Goal: Information Seeking & Learning: Learn about a topic

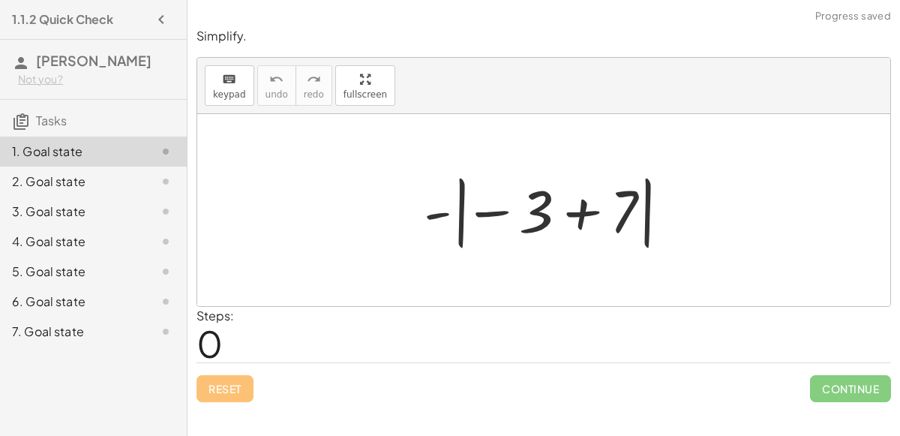
click at [583, 206] on div at bounding box center [549, 210] width 267 height 83
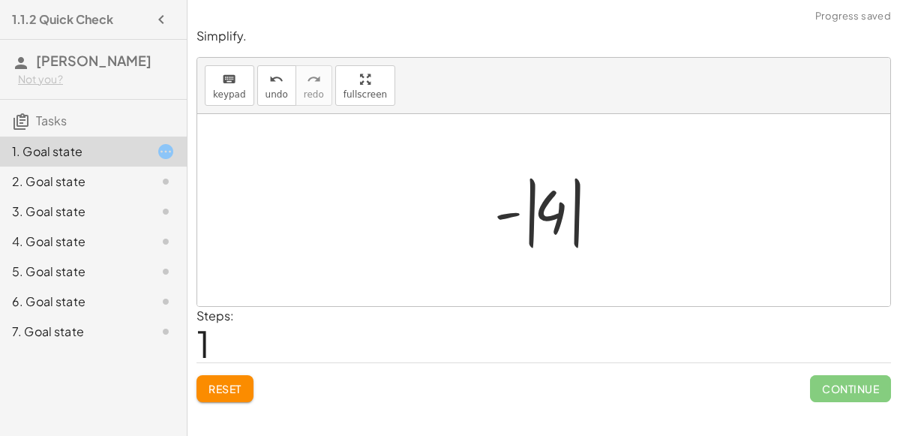
click at [525, 221] on div at bounding box center [550, 210] width 126 height 83
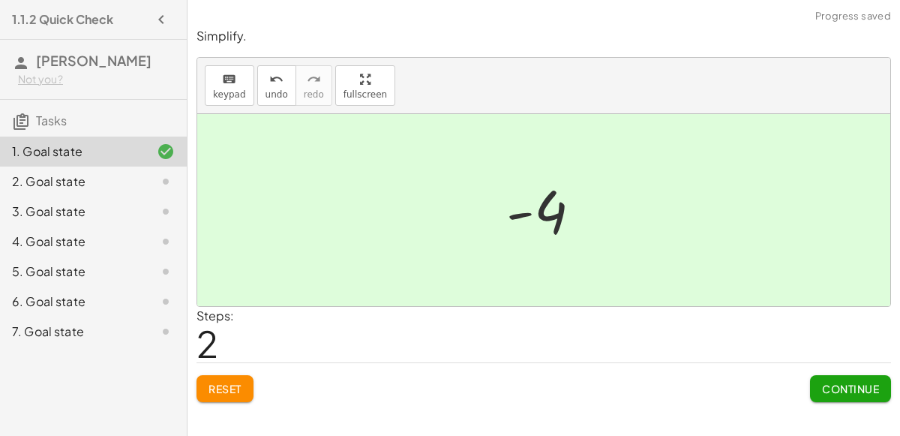
click at [827, 389] on span "Continue" at bounding box center [850, 388] width 57 height 13
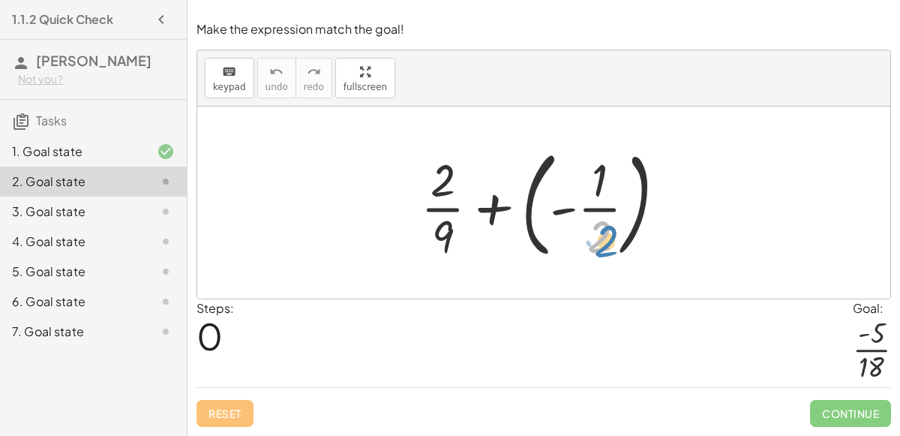
click at [586, 240] on div at bounding box center [549, 202] width 272 height 124
drag, startPoint x: 442, startPoint y: 237, endPoint x: 612, endPoint y: 246, distance: 169.7
click at [612, 246] on div at bounding box center [549, 202] width 272 height 124
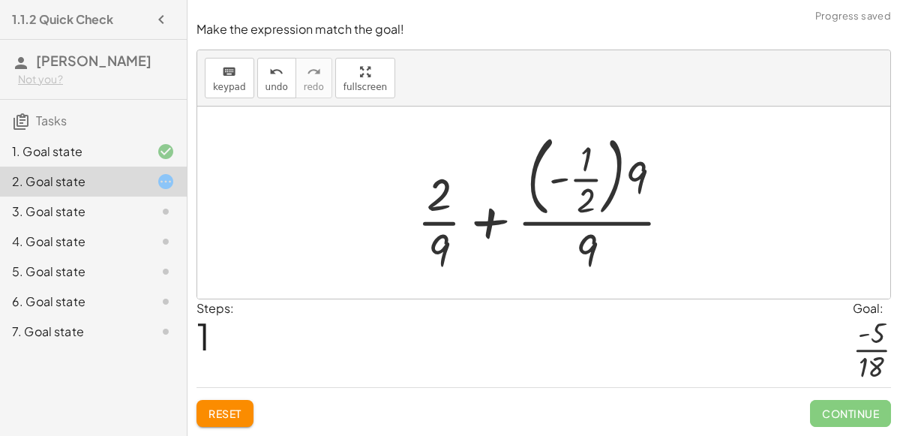
click at [582, 225] on div at bounding box center [549, 202] width 281 height 151
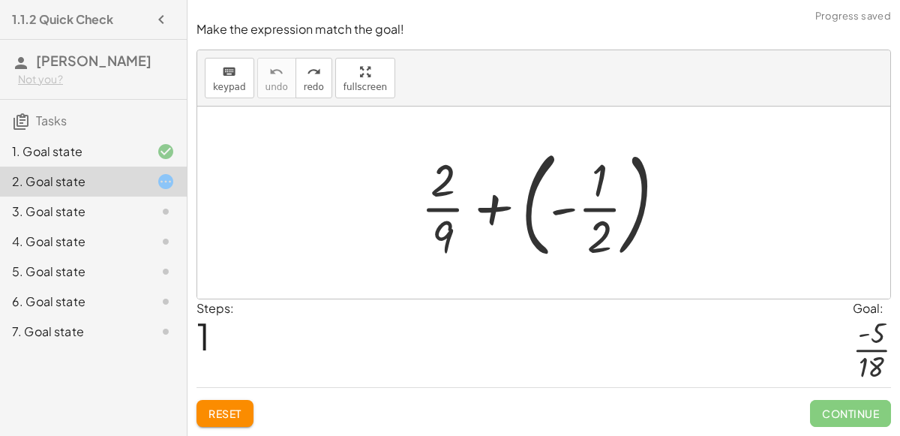
click at [109, 210] on div "3. Goal state" at bounding box center [72, 211] width 121 height 18
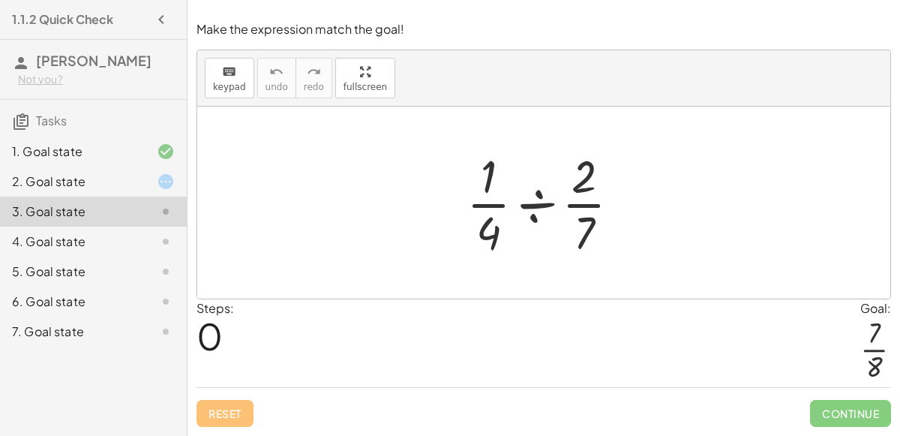
click at [581, 226] on div at bounding box center [549, 202] width 181 height 115
drag, startPoint x: 487, startPoint y: 235, endPoint x: 499, endPoint y: 237, distance: 11.3
click at [499, 237] on div at bounding box center [549, 202] width 181 height 115
click at [536, 208] on div at bounding box center [549, 202] width 181 height 115
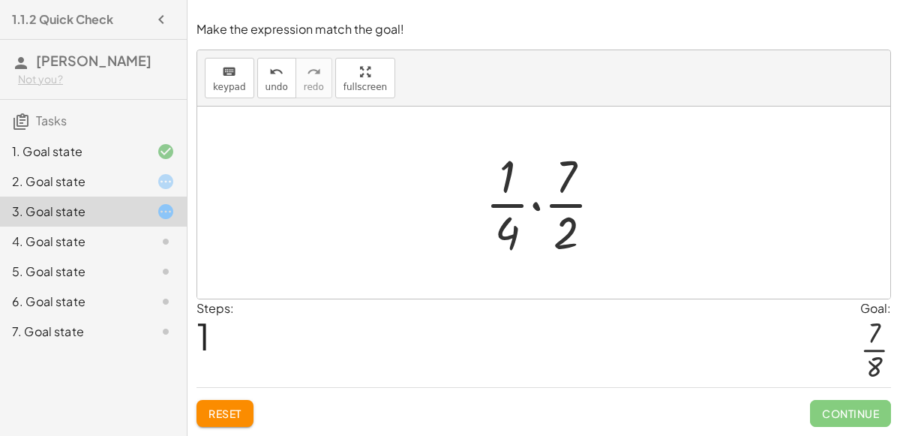
click at [561, 178] on div at bounding box center [550, 202] width 144 height 115
click at [535, 206] on div at bounding box center [550, 202] width 144 height 115
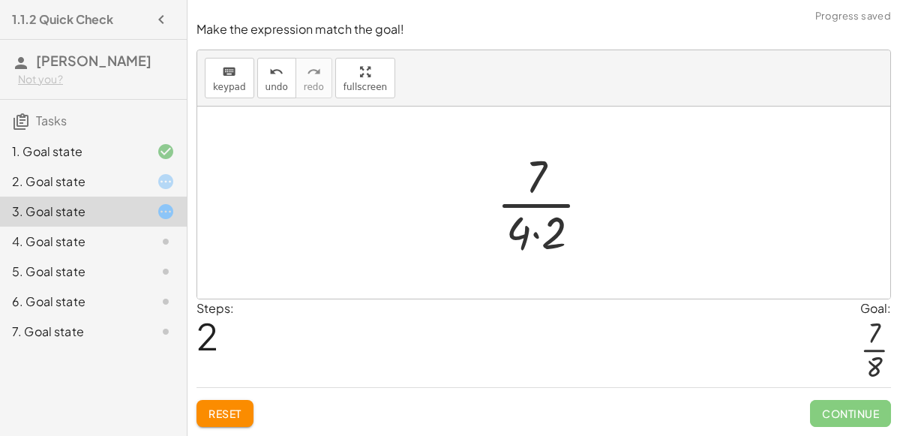
click at [535, 232] on div at bounding box center [549, 202] width 121 height 115
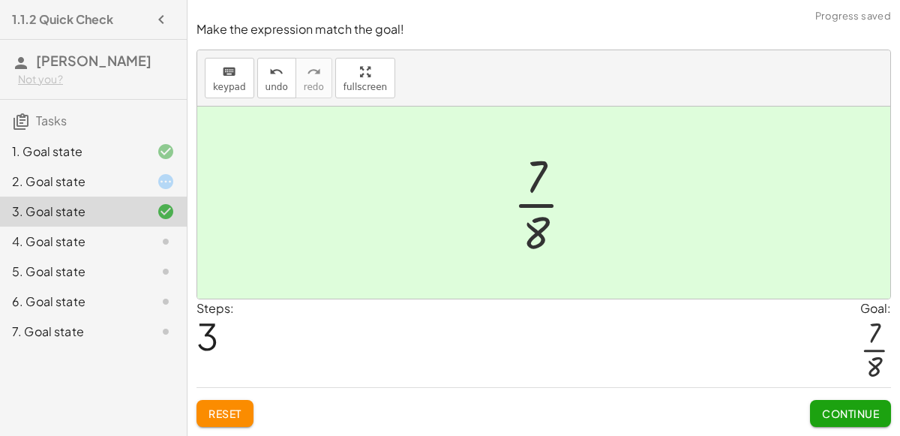
click at [863, 412] on span "Continue" at bounding box center [850, 412] width 57 height 13
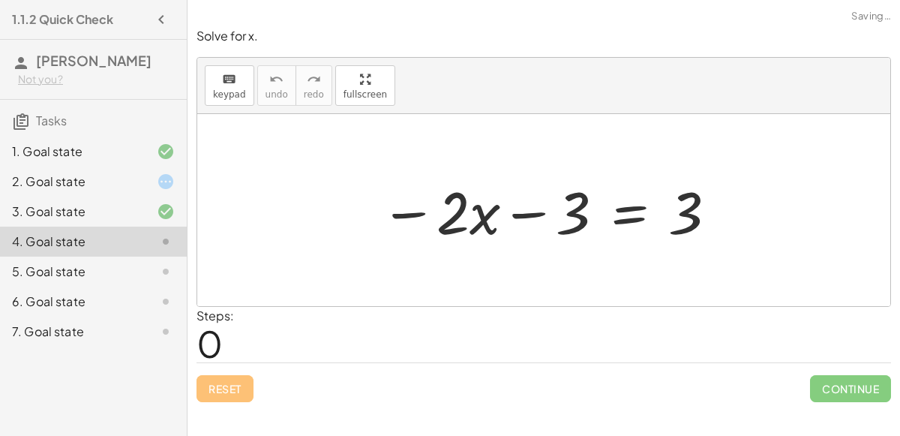
click at [523, 217] on div at bounding box center [549, 210] width 353 height 77
click at [406, 208] on div at bounding box center [549, 210] width 353 height 77
click at [611, 215] on div at bounding box center [549, 210] width 353 height 77
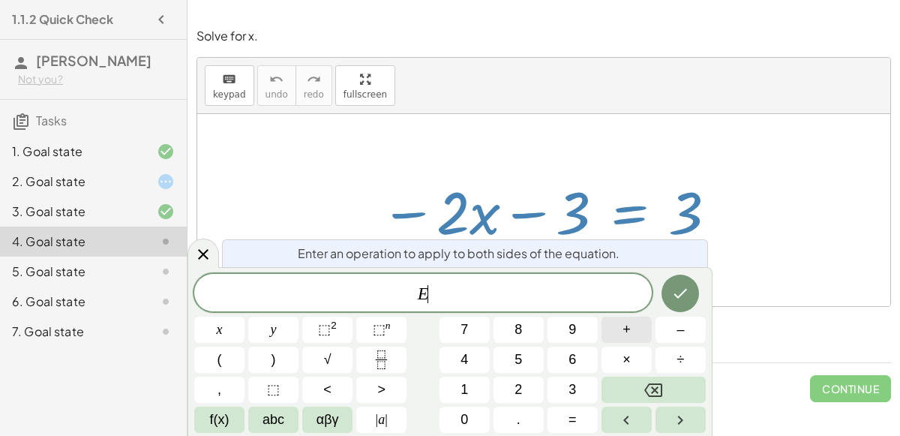
click at [625, 336] on span "+" at bounding box center [626, 329] width 8 height 20
click at [667, 386] on button "Backspace" at bounding box center [653, 389] width 104 height 26
click at [625, 333] on span "+" at bounding box center [626, 329] width 8 height 20
click at [507, 383] on button "2" at bounding box center [518, 389] width 50 height 26
click at [617, 360] on button "×" at bounding box center [626, 359] width 50 height 26
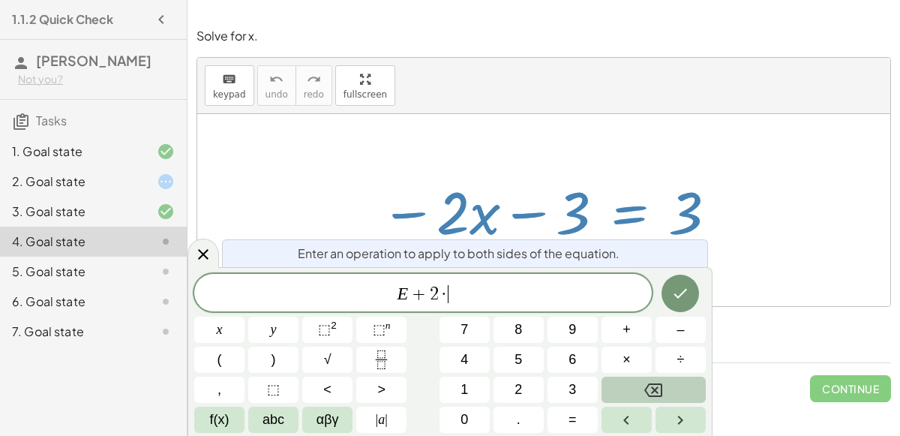
click at [674, 392] on button "Backspace" at bounding box center [653, 389] width 104 height 26
click at [229, 323] on button "x" at bounding box center [219, 329] width 50 height 26
click at [671, 295] on icon "Done" at bounding box center [680, 293] width 18 height 18
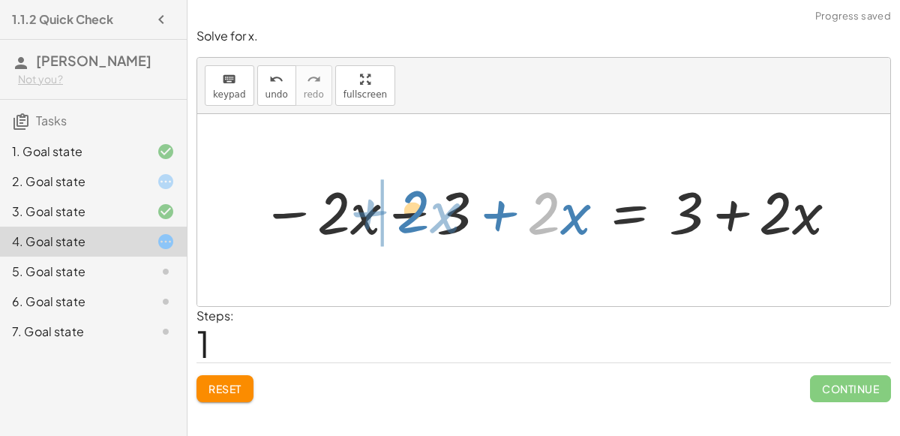
drag, startPoint x: 542, startPoint y: 217, endPoint x: 411, endPoint y: 216, distance: 131.2
click at [411, 216] on div at bounding box center [549, 210] width 593 height 77
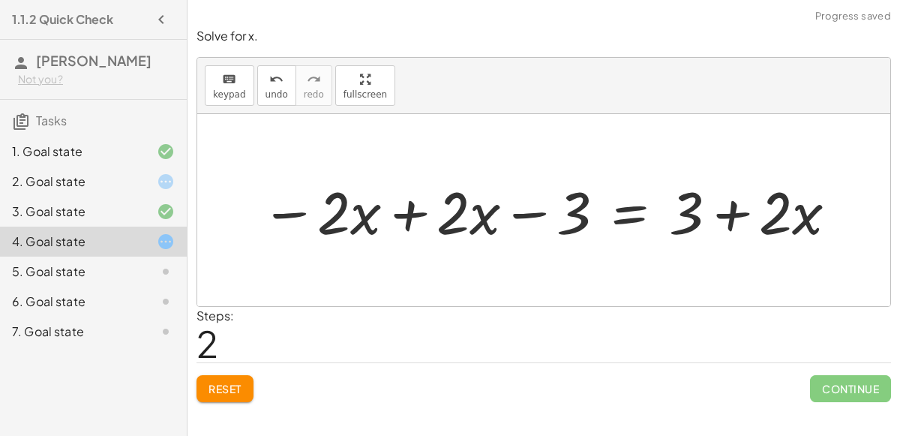
click at [405, 215] on div at bounding box center [549, 210] width 593 height 77
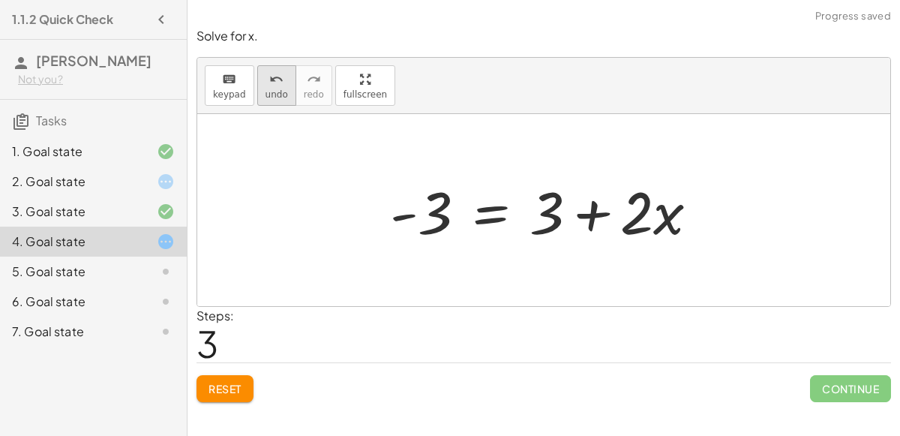
click at [258, 96] on button "undo undo" at bounding box center [276, 85] width 39 height 40
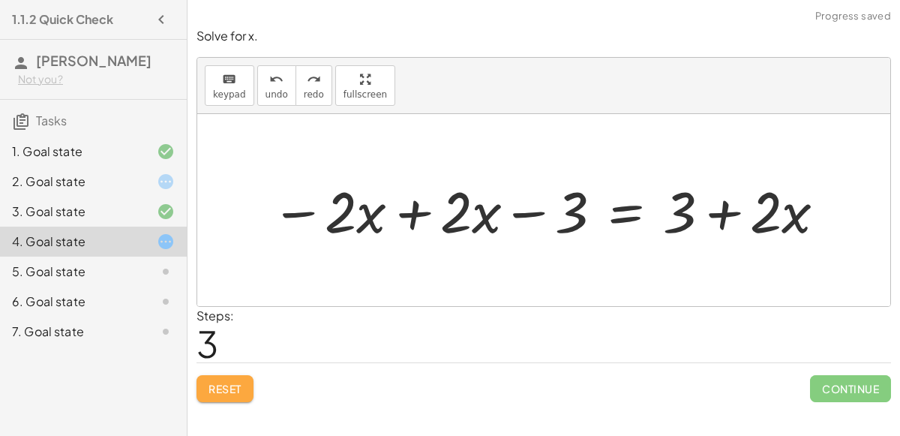
click at [229, 385] on span "Reset" at bounding box center [224, 388] width 33 height 13
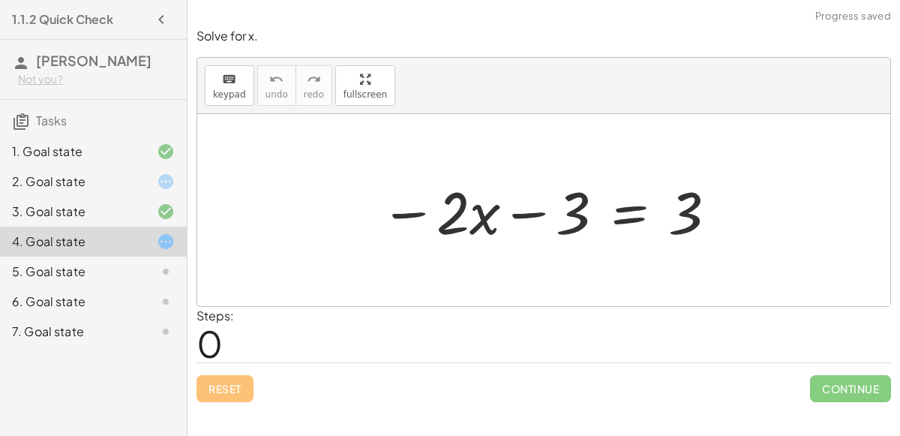
click at [621, 214] on div at bounding box center [549, 210] width 353 height 77
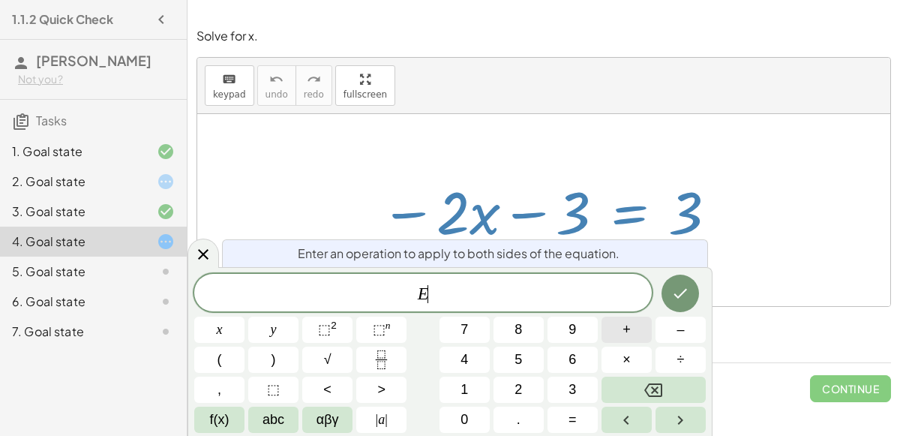
click at [615, 332] on button "+" at bounding box center [626, 329] width 50 height 26
click at [556, 384] on button "3" at bounding box center [572, 389] width 50 height 26
click at [689, 297] on icon "Done" at bounding box center [680, 293] width 18 height 18
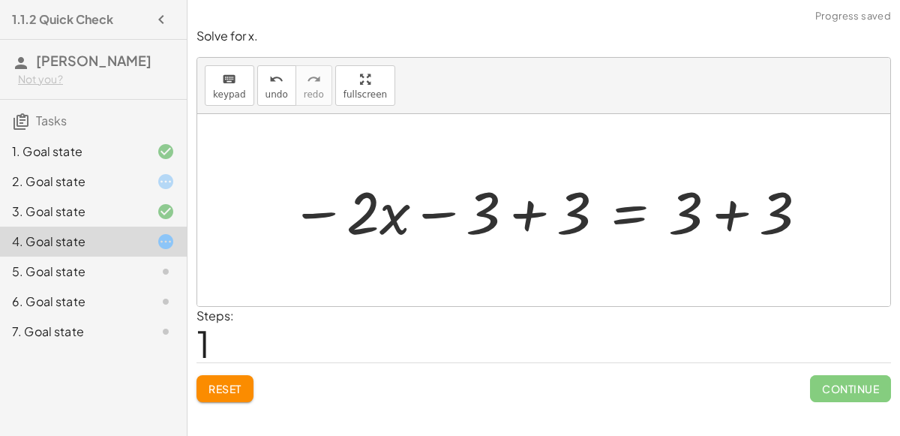
click at [522, 213] on div at bounding box center [550, 210] width 534 height 77
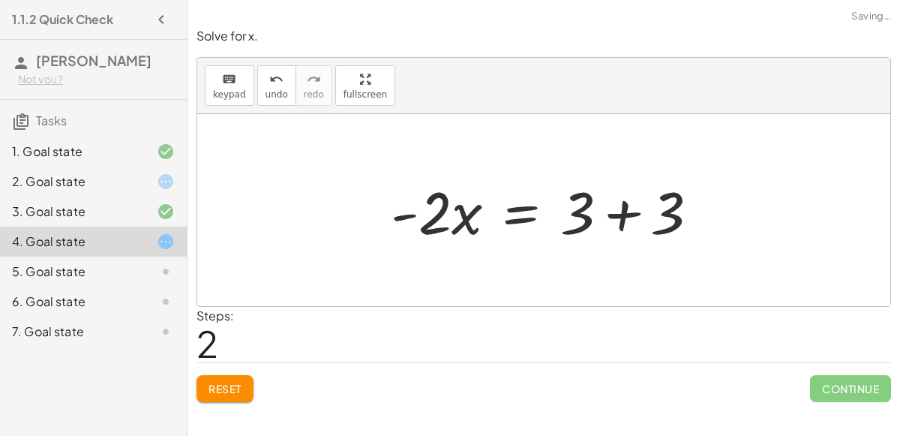
click at [724, 220] on div at bounding box center [543, 210] width 693 height 192
click at [616, 221] on div at bounding box center [549, 210] width 335 height 77
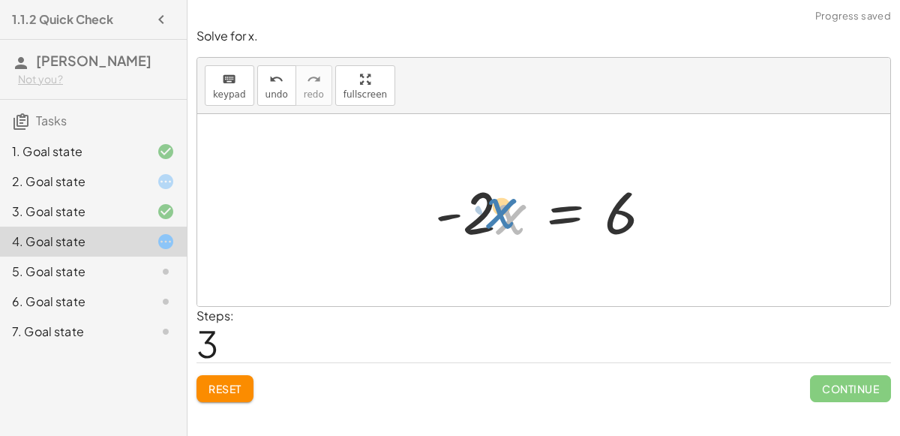
click at [499, 213] on div at bounding box center [549, 210] width 244 height 77
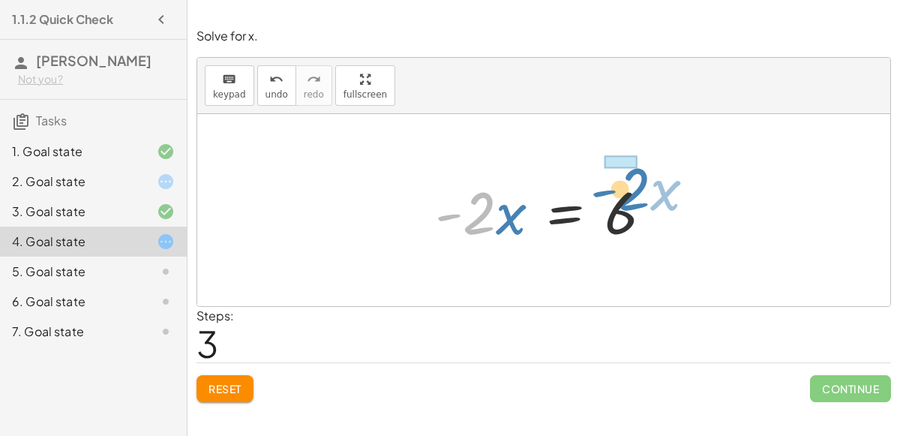
drag, startPoint x: 475, startPoint y: 212, endPoint x: 628, endPoint y: 186, distance: 156.0
click at [628, 186] on div at bounding box center [549, 210] width 244 height 77
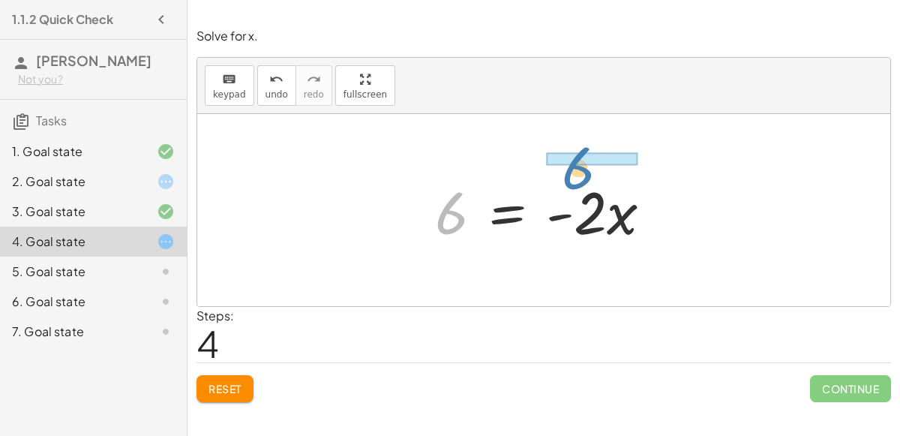
drag, startPoint x: 448, startPoint y: 227, endPoint x: 575, endPoint y: 182, distance: 134.5
click at [575, 182] on div at bounding box center [549, 210] width 244 height 77
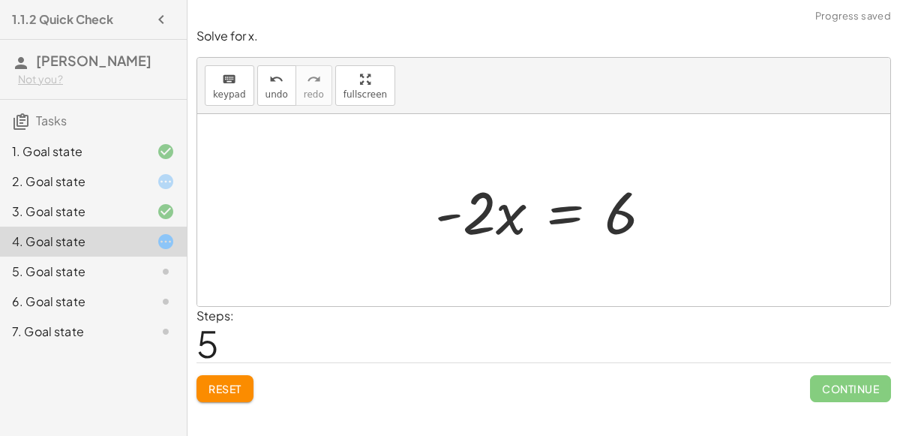
click at [500, 229] on div at bounding box center [549, 210] width 244 height 77
click at [220, 379] on button "Reset" at bounding box center [224, 388] width 57 height 27
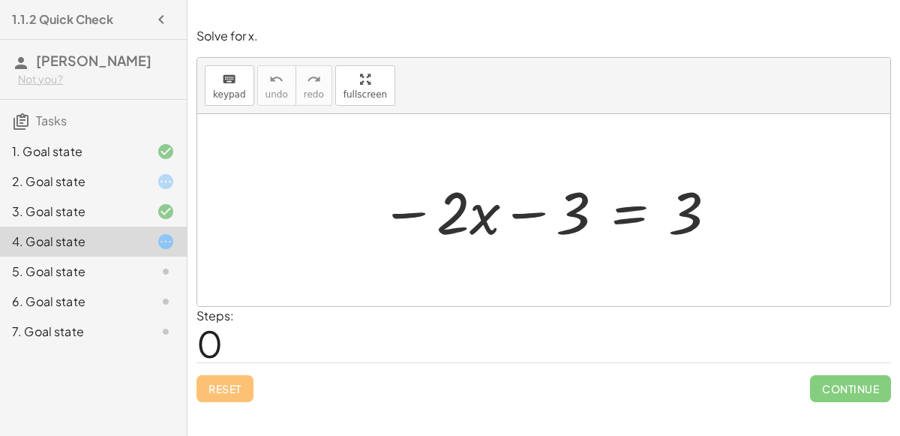
click at [143, 316] on div "5. Goal state" at bounding box center [93, 331] width 187 height 30
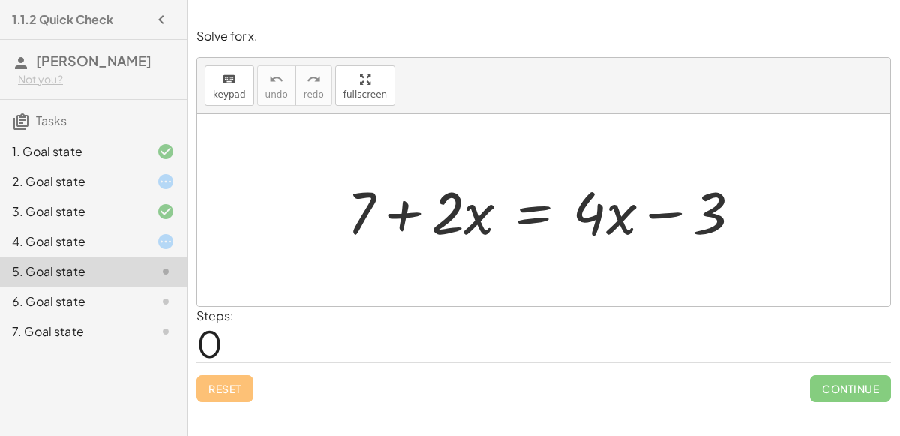
click at [530, 210] on div at bounding box center [550, 210] width 421 height 77
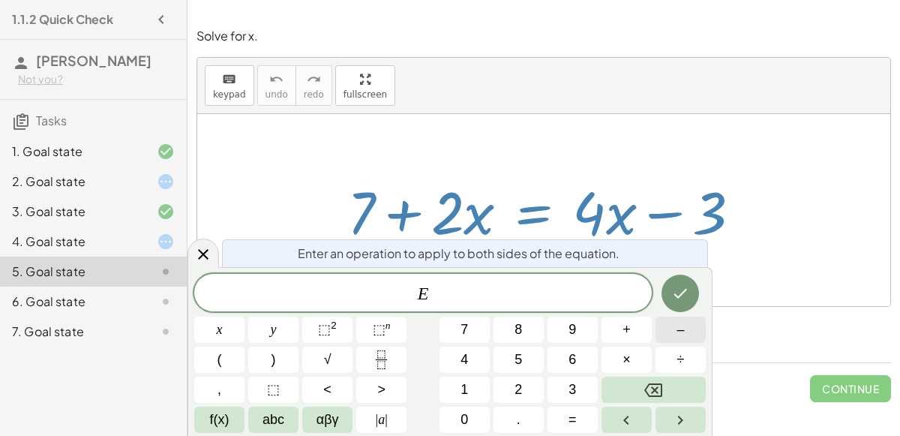
click at [672, 332] on button "–" at bounding box center [680, 329] width 50 height 26
click at [509, 379] on button "2" at bounding box center [518, 389] width 50 height 26
click at [614, 355] on button "×" at bounding box center [626, 359] width 50 height 26
click at [669, 402] on button "Backspace" at bounding box center [653, 389] width 104 height 26
click at [209, 325] on button "x" at bounding box center [219, 329] width 50 height 26
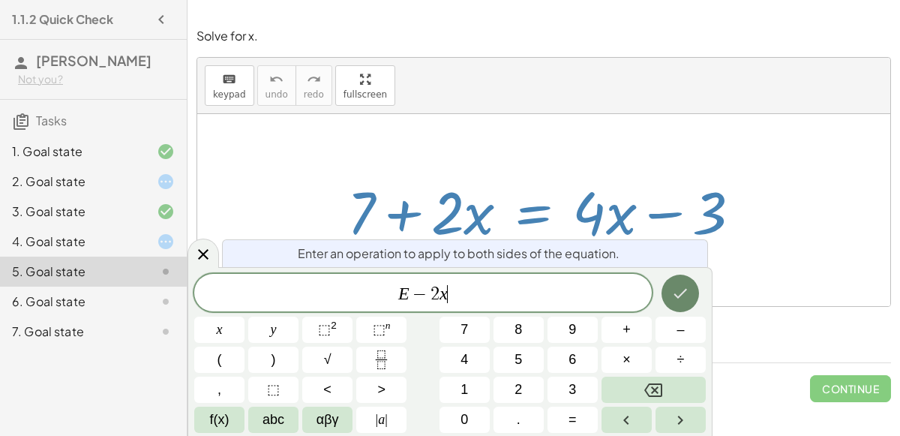
click at [691, 295] on button "Done" at bounding box center [679, 292] width 37 height 37
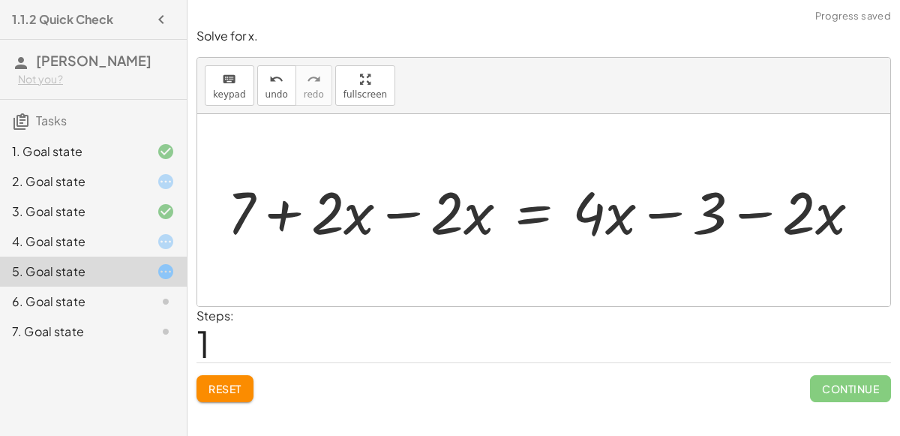
click at [403, 209] on div at bounding box center [550, 210] width 660 height 77
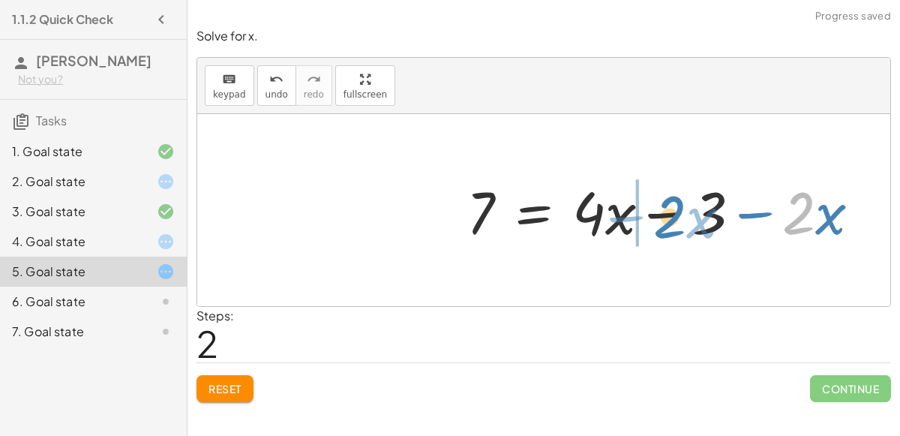
drag, startPoint x: 793, startPoint y: 210, endPoint x: 663, endPoint y: 215, distance: 129.8
click at [663, 215] on div at bounding box center [669, 210] width 421 height 77
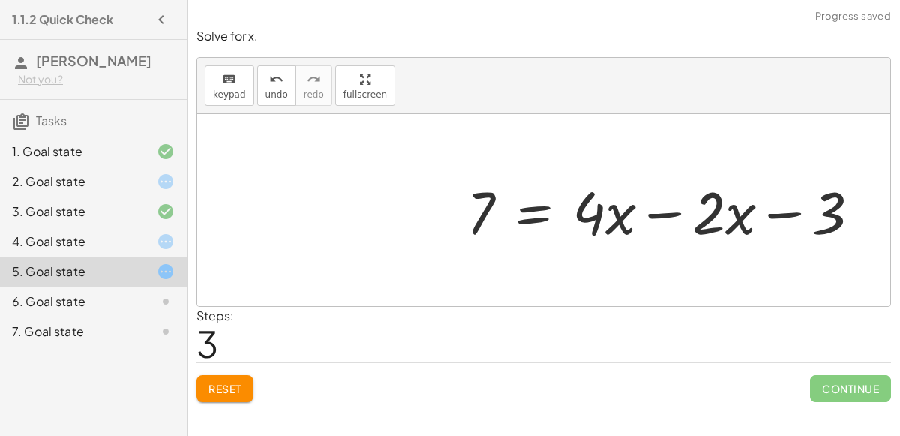
click at [649, 214] on div at bounding box center [669, 210] width 421 height 77
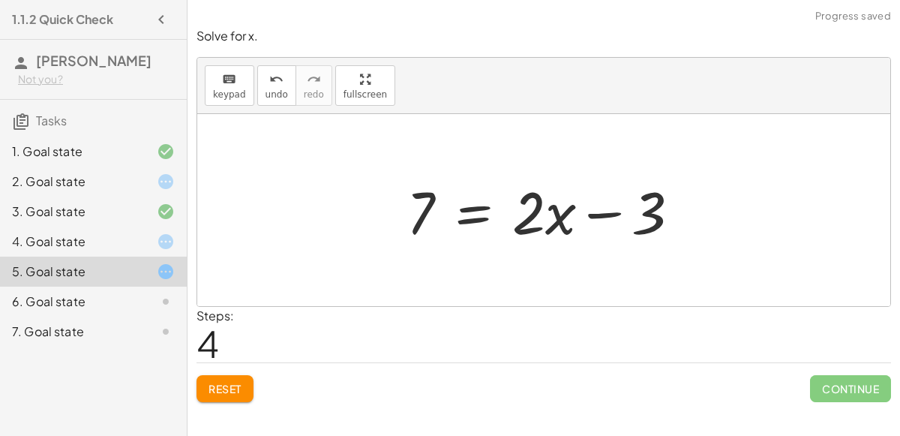
click at [473, 208] on div at bounding box center [549, 210] width 301 height 77
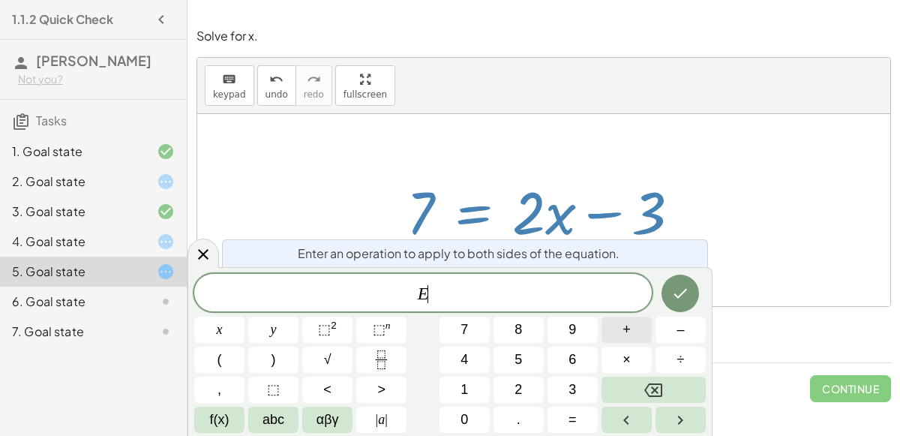
click at [632, 333] on button "+" at bounding box center [626, 329] width 50 height 26
click at [574, 396] on span "3" at bounding box center [571, 389] width 7 height 20
click at [681, 291] on icon "Done" at bounding box center [680, 293] width 18 height 18
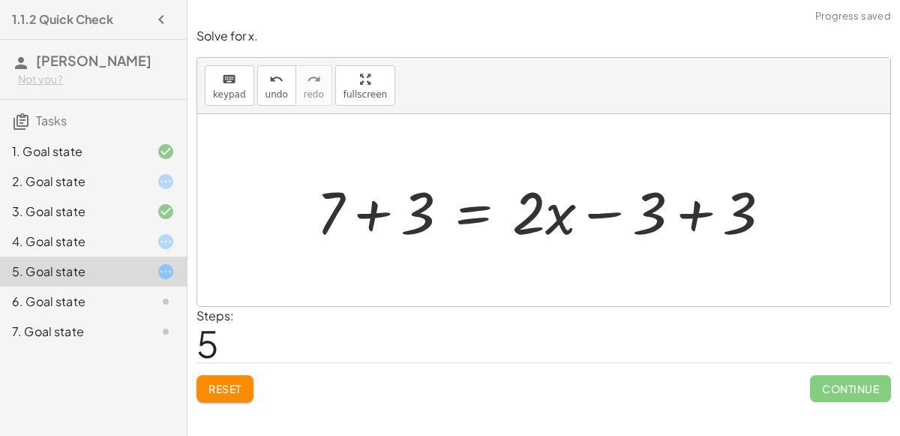
click at [685, 214] on div at bounding box center [549, 210] width 481 height 77
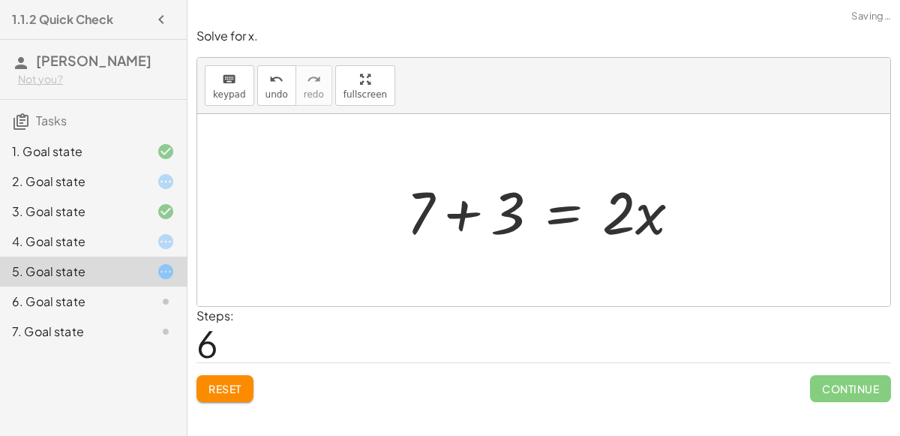
click at [468, 211] on div at bounding box center [549, 210] width 301 height 77
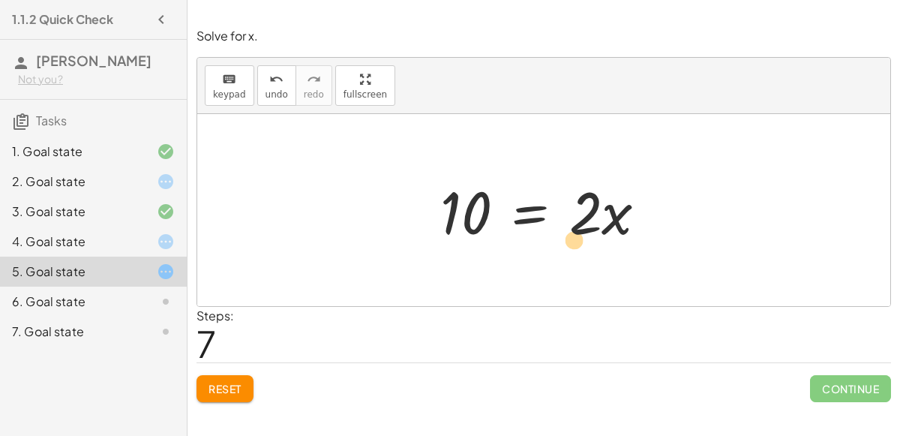
drag, startPoint x: 594, startPoint y: 221, endPoint x: 581, endPoint y: 246, distance: 27.8
click at [581, 246] on div at bounding box center [550, 210] width 234 height 77
click at [535, 219] on div at bounding box center [550, 210] width 234 height 77
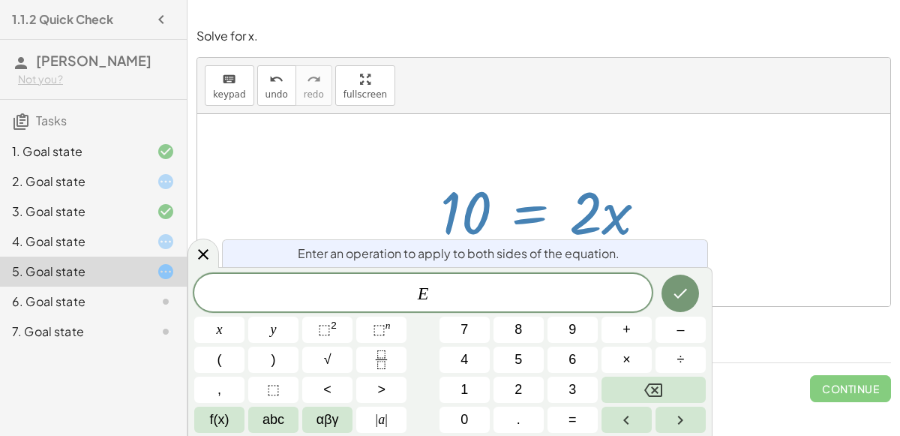
click at [664, 241] on div "Enter an operation to apply to both sides of the equation." at bounding box center [465, 253] width 486 height 28
click at [204, 245] on icon at bounding box center [203, 254] width 18 height 18
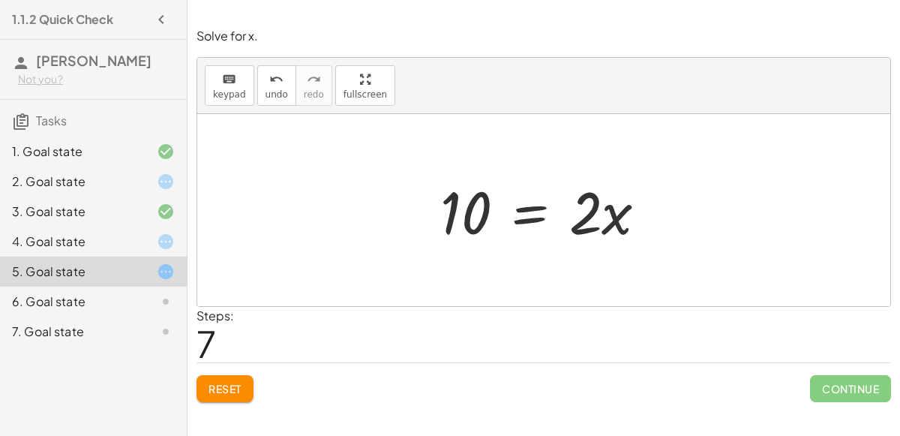
click at [601, 211] on div at bounding box center [550, 210] width 234 height 77
drag, startPoint x: 580, startPoint y: 220, endPoint x: 451, endPoint y: 254, distance: 133.5
click at [451, 254] on div at bounding box center [543, 210] width 693 height 192
drag, startPoint x: 594, startPoint y: 212, endPoint x: 439, endPoint y: 244, distance: 157.7
click at [439, 244] on div at bounding box center [550, 210] width 234 height 77
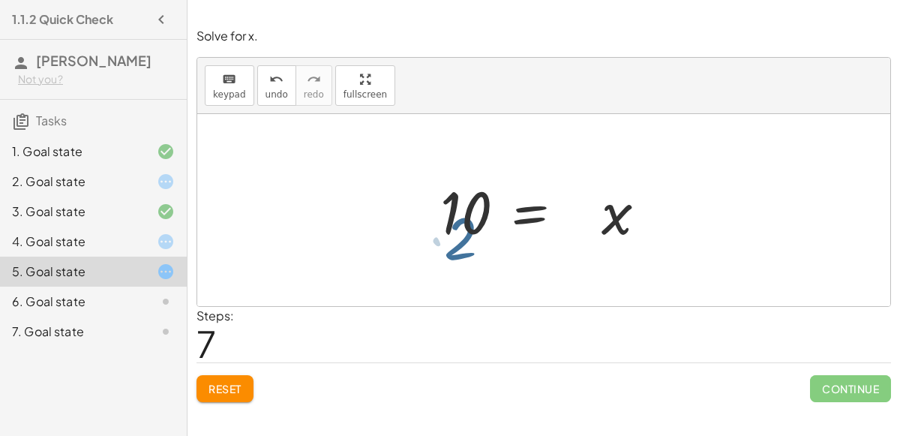
click at [439, 244] on div at bounding box center [550, 210] width 234 height 77
click at [527, 210] on div at bounding box center [550, 210] width 234 height 77
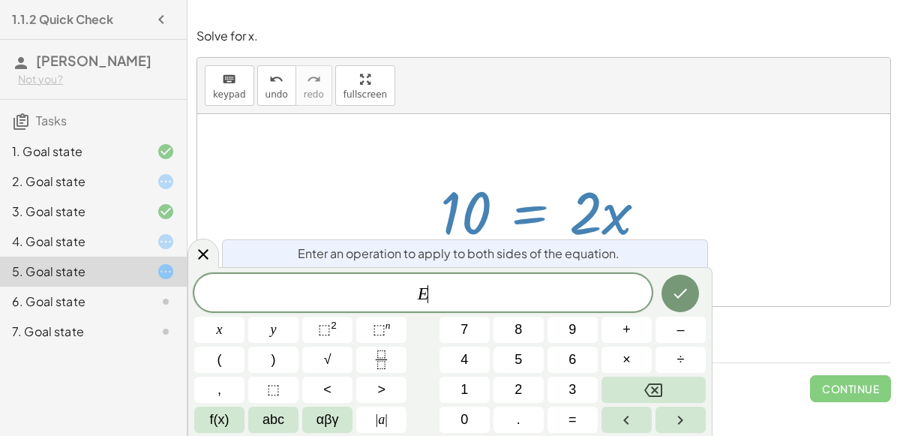
click at [527, 210] on div at bounding box center [550, 210] width 234 height 77
click at [662, 347] on button "÷" at bounding box center [680, 359] width 50 height 26
click at [382, 360] on icon "Fraction" at bounding box center [381, 359] width 19 height 19
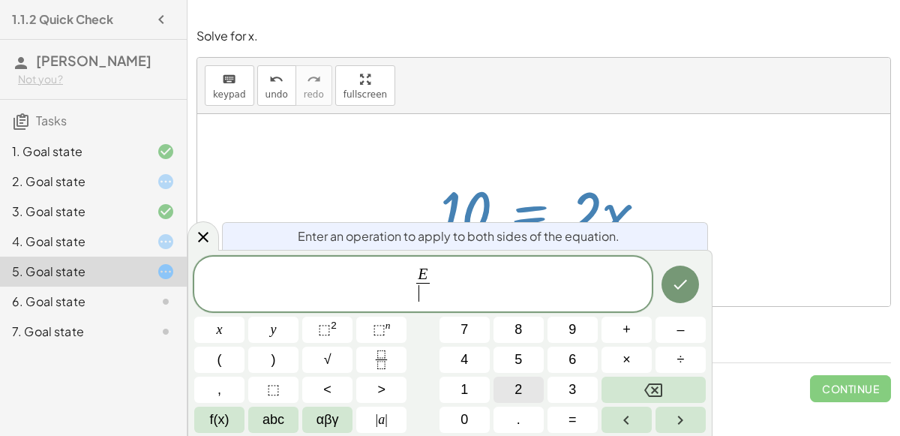
click at [514, 384] on button "2" at bounding box center [518, 389] width 50 height 26
click at [685, 289] on icon "Done" at bounding box center [680, 284] width 18 height 18
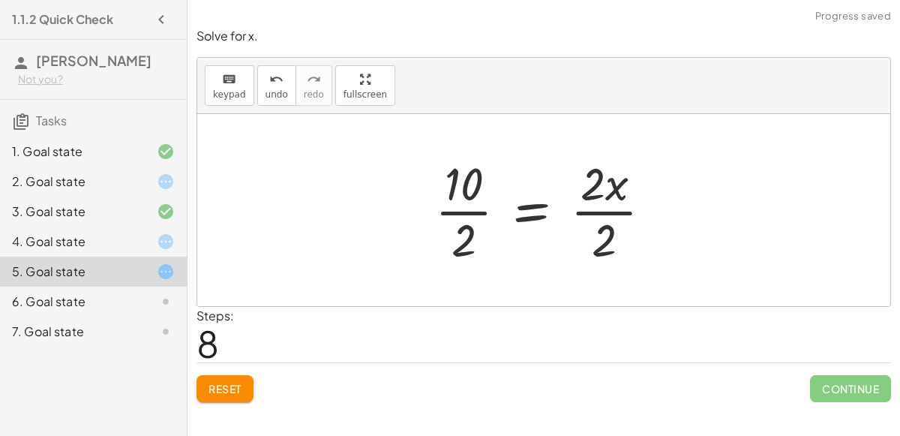
click at [601, 214] on div at bounding box center [549, 209] width 244 height 115
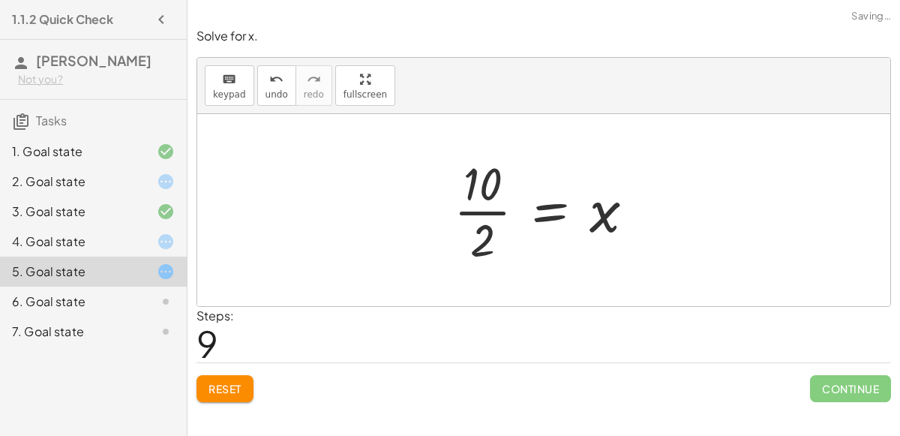
click at [470, 205] on div at bounding box center [550, 209] width 208 height 115
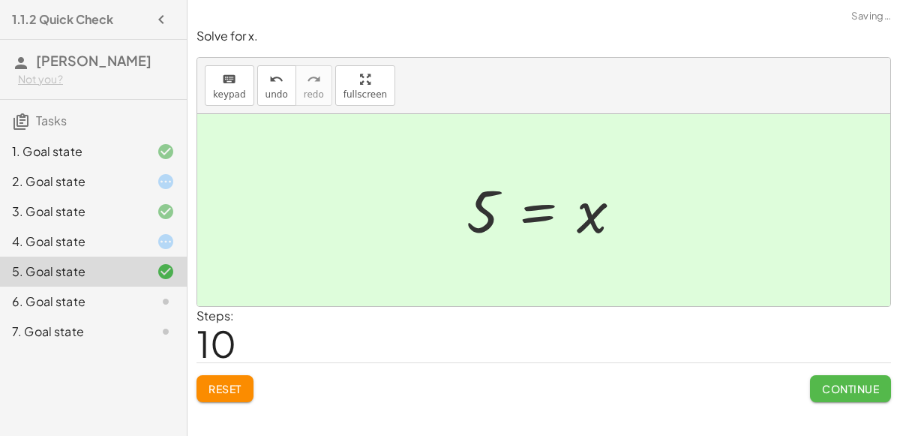
click at [857, 389] on span "Continue" at bounding box center [850, 388] width 57 height 13
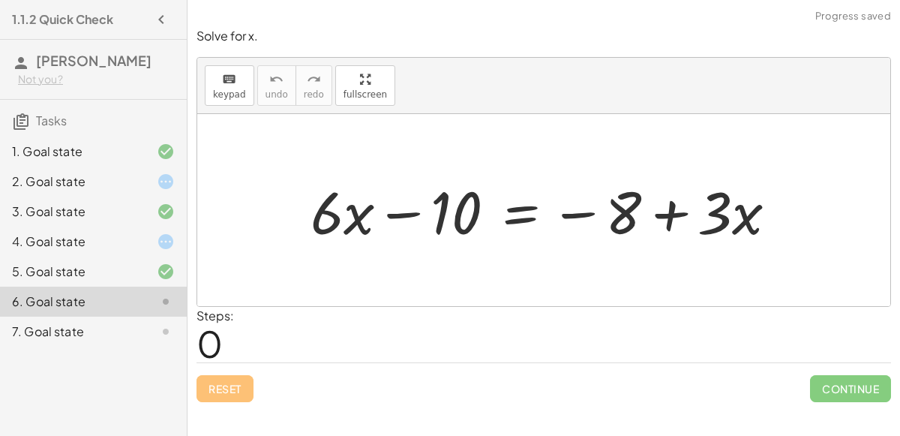
click at [168, 182] on icon at bounding box center [166, 181] width 18 height 18
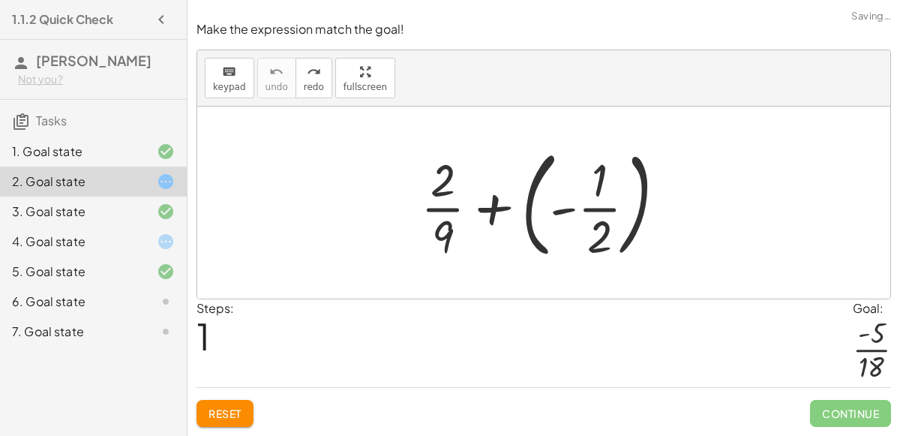
click at [151, 208] on div at bounding box center [154, 211] width 42 height 18
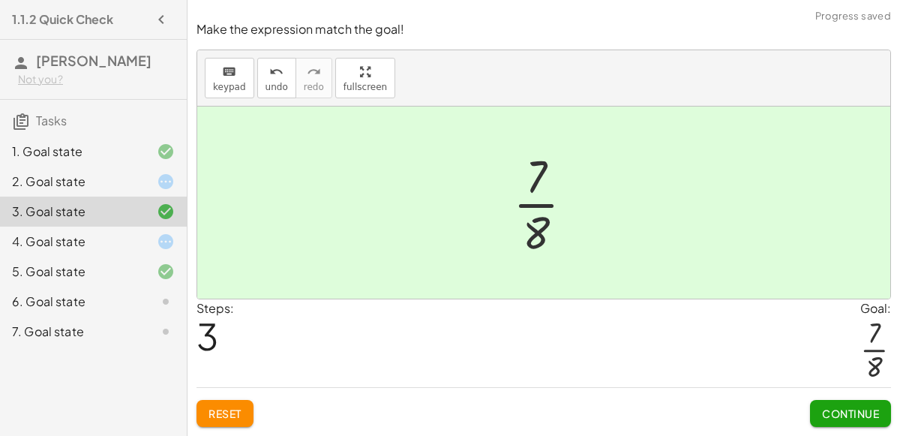
click at [134, 237] on div at bounding box center [154, 241] width 42 height 18
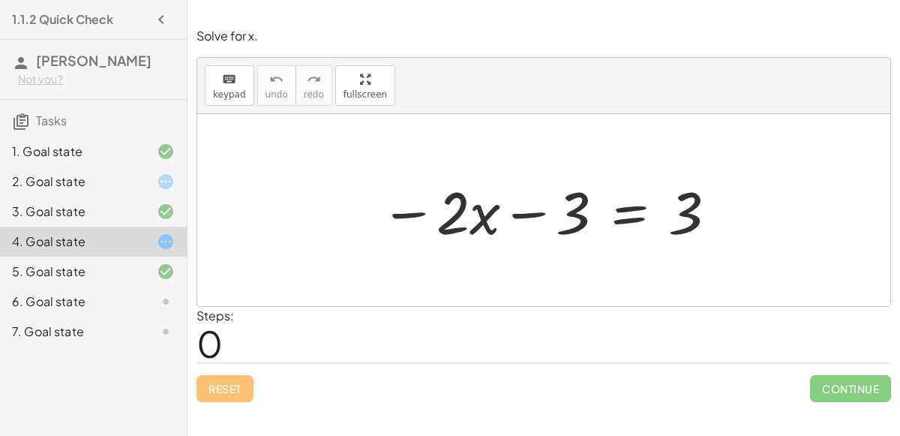
click at [232, 380] on div "Reset Continue" at bounding box center [543, 382] width 694 height 40
click at [563, 218] on div at bounding box center [549, 210] width 353 height 77
click at [627, 218] on div at bounding box center [549, 210] width 353 height 77
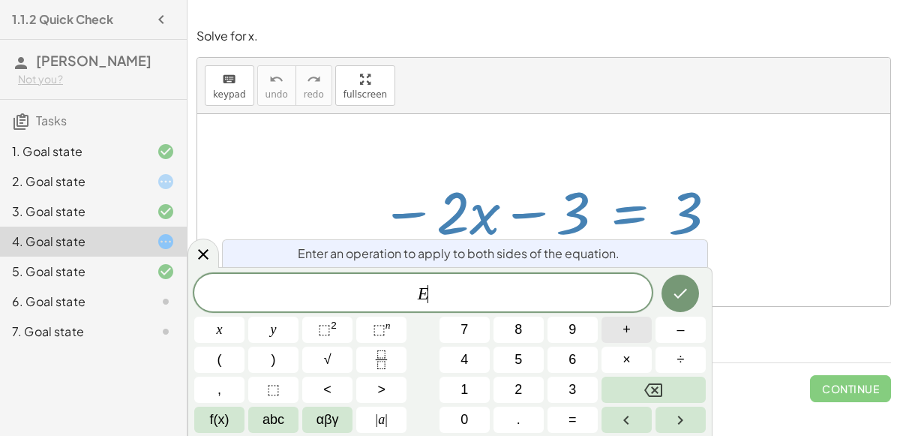
click at [635, 326] on button "+" at bounding box center [626, 329] width 50 height 26
click at [568, 396] on button "3" at bounding box center [572, 389] width 50 height 26
click at [686, 295] on icon "Done" at bounding box center [680, 293] width 18 height 18
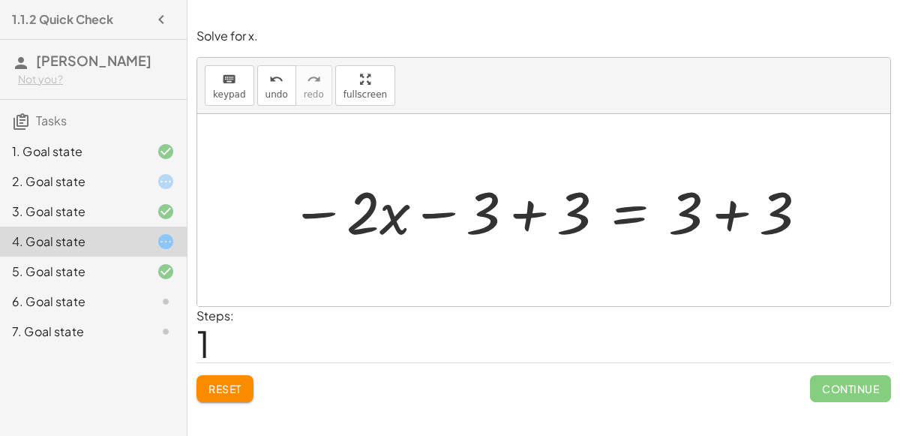
click at [526, 210] on div at bounding box center [550, 210] width 534 height 77
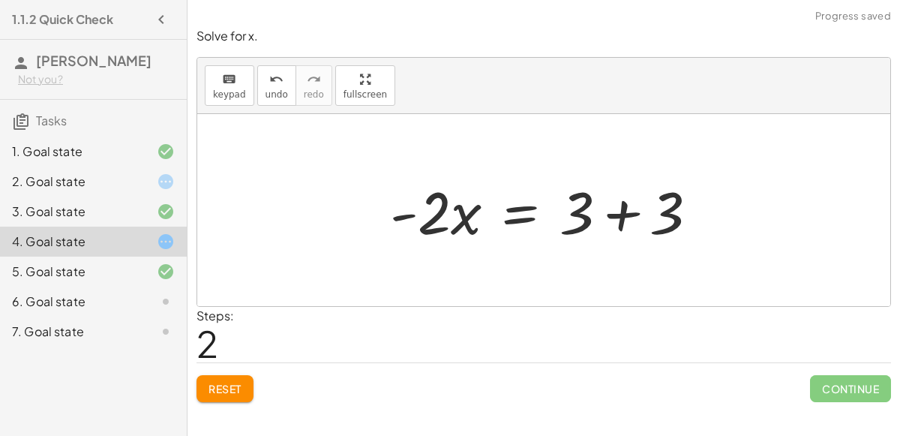
click at [627, 208] on div at bounding box center [549, 210] width 335 height 77
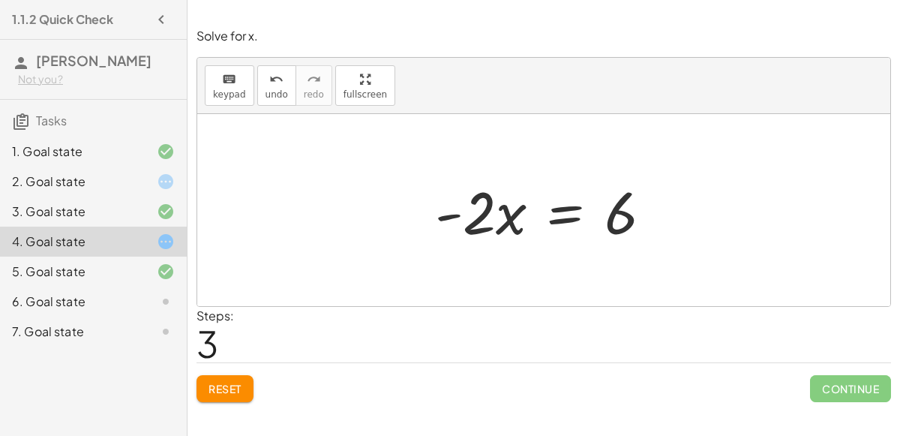
click at [562, 214] on div at bounding box center [549, 210] width 244 height 77
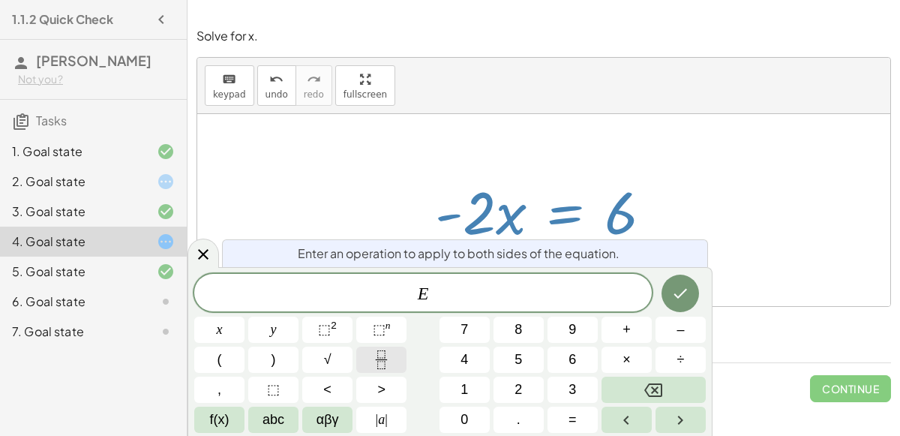
click at [387, 361] on icon "Fraction" at bounding box center [381, 359] width 19 height 19
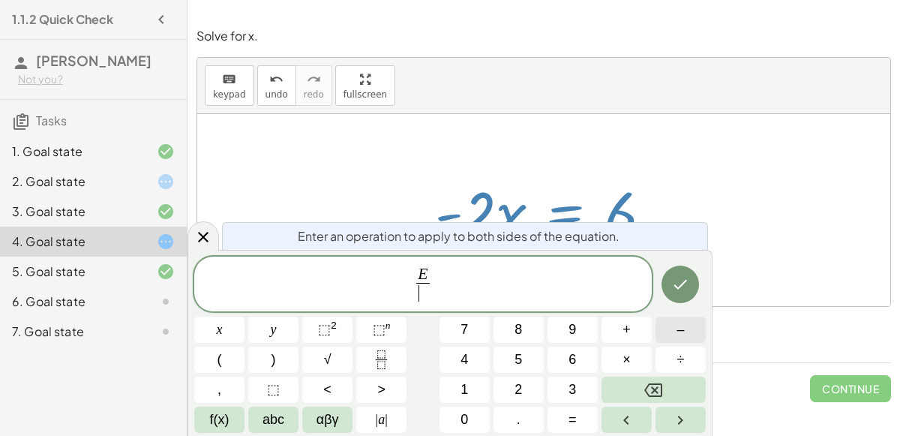
click at [666, 335] on button "–" at bounding box center [680, 329] width 50 height 26
click at [530, 382] on button "2" at bounding box center [518, 389] width 50 height 26
click at [670, 283] on button "Done" at bounding box center [679, 283] width 37 height 37
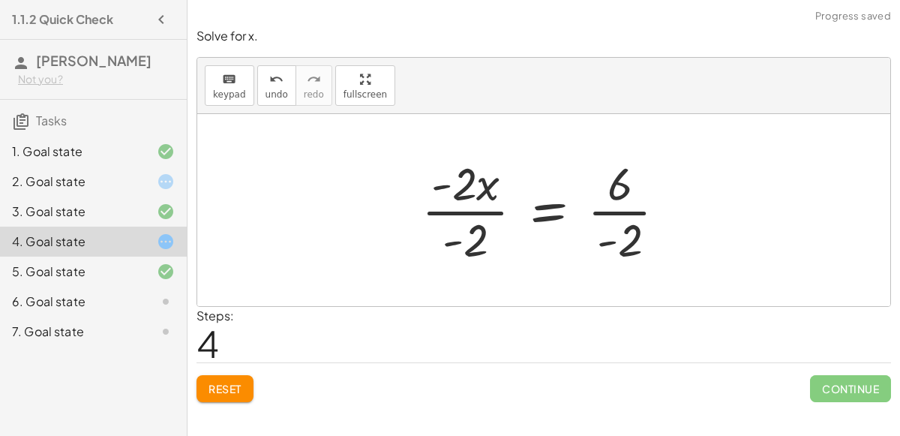
click at [500, 208] on div at bounding box center [550, 209] width 272 height 115
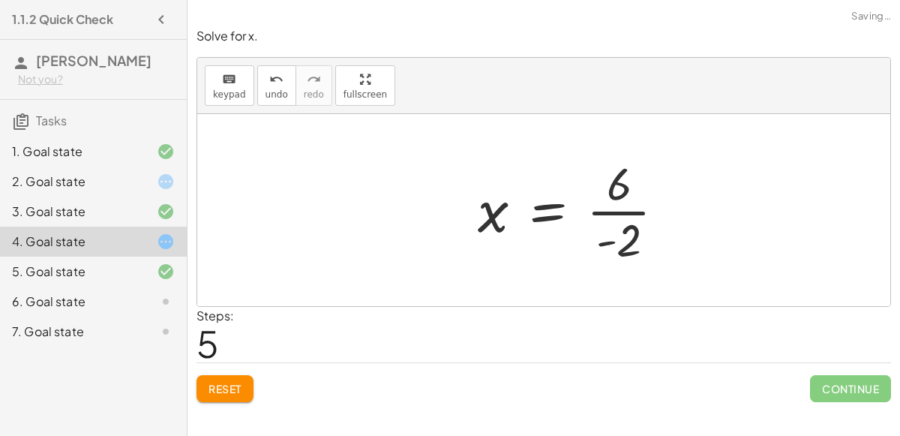
click at [603, 212] on div at bounding box center [577, 209] width 214 height 115
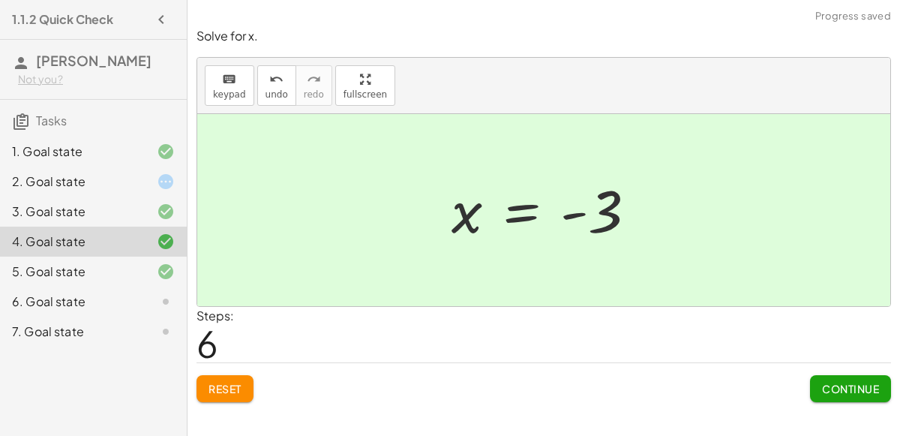
click at [844, 377] on button "Continue" at bounding box center [850, 388] width 81 height 27
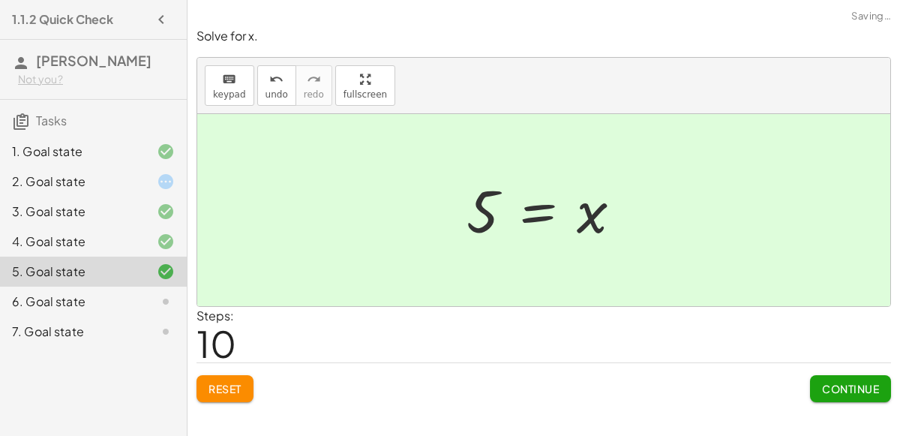
click at [166, 226] on div "2. Goal state" at bounding box center [93, 241] width 187 height 30
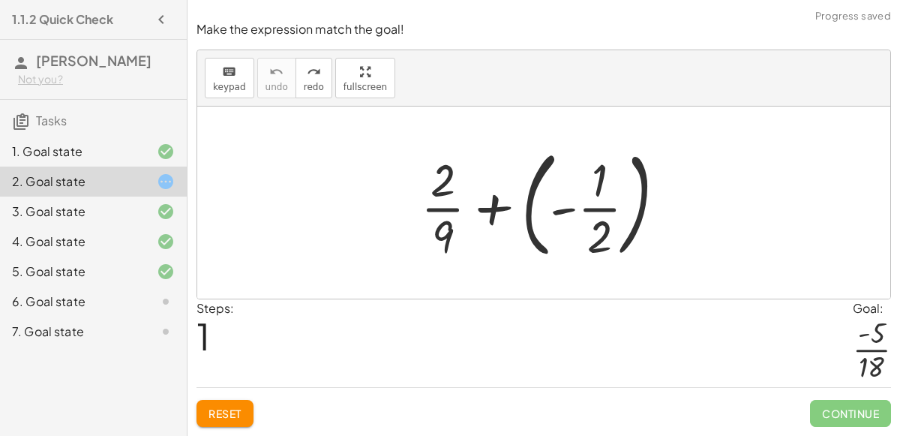
click at [531, 235] on div at bounding box center [549, 202] width 272 height 124
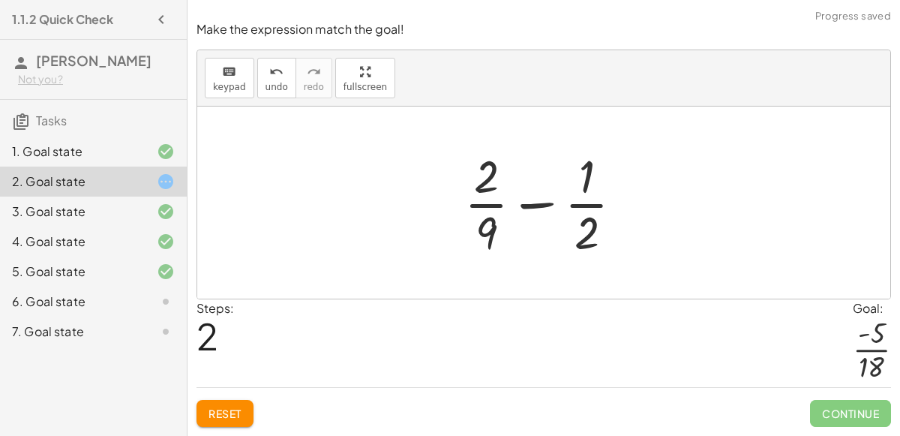
click at [538, 206] on div at bounding box center [550, 202] width 186 height 115
click at [577, 193] on div at bounding box center [550, 202] width 186 height 115
drag, startPoint x: 583, startPoint y: 185, endPoint x: 580, endPoint y: 178, distance: 8.1
click at [580, 178] on div at bounding box center [550, 202] width 186 height 115
drag, startPoint x: 488, startPoint y: 180, endPoint x: 448, endPoint y: 155, distance: 46.8
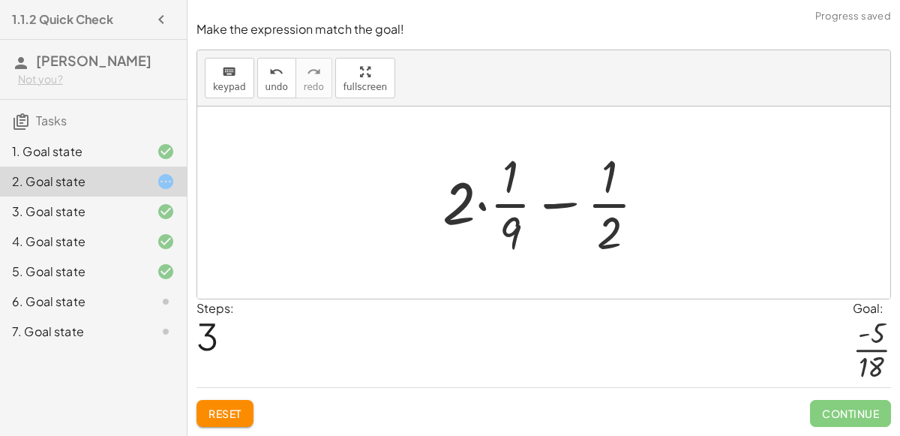
click at [481, 209] on div at bounding box center [550, 202] width 230 height 115
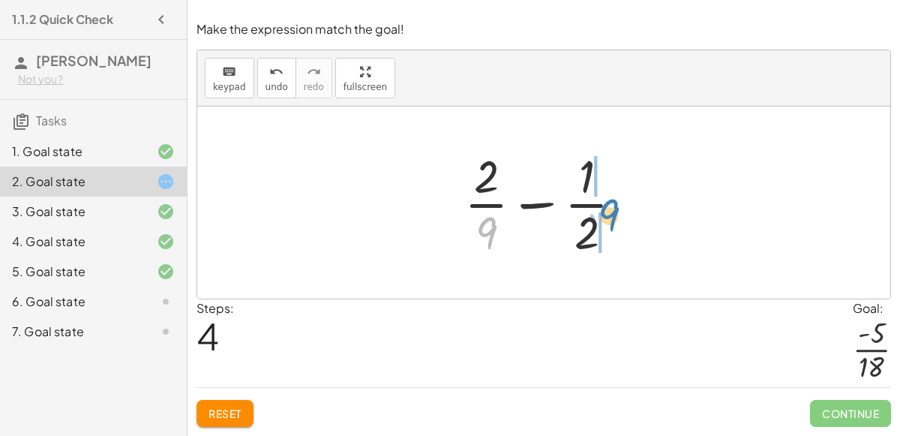
drag, startPoint x: 494, startPoint y: 229, endPoint x: 616, endPoint y: 210, distance: 123.7
click at [616, 210] on div at bounding box center [550, 202] width 186 height 115
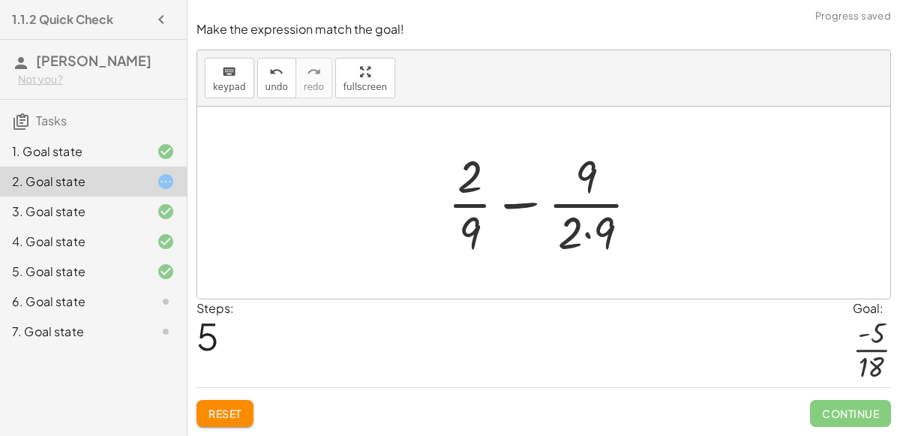
click at [583, 230] on div at bounding box center [549, 202] width 218 height 115
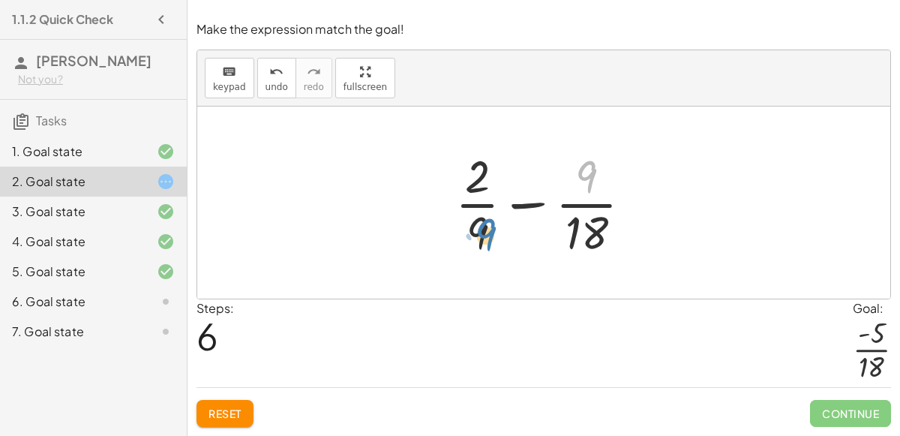
drag, startPoint x: 589, startPoint y: 176, endPoint x: 485, endPoint y: 233, distance: 118.1
click at [485, 233] on div at bounding box center [550, 202] width 204 height 115
click at [222, 419] on span "Reset" at bounding box center [224, 412] width 33 height 13
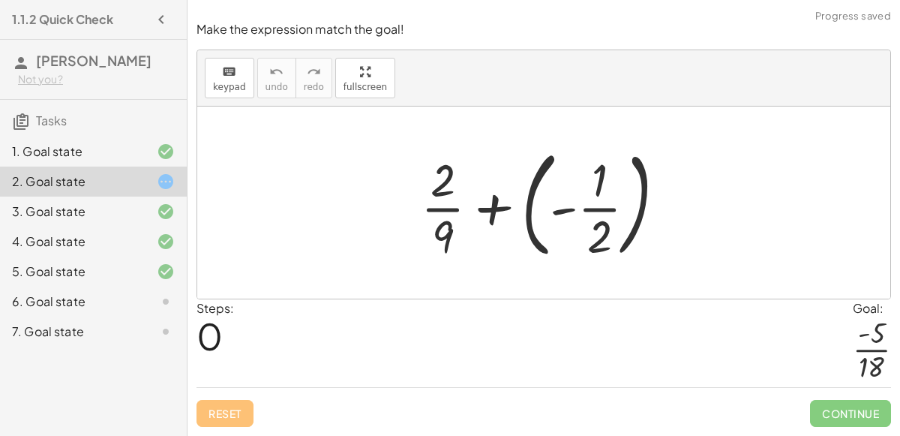
click at [126, 298] on div "6. Goal state" at bounding box center [72, 301] width 121 height 18
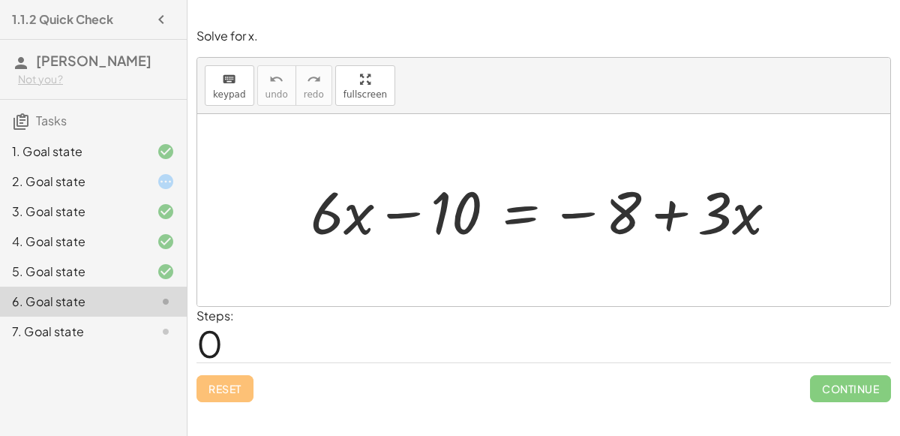
click at [515, 213] on div at bounding box center [549, 210] width 493 height 77
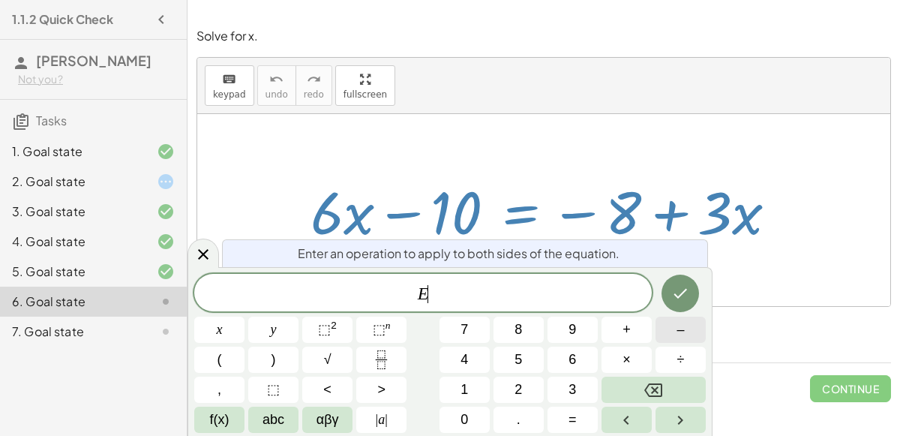
click at [685, 335] on button "–" at bounding box center [680, 329] width 50 height 26
click at [560, 379] on button "3" at bounding box center [572, 389] width 50 height 26
click at [628, 352] on span "×" at bounding box center [626, 359] width 8 height 20
click at [650, 385] on icon "Backspace" at bounding box center [653, 390] width 18 height 18
click at [242, 320] on button "x" at bounding box center [219, 329] width 50 height 26
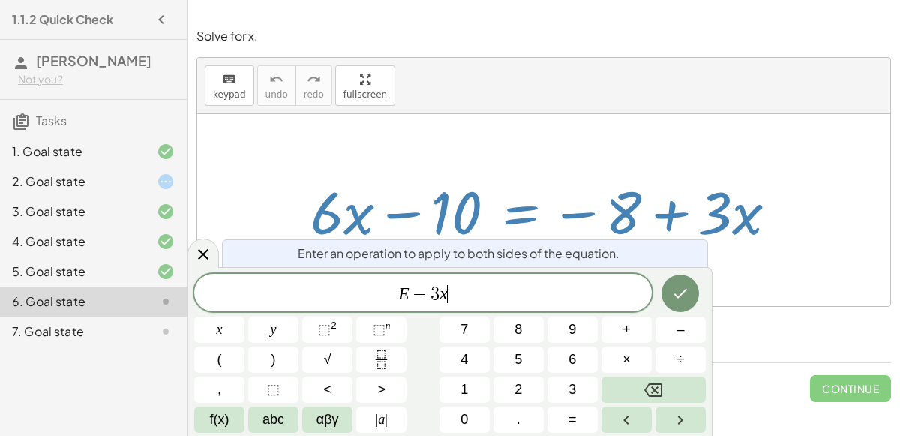
click at [244, 316] on div at bounding box center [219, 329] width 50 height 26
click at [679, 298] on icon "Done" at bounding box center [680, 293] width 18 height 18
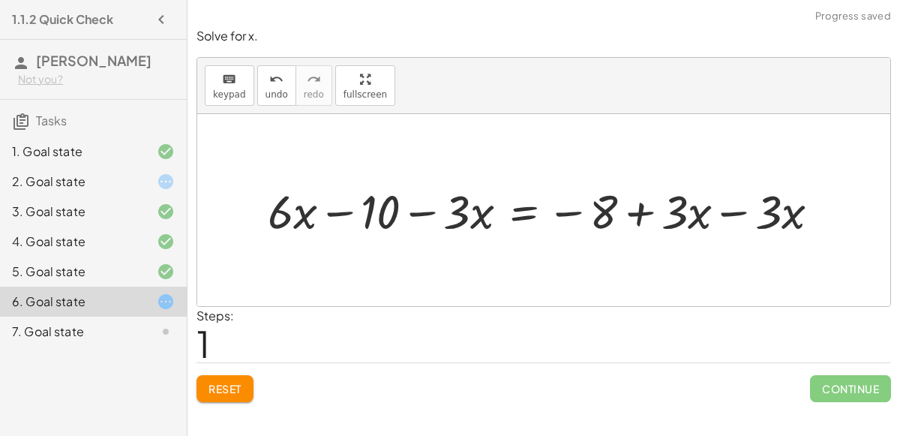
click at [733, 212] on div at bounding box center [549, 209] width 579 height 61
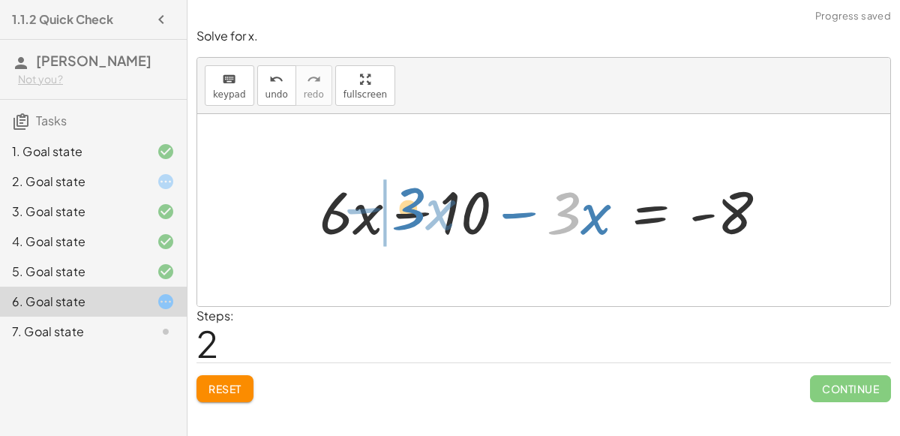
drag, startPoint x: 568, startPoint y: 220, endPoint x: 413, endPoint y: 216, distance: 155.3
click at [413, 216] on div at bounding box center [549, 210] width 475 height 77
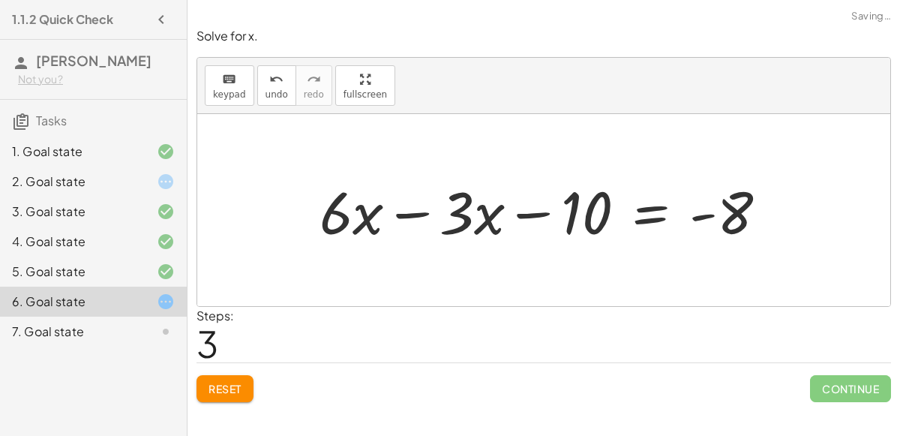
click at [394, 212] on div at bounding box center [549, 210] width 475 height 77
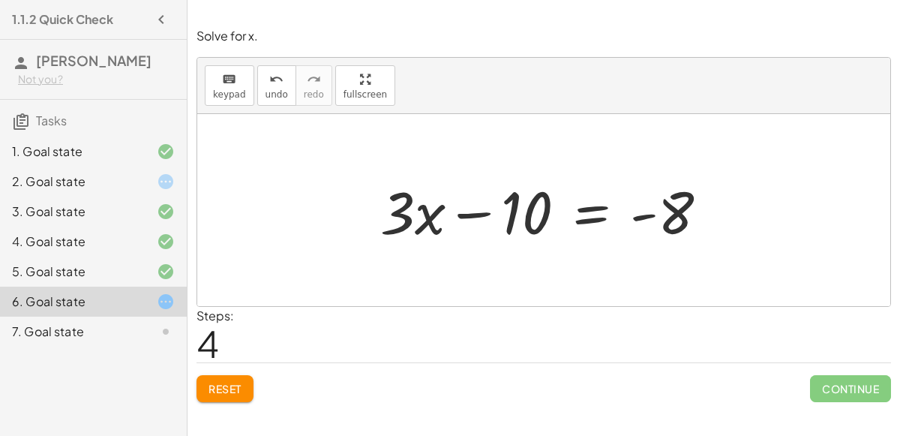
click at [598, 213] on div at bounding box center [550, 210] width 355 height 77
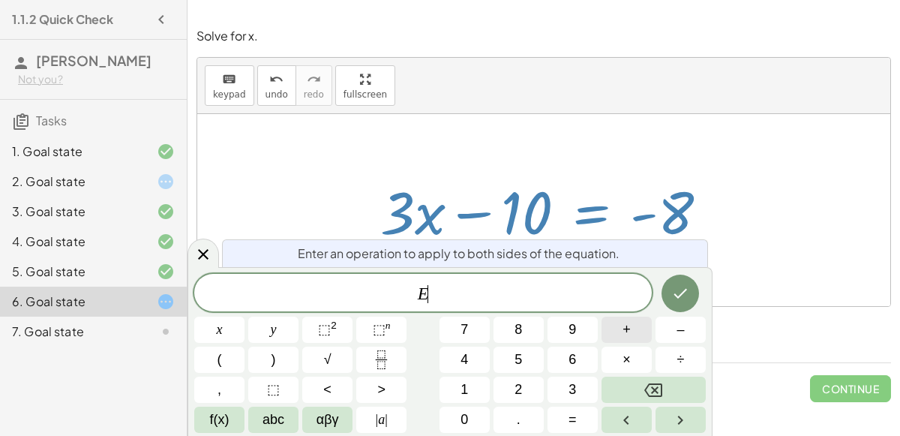
click at [614, 326] on button "+" at bounding box center [626, 329] width 50 height 26
click at [455, 390] on button "1" at bounding box center [464, 389] width 50 height 26
click at [460, 412] on span "0" at bounding box center [463, 419] width 7 height 20
click at [671, 283] on button "Done" at bounding box center [679, 292] width 37 height 37
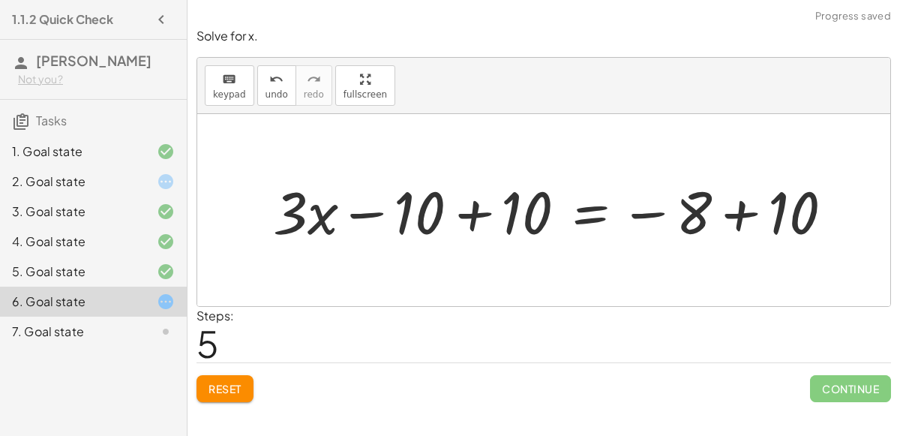
click at [475, 208] on div at bounding box center [558, 210] width 586 height 77
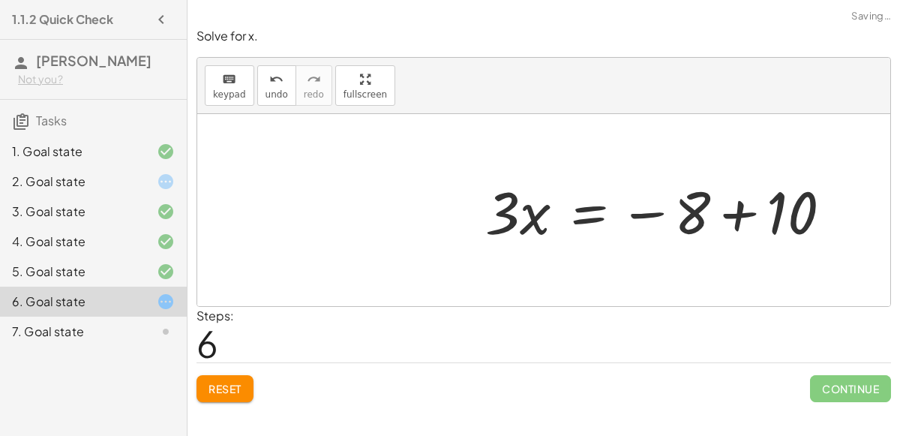
click at [729, 211] on div at bounding box center [664, 210] width 373 height 77
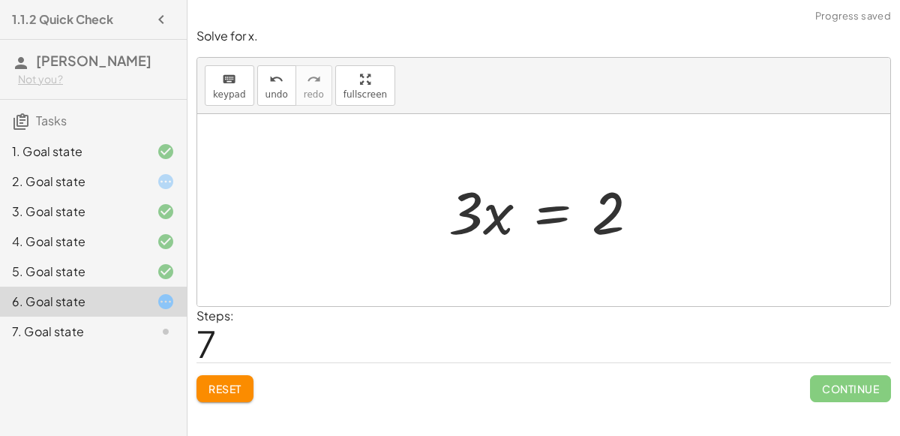
click at [540, 216] on div at bounding box center [549, 210] width 217 height 77
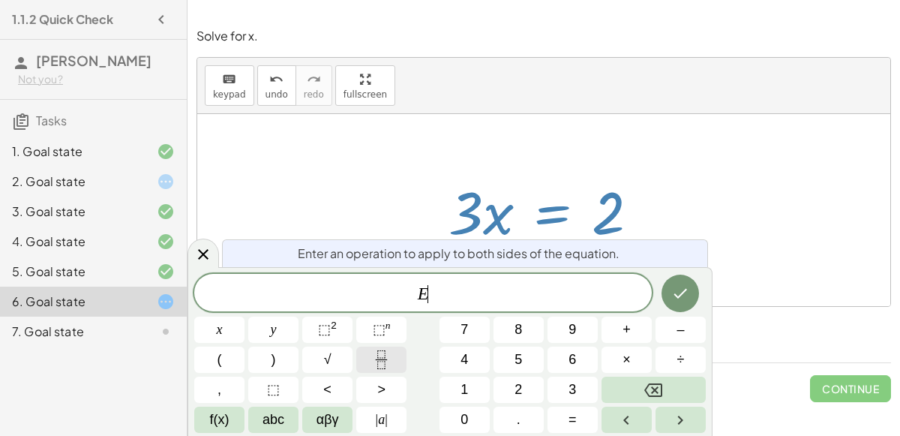
click at [379, 352] on icon "Fraction" at bounding box center [381, 359] width 19 height 19
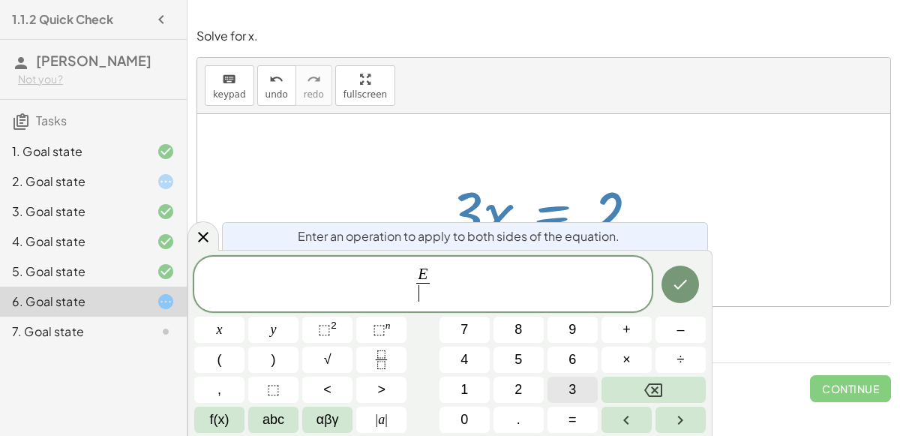
click at [574, 387] on span "3" at bounding box center [571, 389] width 7 height 20
click at [205, 336] on button "x" at bounding box center [219, 329] width 50 height 26
click at [671, 284] on icon "Done" at bounding box center [680, 284] width 18 height 18
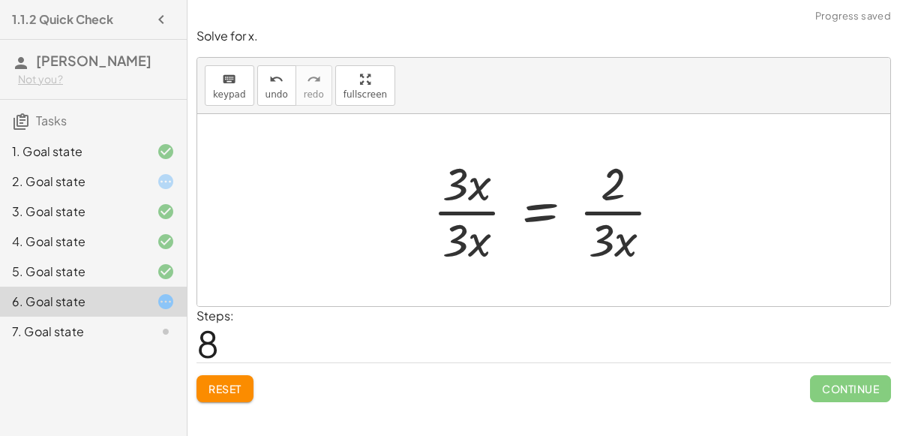
click at [485, 245] on div at bounding box center [553, 209] width 256 height 115
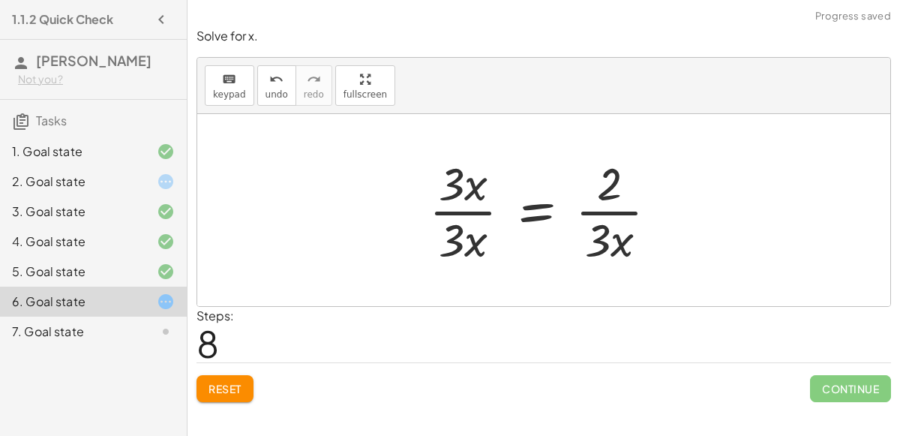
click at [480, 216] on div at bounding box center [549, 209] width 256 height 115
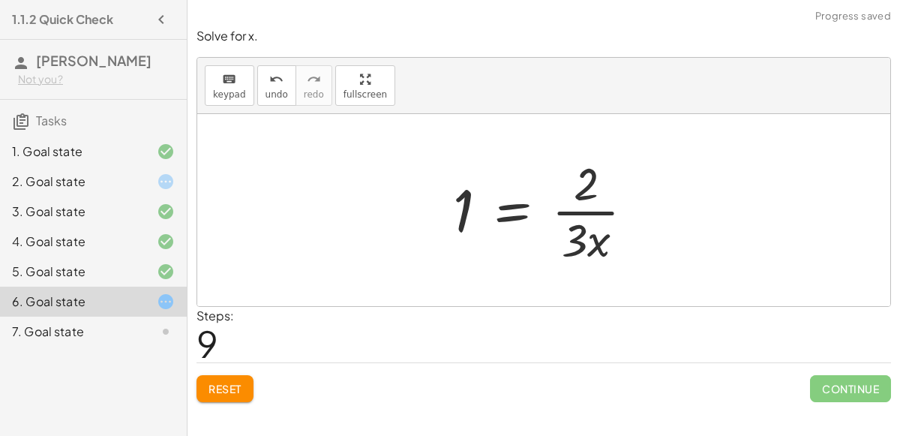
click at [604, 212] on div at bounding box center [549, 209] width 208 height 115
drag, startPoint x: 582, startPoint y: 242, endPoint x: 551, endPoint y: 208, distance: 45.7
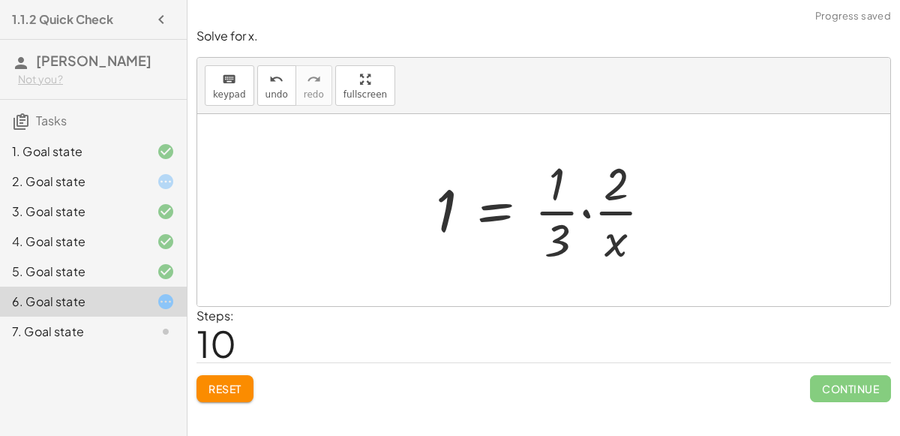
click at [585, 211] on div at bounding box center [550, 209] width 244 height 115
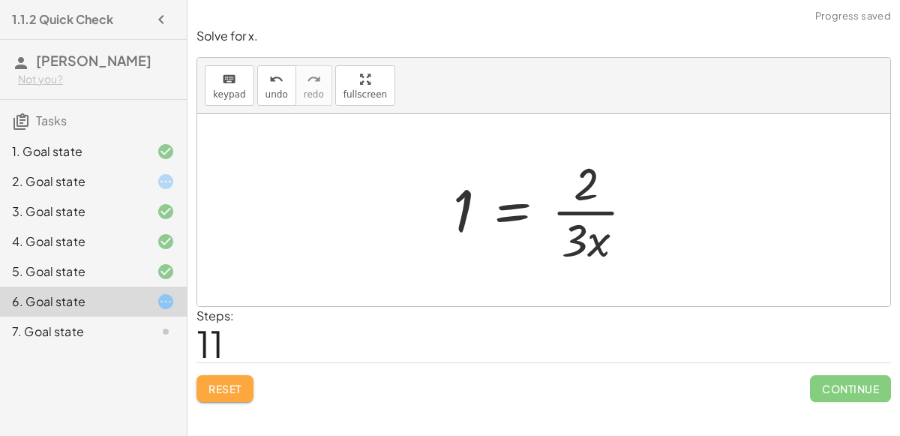
click at [242, 377] on button "Reset" at bounding box center [224, 388] width 57 height 27
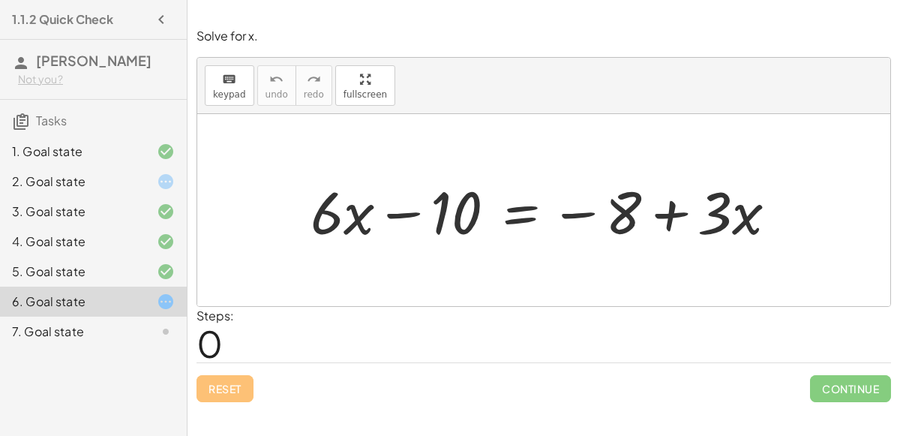
click at [520, 213] on div at bounding box center [549, 210] width 493 height 77
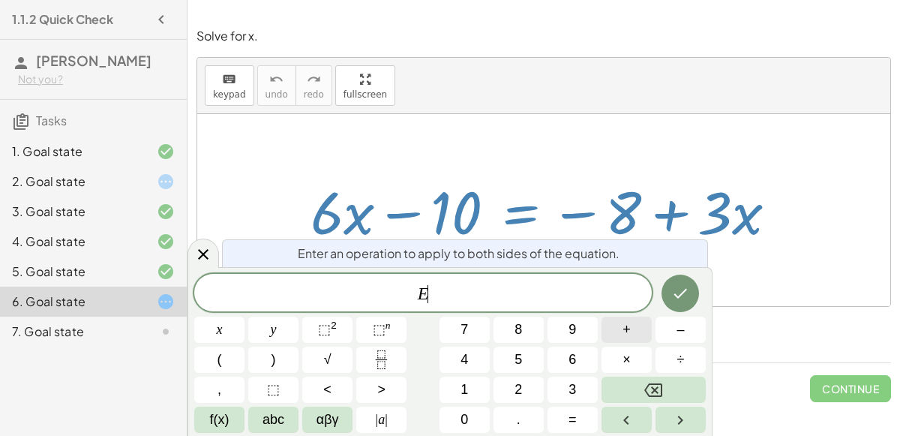
click at [634, 327] on button "+" at bounding box center [626, 329] width 50 height 26
click at [521, 328] on span "8" at bounding box center [517, 329] width 7 height 20
click at [668, 296] on button "Done" at bounding box center [679, 292] width 37 height 37
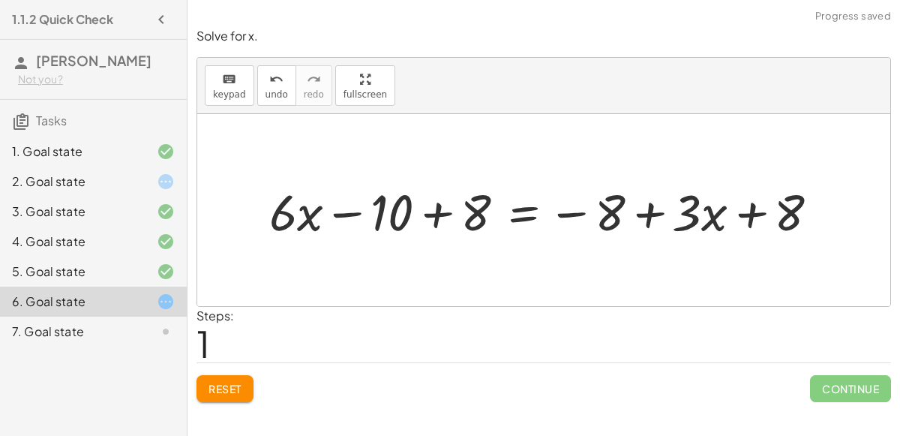
click at [442, 220] on div at bounding box center [550, 210] width 577 height 66
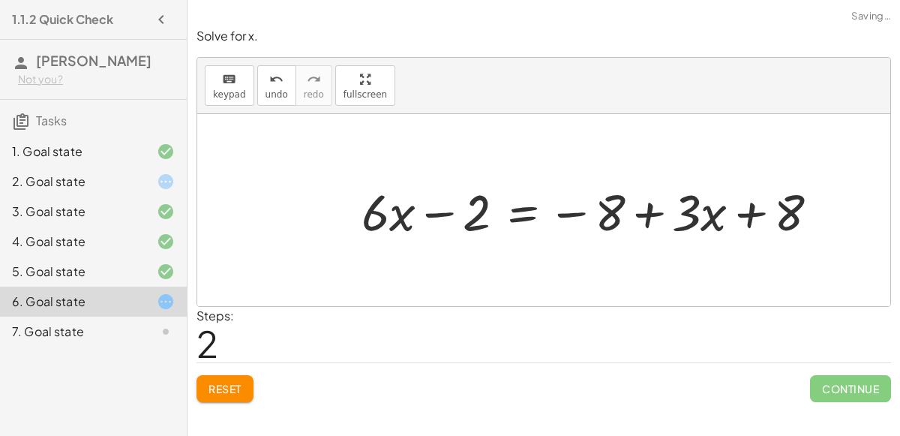
click at [760, 229] on div at bounding box center [596, 210] width 484 height 66
drag, startPoint x: 790, startPoint y: 213, endPoint x: 658, endPoint y: 220, distance: 131.4
click at [658, 220] on div at bounding box center [596, 210] width 484 height 66
click at [645, 211] on div at bounding box center [596, 210] width 484 height 66
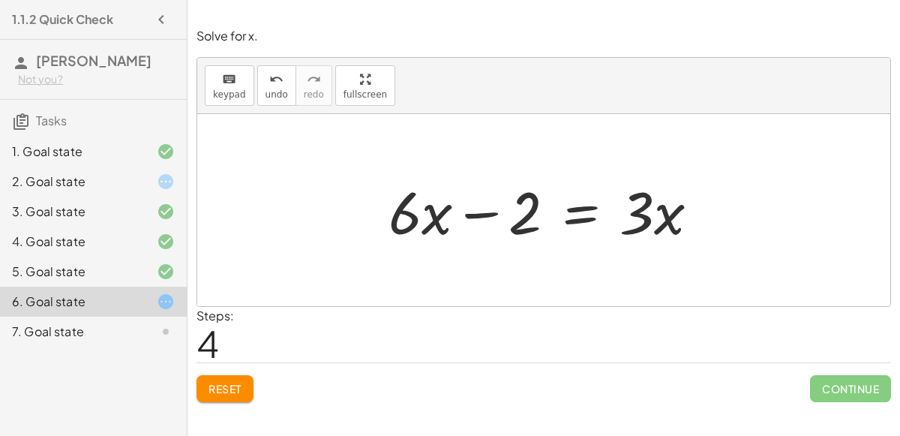
click at [236, 388] on span "Reset" at bounding box center [224, 388] width 33 height 13
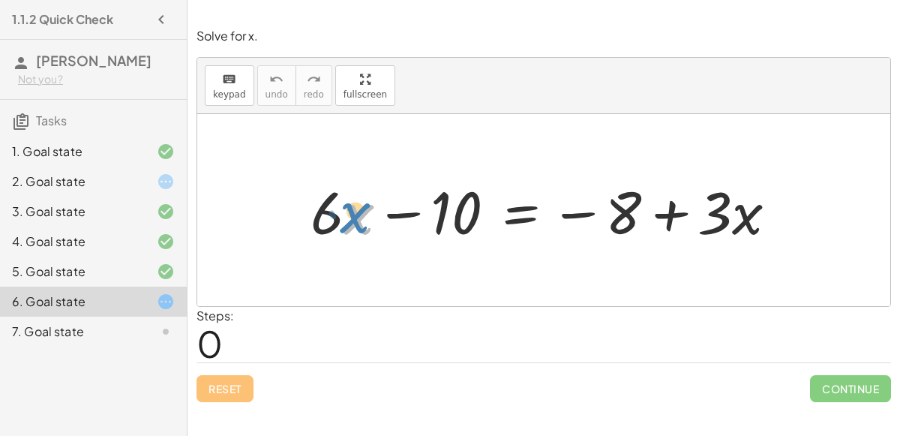
click at [347, 214] on div at bounding box center [549, 210] width 493 height 77
click at [163, 226] on div "2. Goal state" at bounding box center [93, 241] width 187 height 30
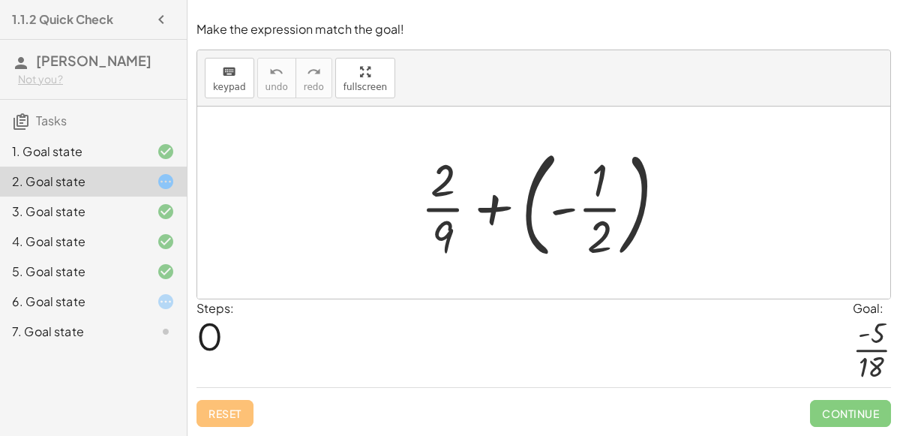
click at [529, 221] on div at bounding box center [549, 202] width 272 height 124
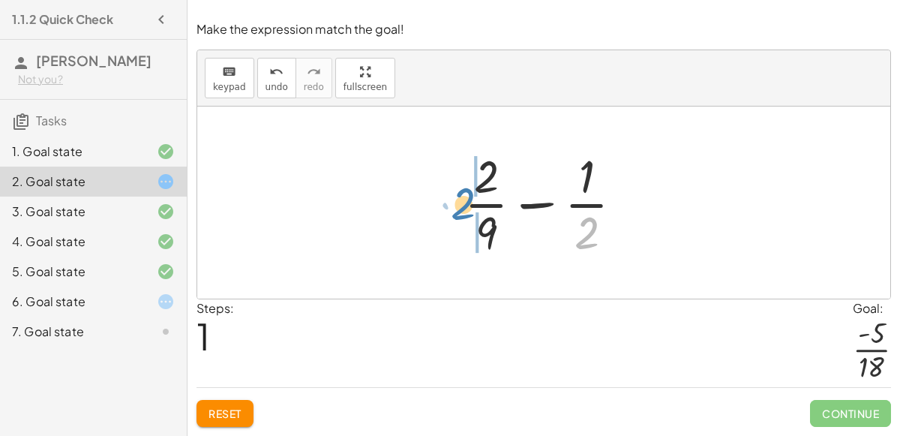
drag, startPoint x: 584, startPoint y: 231, endPoint x: 461, endPoint y: 202, distance: 126.2
click at [461, 202] on div at bounding box center [550, 202] width 186 height 115
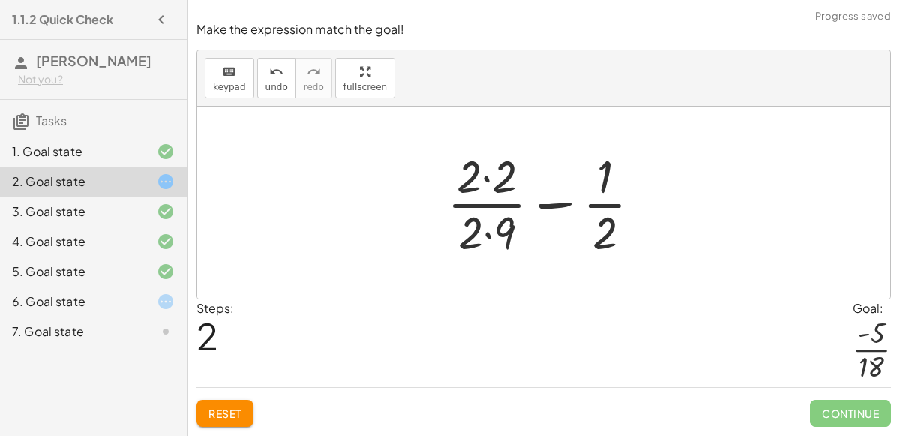
click at [487, 232] on div at bounding box center [549, 202] width 221 height 115
click at [486, 182] on div at bounding box center [549, 202] width 221 height 115
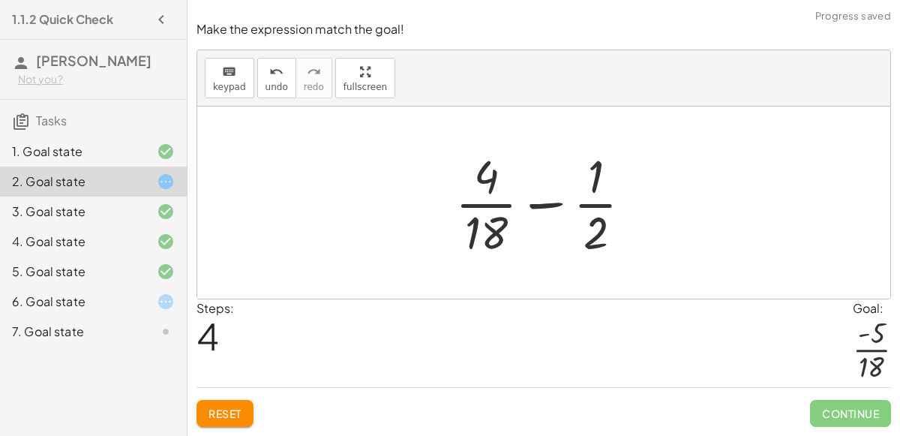
click at [556, 200] on div at bounding box center [550, 202] width 204 height 115
click at [551, 202] on div at bounding box center [550, 202] width 204 height 115
click at [596, 231] on div at bounding box center [550, 202] width 204 height 115
click at [232, 82] on button "keyboard keypad" at bounding box center [229, 78] width 49 height 40
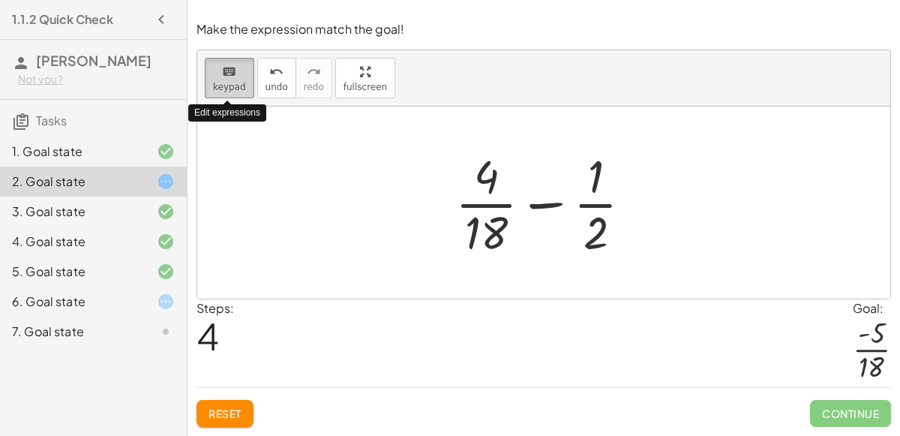
click at [232, 88] on span "keypad" at bounding box center [229, 87] width 33 height 10
click at [363, 197] on div at bounding box center [543, 202] width 693 height 192
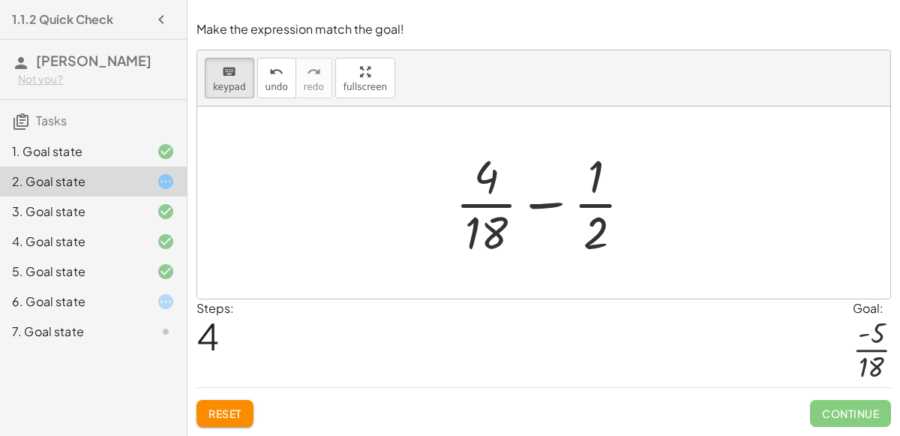
click at [535, 208] on div at bounding box center [550, 202] width 204 height 115
click at [589, 235] on div at bounding box center [595, 232] width 25 height 52
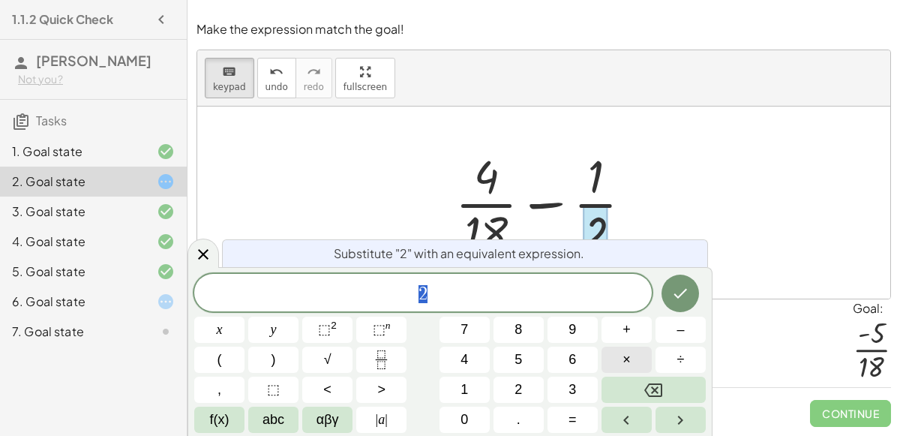
click at [631, 354] on button "×" at bounding box center [626, 359] width 50 height 26
click at [580, 327] on button "9" at bounding box center [572, 329] width 50 height 26
click at [675, 294] on icon "Done" at bounding box center [680, 294] width 13 height 10
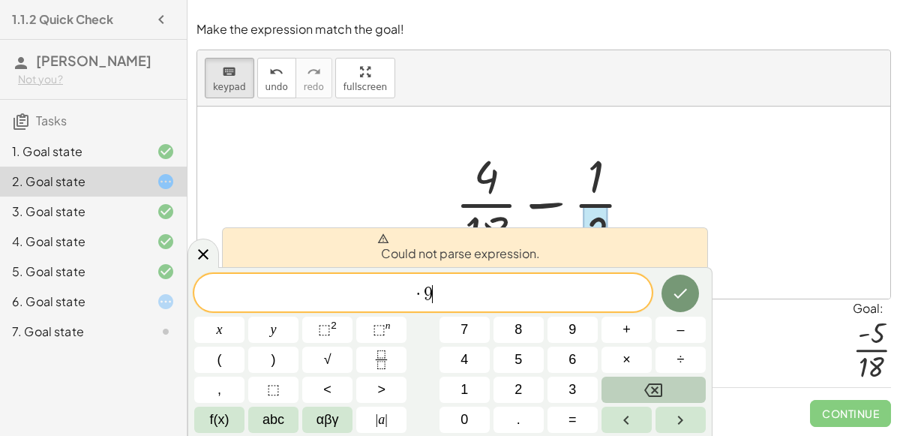
click at [667, 388] on button "Backspace" at bounding box center [653, 389] width 104 height 26
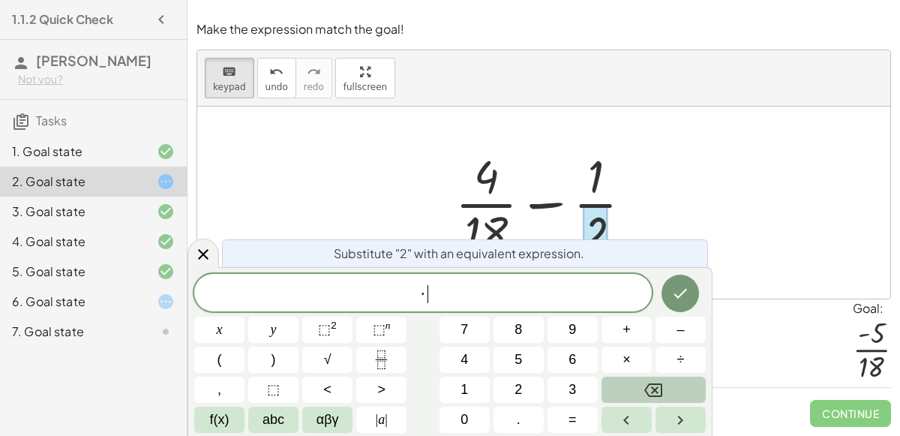
click at [667, 388] on button "Backspace" at bounding box center [653, 389] width 104 height 26
click at [510, 382] on button "2" at bounding box center [518, 389] width 50 height 26
click at [639, 352] on button "×" at bounding box center [626, 359] width 50 height 26
click at [565, 326] on button "9" at bounding box center [572, 329] width 50 height 26
click at [679, 295] on icon "Done" at bounding box center [680, 294] width 13 height 10
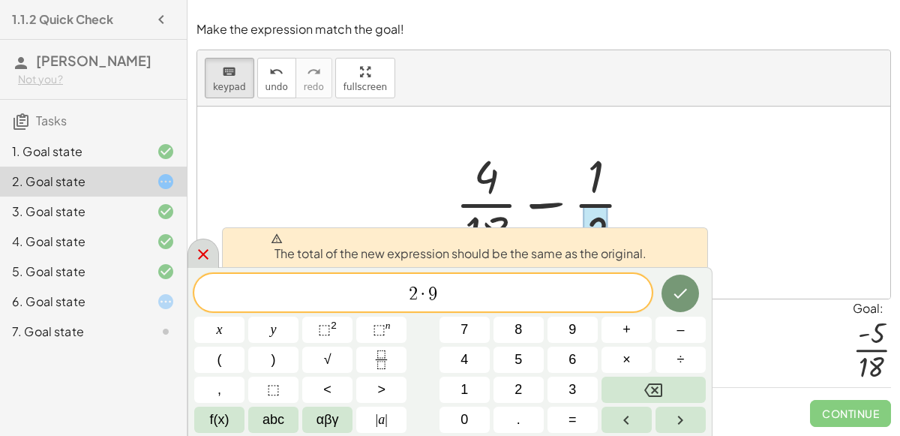
click at [200, 248] on icon at bounding box center [203, 254] width 18 height 18
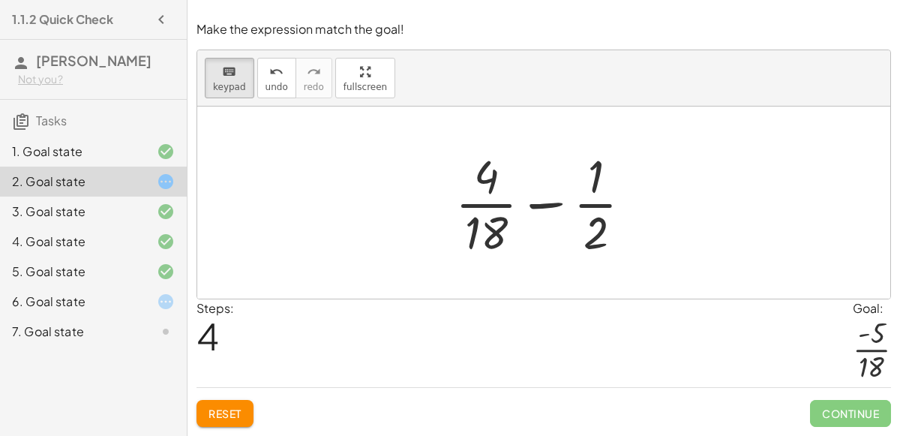
click at [240, 416] on span "Reset" at bounding box center [224, 412] width 33 height 13
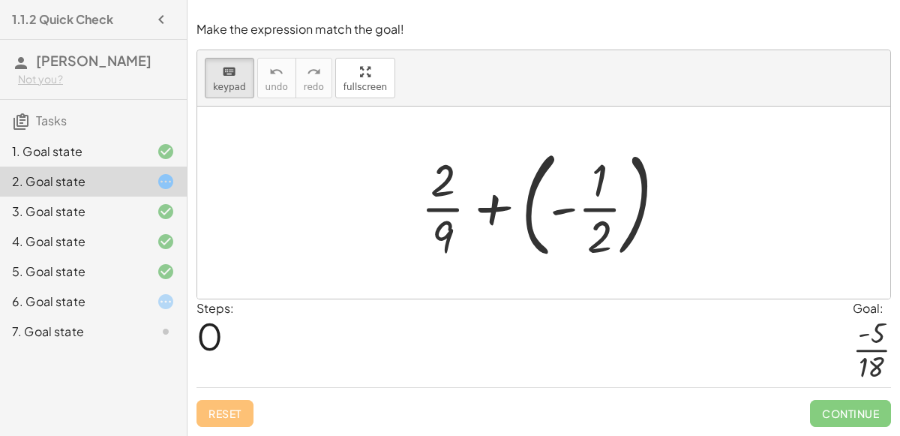
click at [129, 288] on div "6. Goal state" at bounding box center [93, 301] width 187 height 30
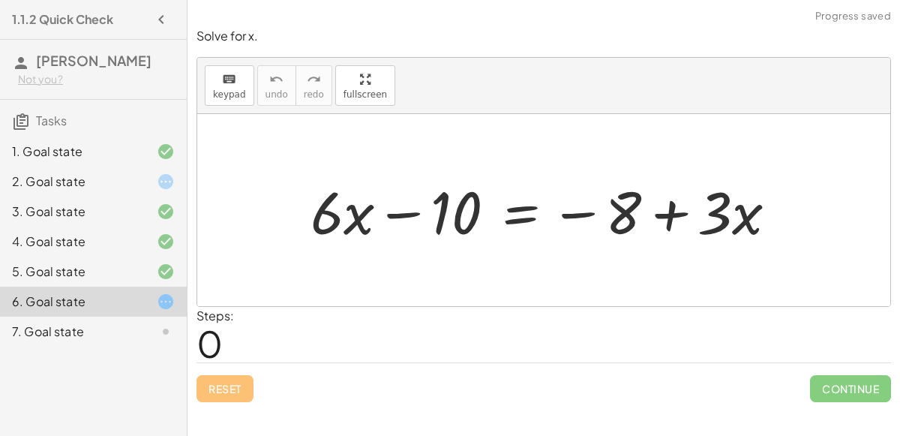
click at [145, 327] on div at bounding box center [154, 331] width 42 height 18
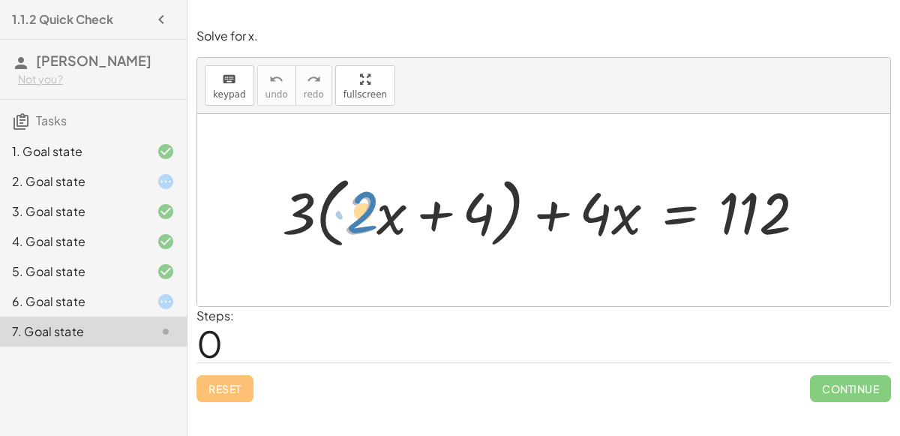
click at [370, 211] on div at bounding box center [549, 210] width 550 height 85
click at [321, 221] on div at bounding box center [549, 210] width 550 height 85
drag, startPoint x: 372, startPoint y: 220, endPoint x: 394, endPoint y: 214, distance: 22.6
click at [394, 214] on div at bounding box center [549, 210] width 550 height 85
click at [456, 202] on div at bounding box center [549, 210] width 550 height 85
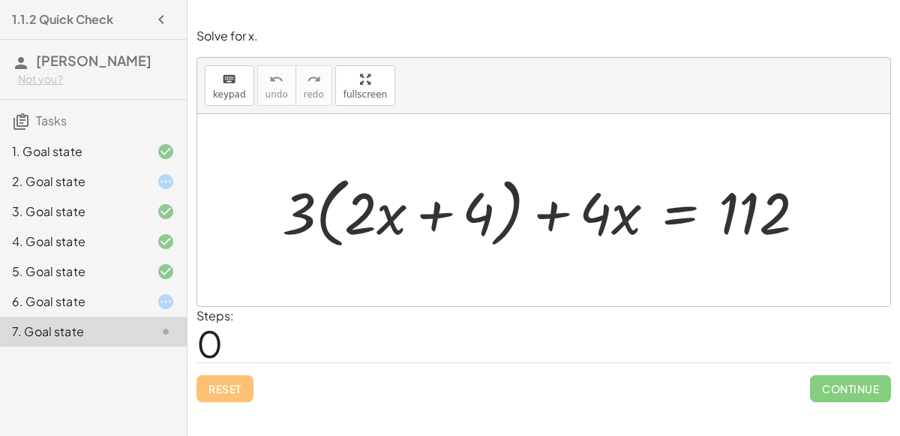
click at [546, 208] on div at bounding box center [549, 210] width 550 height 85
click at [678, 214] on div at bounding box center [549, 210] width 550 height 85
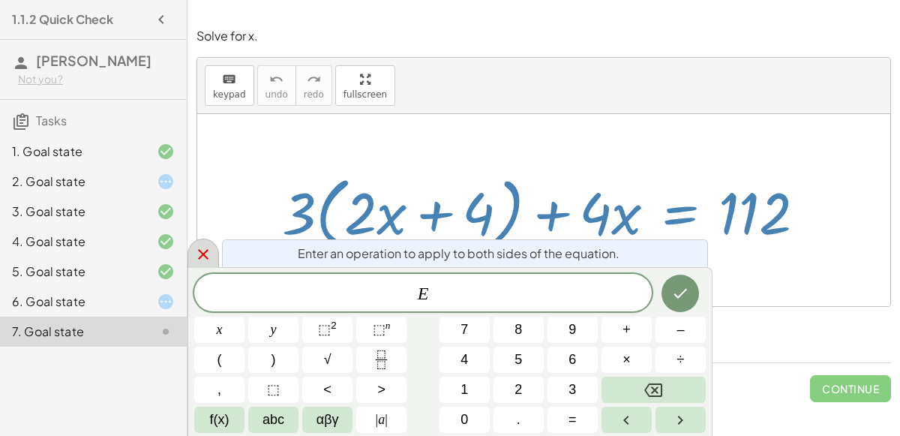
click at [197, 241] on div at bounding box center [202, 252] width 31 height 29
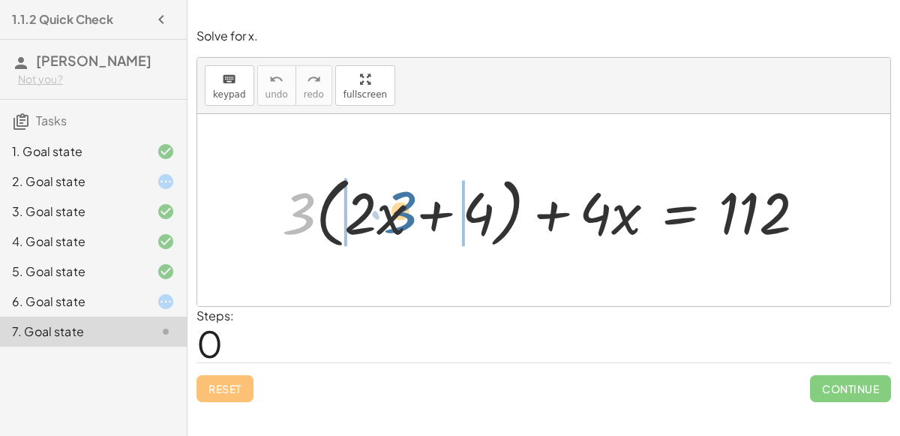
drag, startPoint x: 292, startPoint y: 212, endPoint x: 396, endPoint y: 210, distance: 103.5
click at [396, 210] on div at bounding box center [549, 210] width 550 height 85
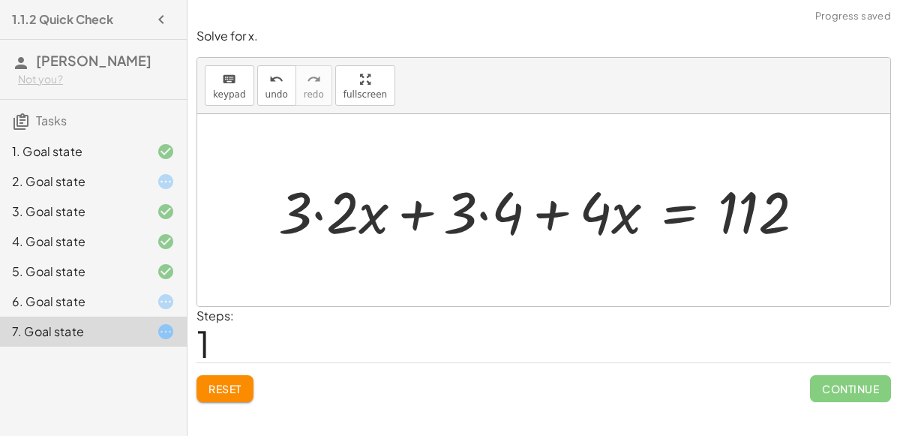
click at [478, 208] on div at bounding box center [548, 210] width 554 height 76
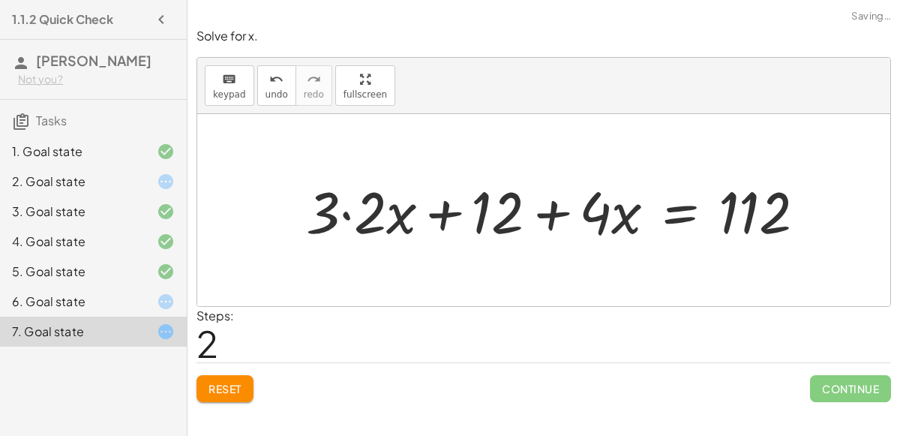
click at [344, 211] on div at bounding box center [561, 210] width 526 height 76
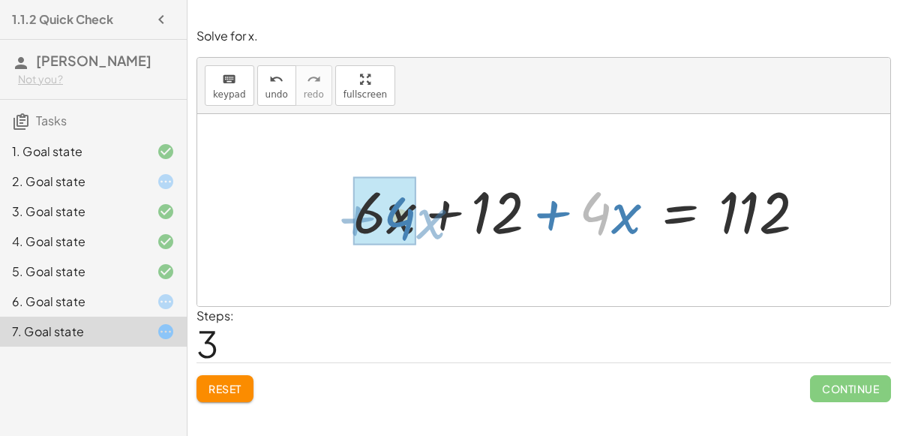
drag, startPoint x: 595, startPoint y: 211, endPoint x: 399, endPoint y: 216, distance: 195.8
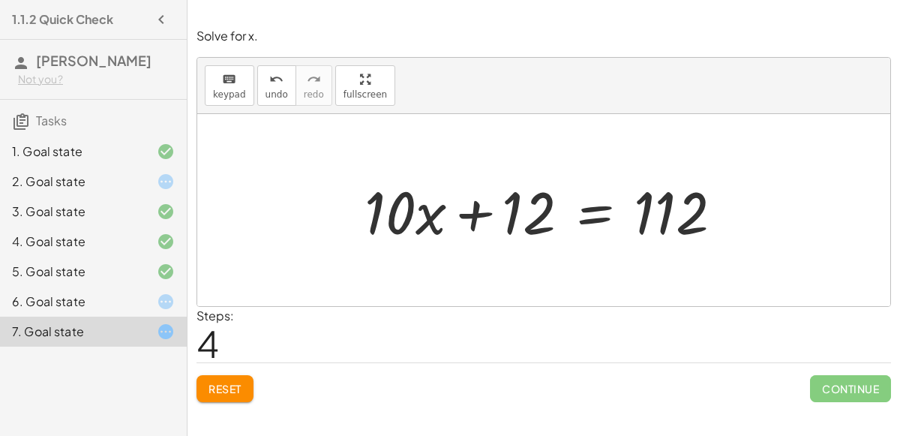
click at [590, 204] on div at bounding box center [549, 210] width 385 height 77
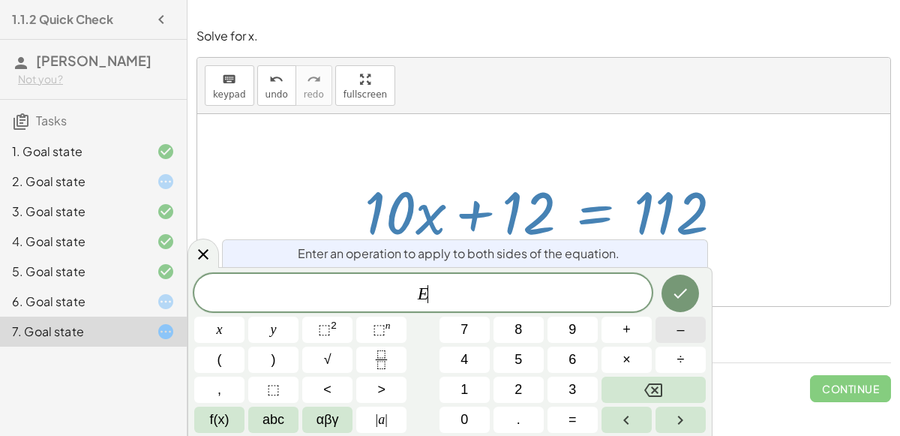
click at [658, 327] on button "–" at bounding box center [680, 329] width 50 height 26
click at [457, 385] on button "1" at bounding box center [464, 389] width 50 height 26
click at [507, 388] on button "2" at bounding box center [518, 389] width 50 height 26
click at [670, 290] on button "Done" at bounding box center [679, 292] width 37 height 37
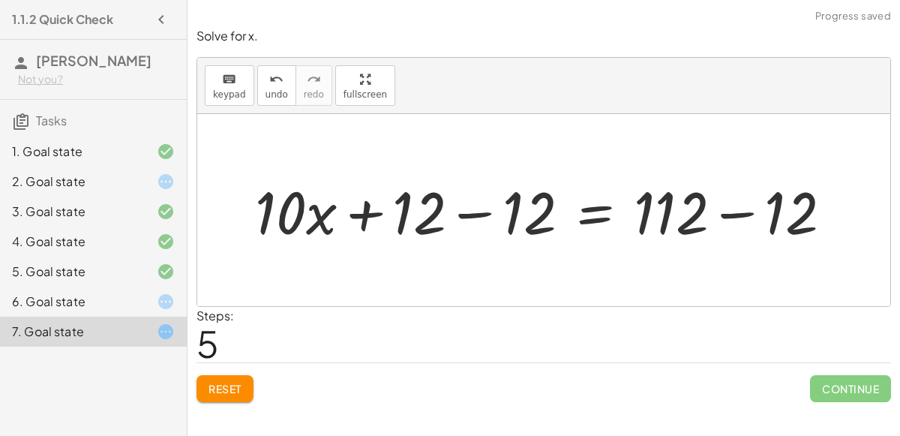
click at [462, 210] on div at bounding box center [549, 210] width 604 height 77
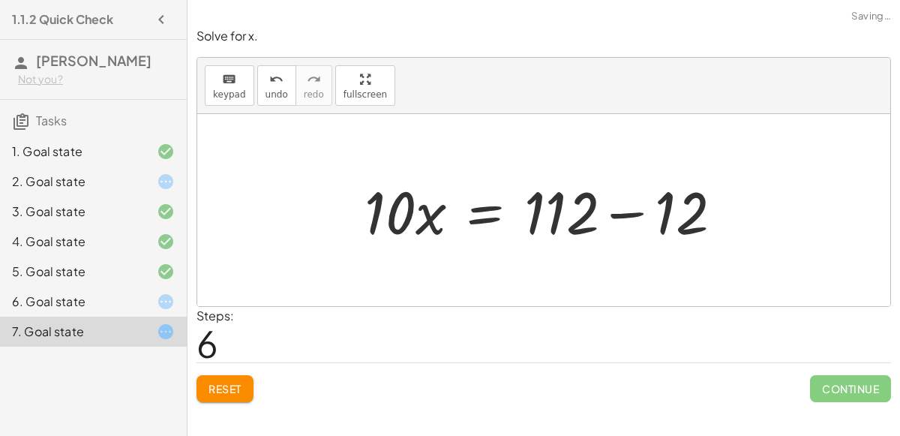
click at [622, 208] on div at bounding box center [549, 210] width 385 height 77
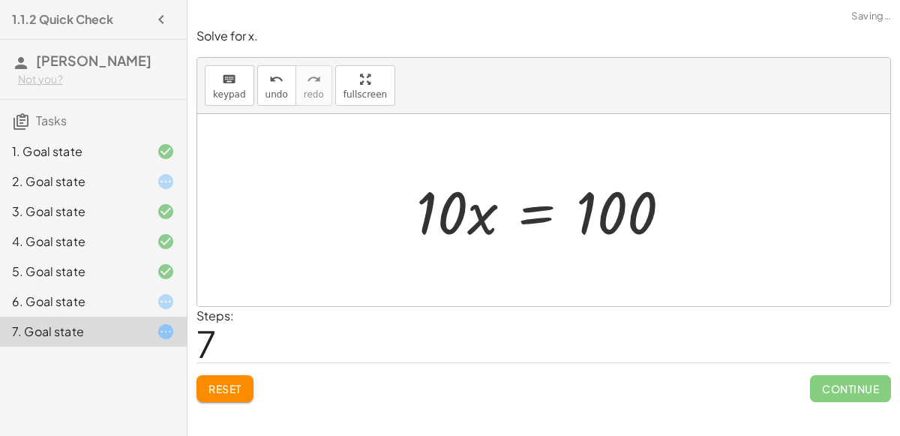
click at [540, 208] on div at bounding box center [549, 210] width 281 height 77
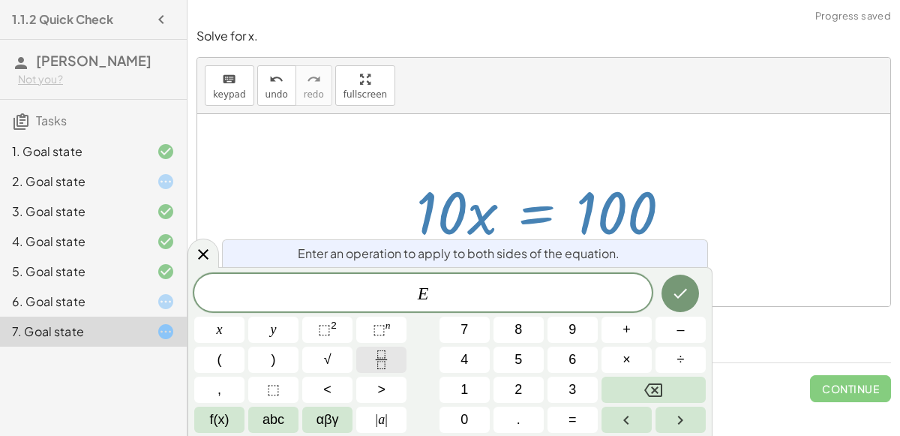
click at [392, 356] on button "Fraction" at bounding box center [381, 359] width 50 height 26
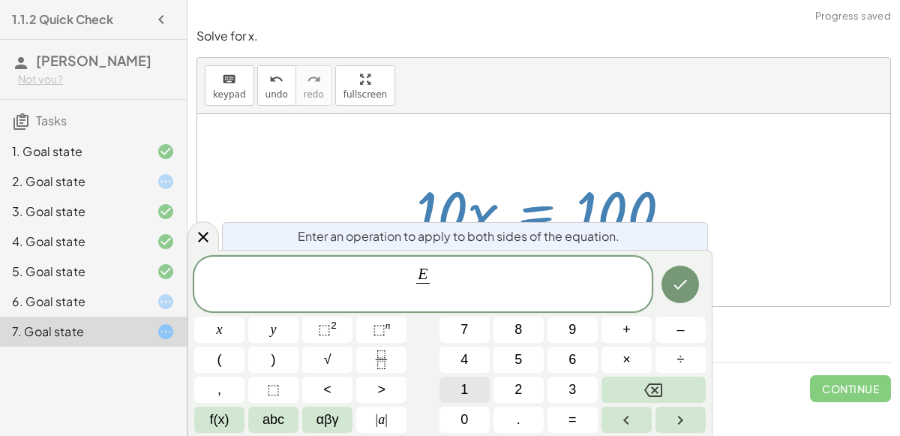
click at [477, 386] on button "1" at bounding box center [464, 389] width 50 height 26
click at [468, 415] on button "0" at bounding box center [464, 419] width 50 height 26
click at [227, 329] on button "x" at bounding box center [219, 329] width 50 height 26
click at [690, 288] on button "Done" at bounding box center [679, 283] width 37 height 37
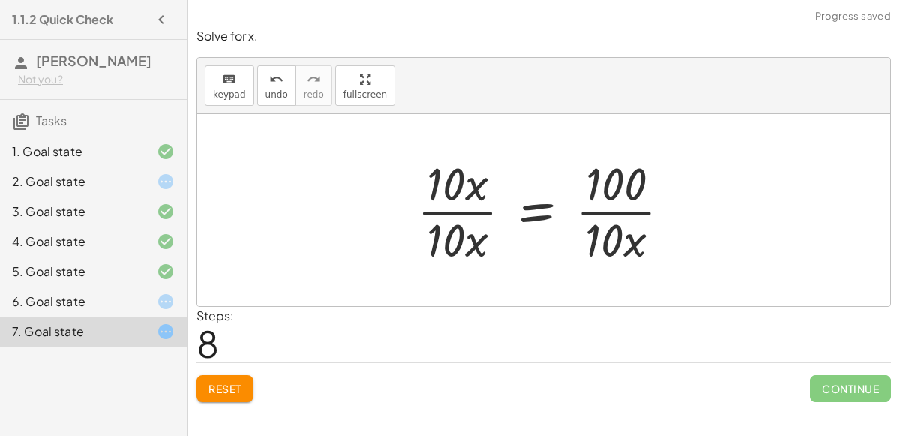
click at [631, 211] on div at bounding box center [549, 209] width 280 height 115
click at [463, 205] on div at bounding box center [549, 209] width 280 height 115
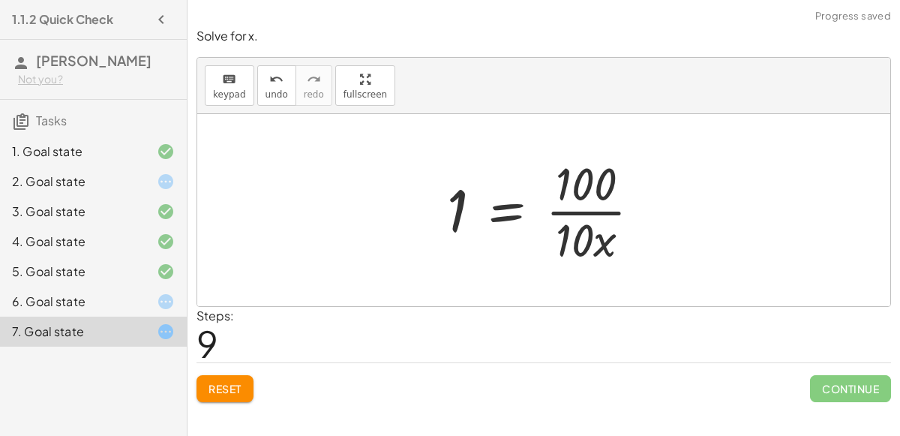
click at [592, 206] on div at bounding box center [549, 209] width 220 height 115
click at [590, 208] on div at bounding box center [549, 209] width 220 height 115
click at [269, 85] on icon "undo" at bounding box center [276, 79] width 14 height 18
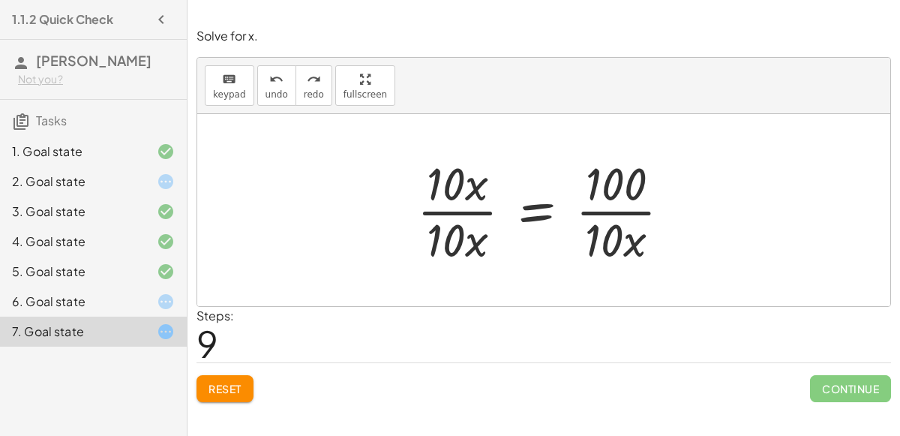
click at [610, 203] on div at bounding box center [549, 209] width 280 height 115
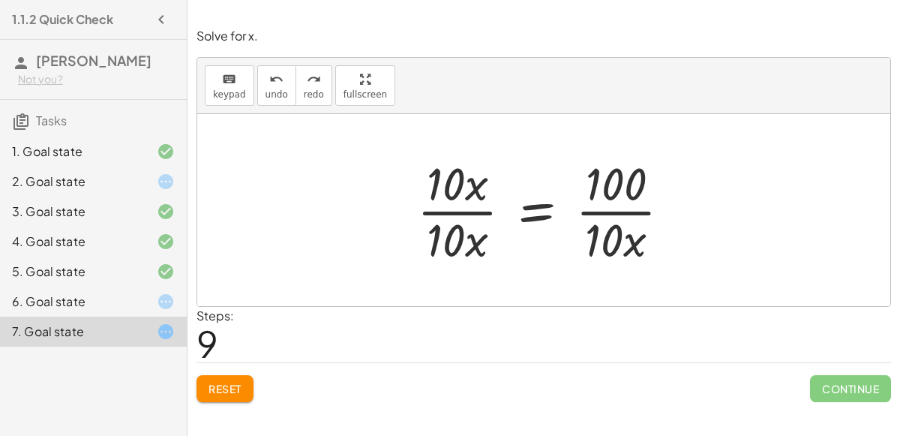
click at [610, 203] on div at bounding box center [549, 209] width 280 height 115
click at [526, 207] on div at bounding box center [549, 209] width 280 height 115
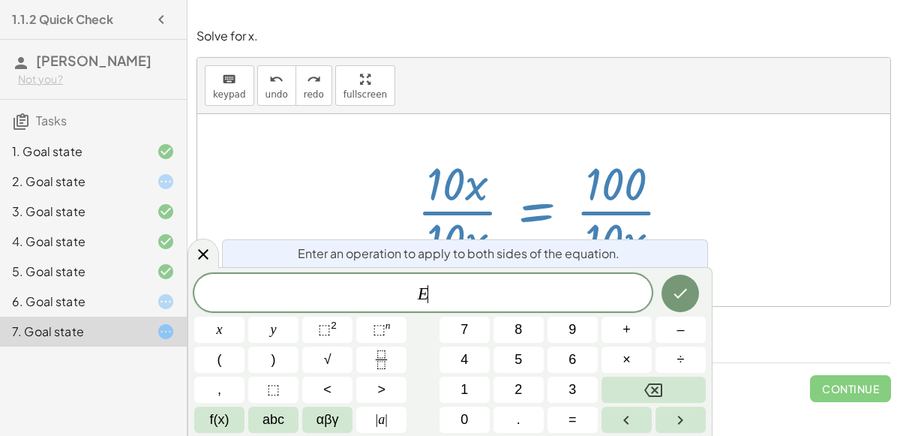
click at [526, 207] on div at bounding box center [549, 209] width 280 height 115
click at [267, 98] on button "undo undo" at bounding box center [276, 85] width 39 height 40
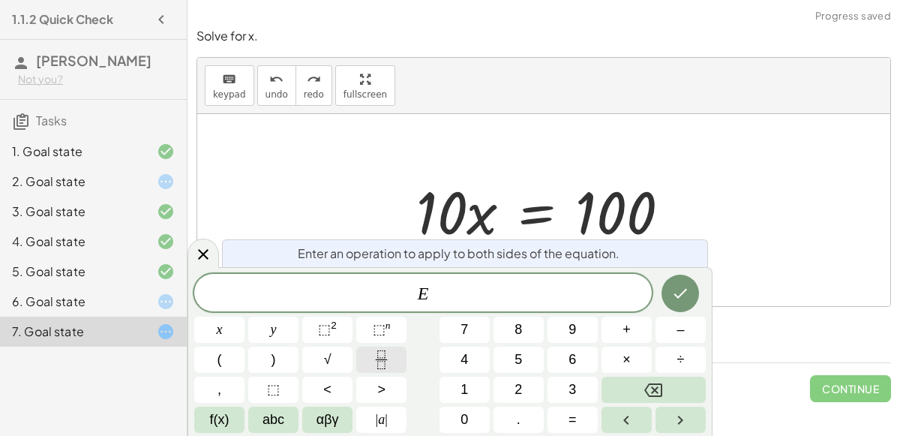
click at [390, 358] on icon "Fraction" at bounding box center [381, 359] width 19 height 19
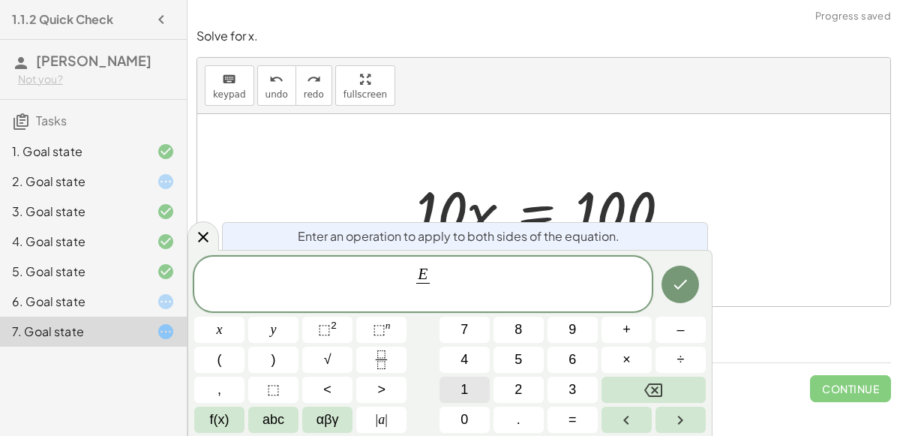
click at [480, 391] on button "1" at bounding box center [464, 389] width 50 height 26
click at [461, 415] on span "0" at bounding box center [463, 419] width 7 height 20
click at [685, 290] on icon "Done" at bounding box center [680, 284] width 18 height 18
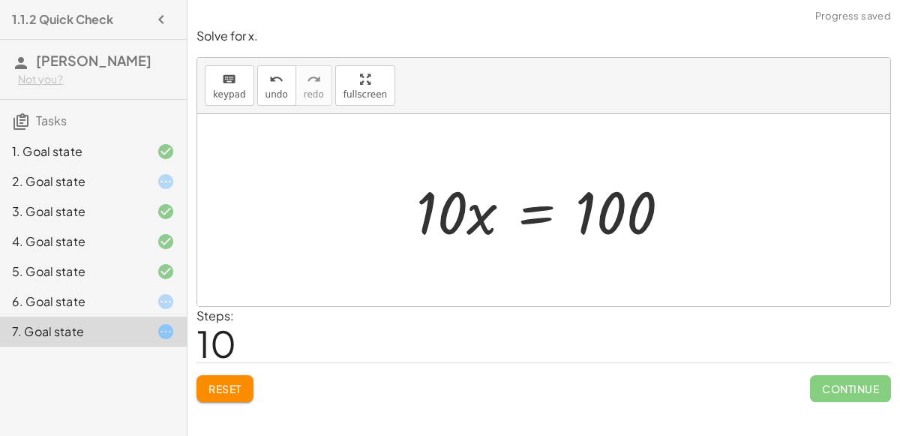
click at [543, 209] on div at bounding box center [549, 209] width 280 height 77
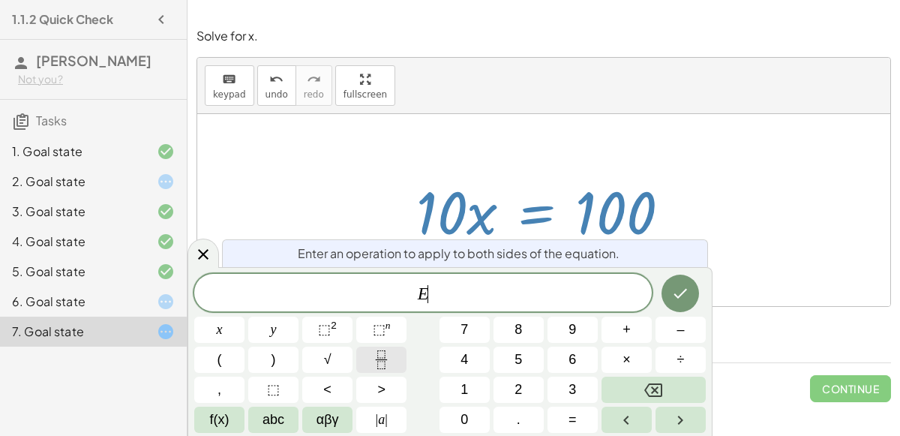
click at [403, 360] on button "Fraction" at bounding box center [381, 359] width 50 height 26
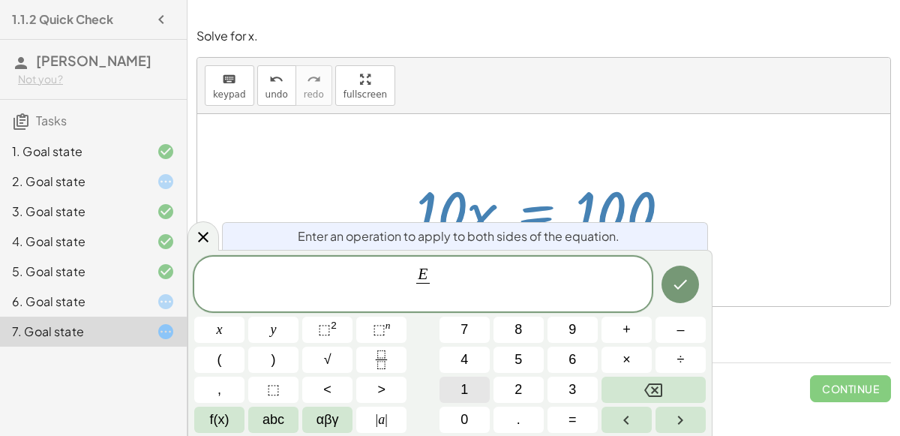
click at [462, 379] on span "1" at bounding box center [463, 389] width 7 height 20
click at [461, 409] on span "0" at bounding box center [463, 419] width 7 height 20
click at [666, 283] on button "Done" at bounding box center [679, 283] width 37 height 37
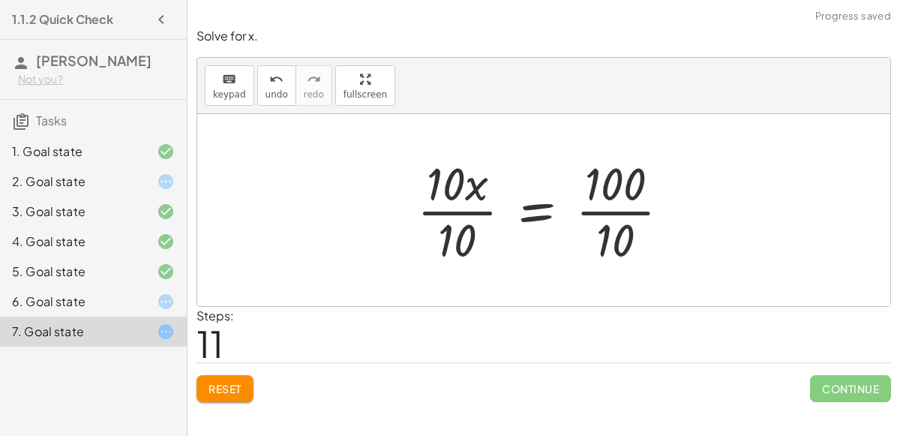
click at [635, 216] on div at bounding box center [549, 209] width 280 height 115
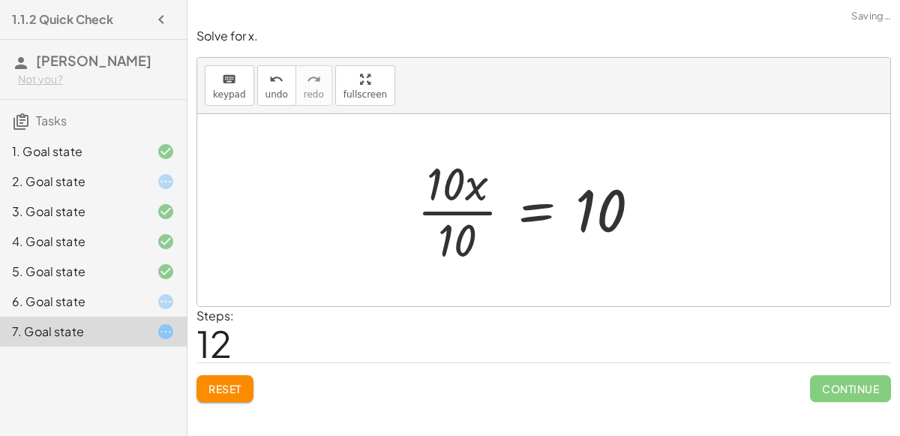
click at [466, 208] on div at bounding box center [549, 209] width 280 height 115
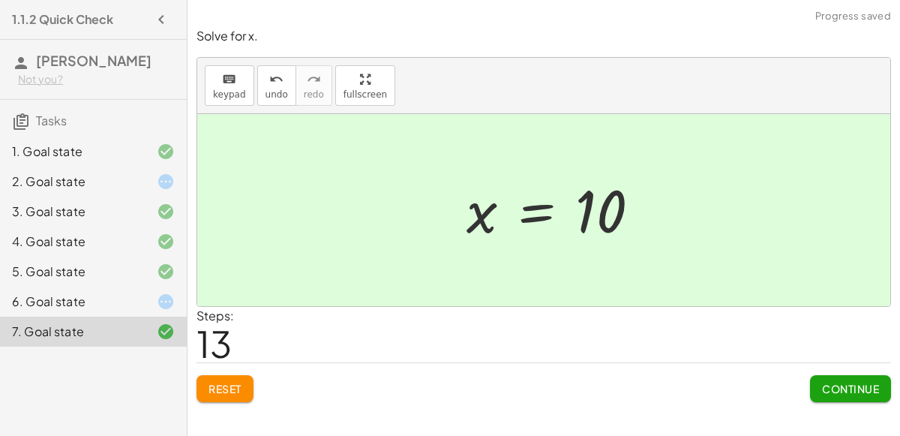
click at [829, 382] on span "Continue" at bounding box center [850, 388] width 57 height 13
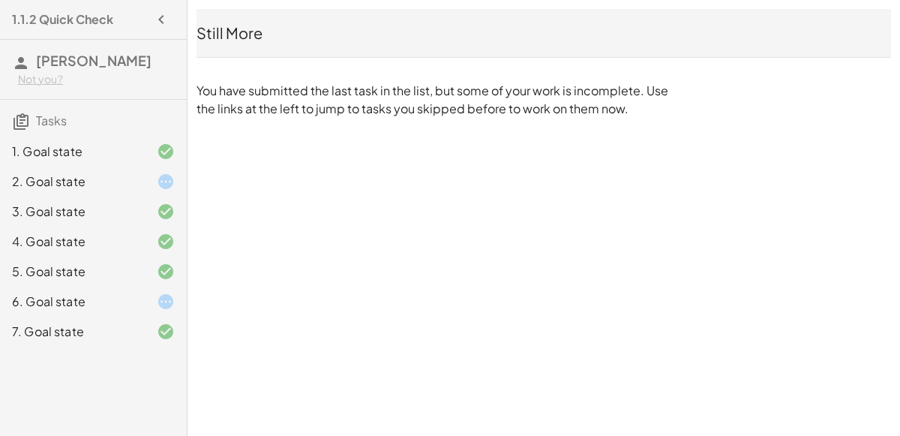
click at [149, 295] on div at bounding box center [154, 301] width 42 height 18
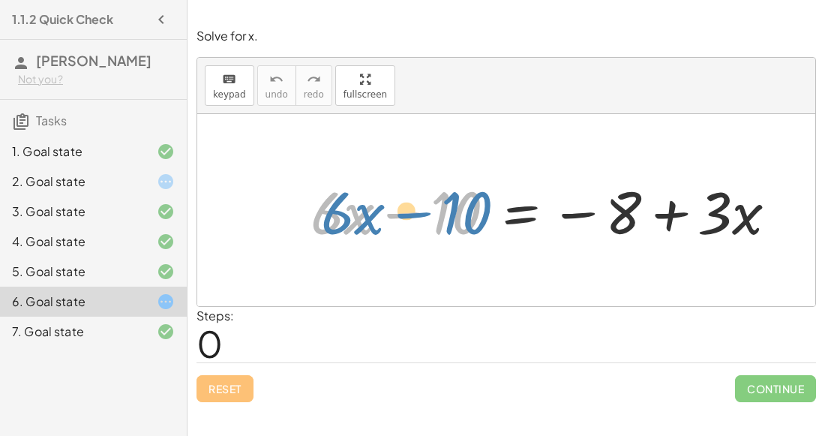
click at [464, 214] on div at bounding box center [549, 210] width 493 height 77
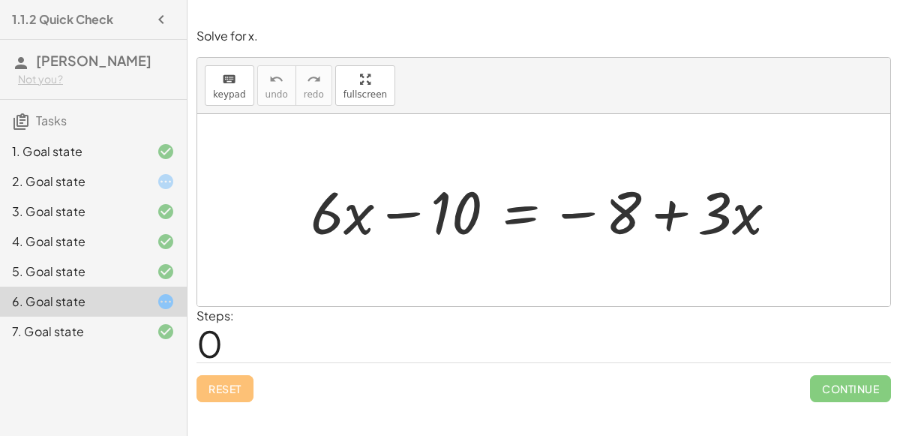
click at [502, 205] on div at bounding box center [549, 210] width 493 height 77
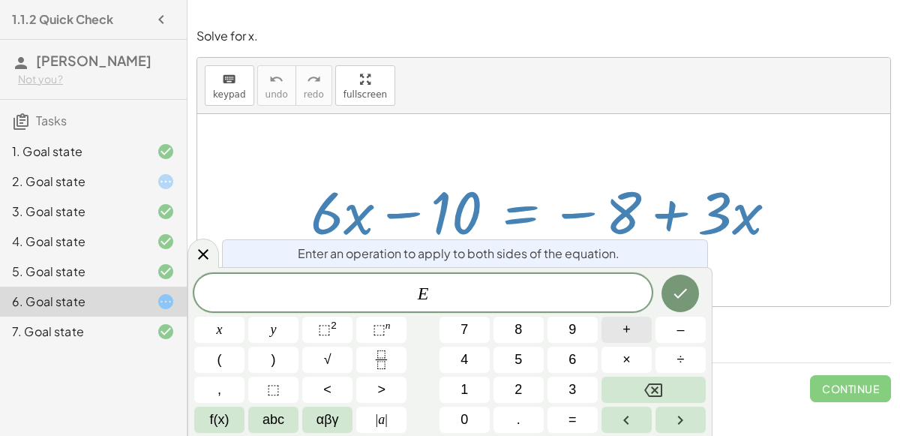
click at [612, 331] on button "+" at bounding box center [626, 329] width 50 height 26
click at [476, 385] on button "1" at bounding box center [464, 389] width 50 height 26
click at [469, 419] on button "0" at bounding box center [464, 419] width 50 height 26
click at [686, 284] on icon "Done" at bounding box center [680, 293] width 18 height 18
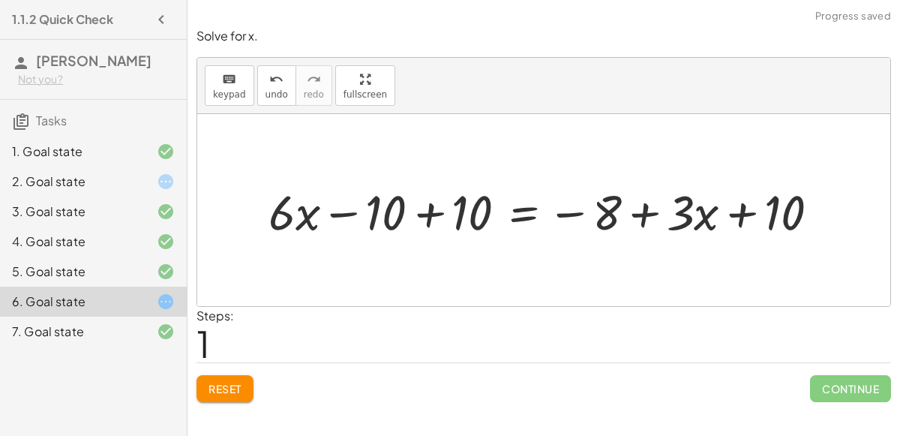
click at [416, 216] on div at bounding box center [549, 210] width 577 height 64
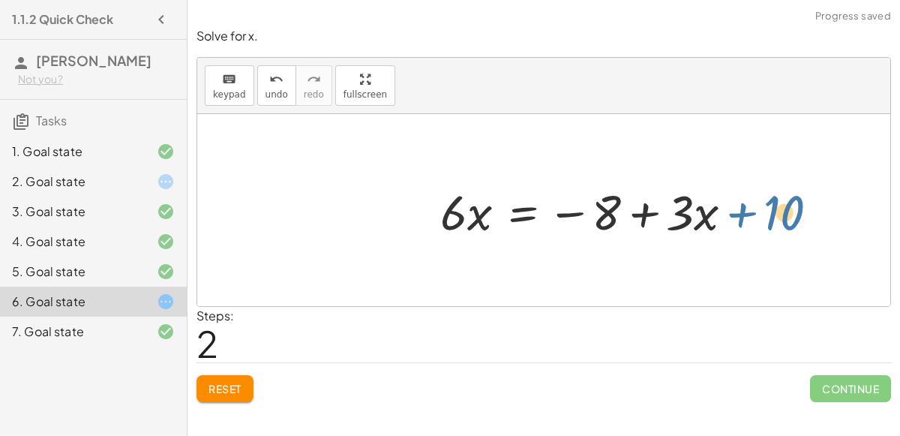
drag, startPoint x: 778, startPoint y: 211, endPoint x: 561, endPoint y: 197, distance: 217.2
click at [561, 197] on div at bounding box center [636, 210] width 406 height 64
drag, startPoint x: 772, startPoint y: 199, endPoint x: 523, endPoint y: 216, distance: 250.3
click at [523, 216] on div at bounding box center [636, 210] width 406 height 64
drag, startPoint x: 775, startPoint y: 207, endPoint x: 605, endPoint y: 205, distance: 169.5
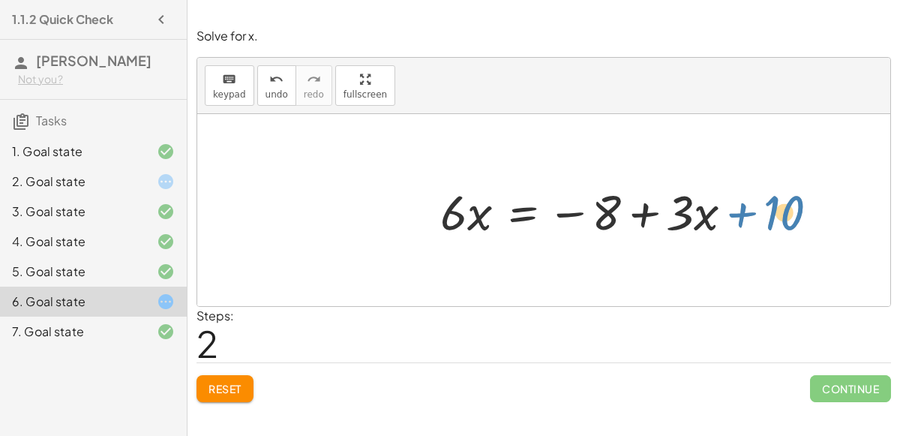
click at [605, 205] on div at bounding box center [636, 210] width 406 height 64
drag, startPoint x: 790, startPoint y: 213, endPoint x: 658, endPoint y: 143, distance: 149.3
click at [658, 143] on div "+ · 6 · x − 10 = − 8 + · 3 · x + · 6 · x − 10 + 10 = − 8 + · 3 · x + 10 + · 6 ·…" at bounding box center [543, 210] width 693 height 192
click at [742, 213] on div at bounding box center [636, 210] width 406 height 64
drag, startPoint x: 600, startPoint y: 217, endPoint x: 484, endPoint y: 218, distance: 116.2
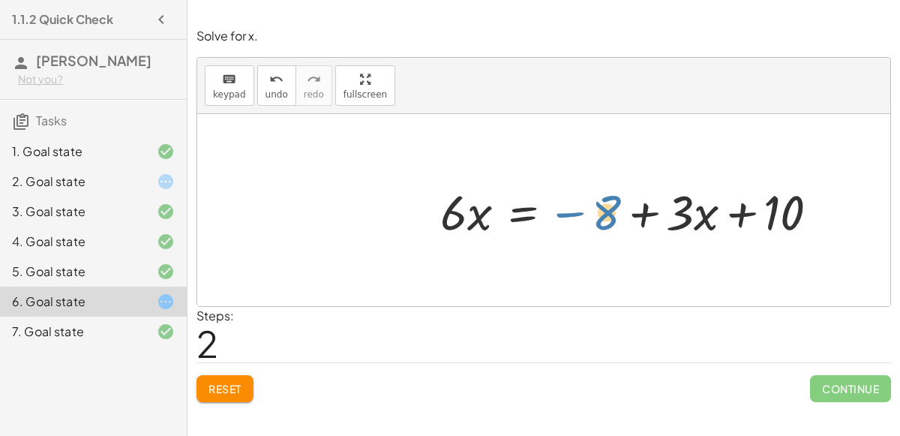
click at [484, 218] on div at bounding box center [636, 210] width 406 height 64
click at [316, 150] on div at bounding box center [543, 210] width 693 height 192
drag, startPoint x: 793, startPoint y: 211, endPoint x: 839, endPoint y: 306, distance: 105.3
click at [0, 0] on div "Solve for x. keyboard keypad undo undo redo redo fullscreen + · 6 · x − 10 = − …" at bounding box center [0, 0] width 0 height 0
drag, startPoint x: 787, startPoint y: 212, endPoint x: 695, endPoint y: 161, distance: 104.7
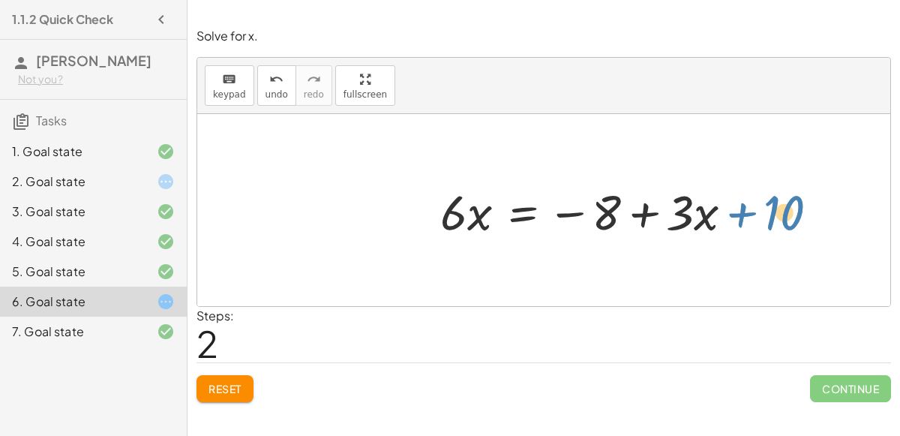
click at [695, 161] on div "+ · 6 · x − 10 = − 8 + · 3 · x + · 6 · x − 10 + 10 = − 8 + · 3 · x + 10 + · 6 ·…" at bounding box center [543, 210] width 693 height 192
drag, startPoint x: 778, startPoint y: 202, endPoint x: 887, endPoint y: 277, distance: 132.7
click at [887, 277] on div "+ · 6 · x − 10 = − 8 + · 3 · x + · 6 · x − 10 + 10 = − 8 + · 3 · x + 10 + · 6 ·…" at bounding box center [543, 210] width 693 height 192
drag, startPoint x: 787, startPoint y: 222, endPoint x: 768, endPoint y: 216, distance: 19.7
click at [768, 216] on div at bounding box center [636, 210] width 406 height 64
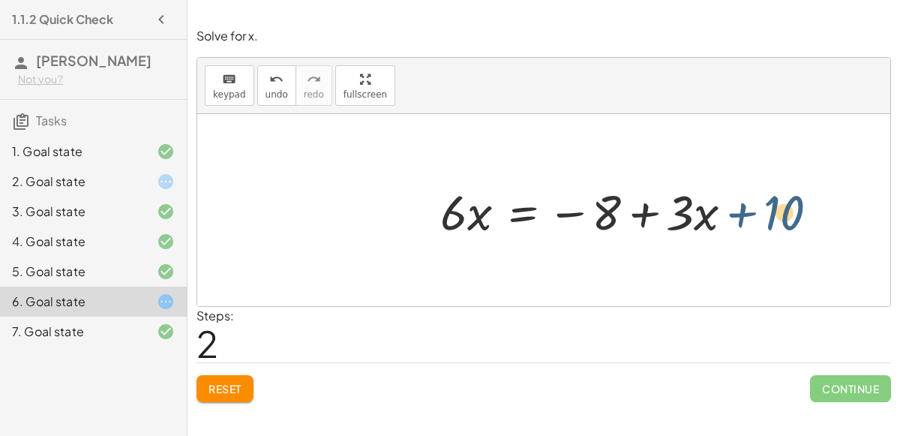
drag, startPoint x: 791, startPoint y: 202, endPoint x: 688, endPoint y: 218, distance: 104.7
click at [688, 218] on div at bounding box center [636, 210] width 406 height 64
click at [625, 210] on div at bounding box center [636, 210] width 406 height 64
click at [616, 208] on div at bounding box center [636, 210] width 406 height 64
drag, startPoint x: 607, startPoint y: 210, endPoint x: 718, endPoint y: 197, distance: 111.7
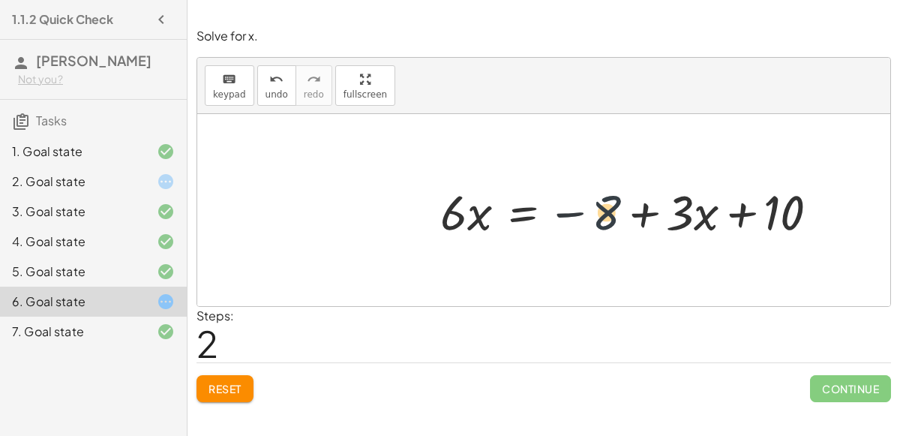
click at [718, 197] on div at bounding box center [636, 210] width 406 height 64
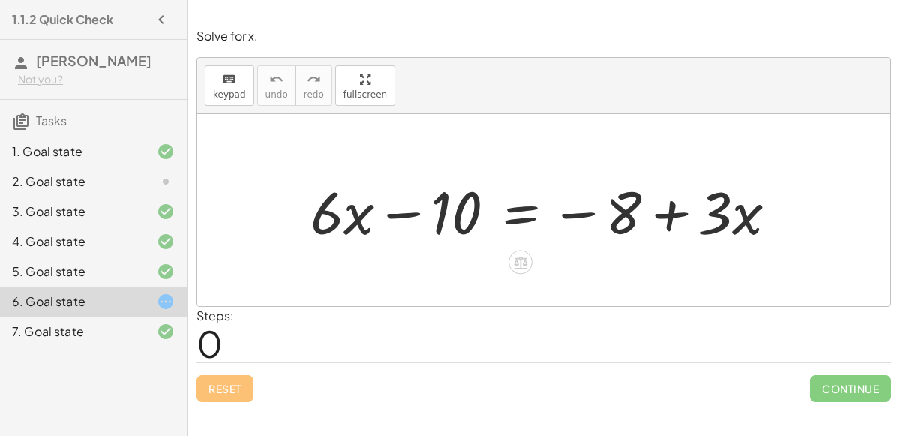
click at [532, 209] on div at bounding box center [549, 210] width 493 height 77
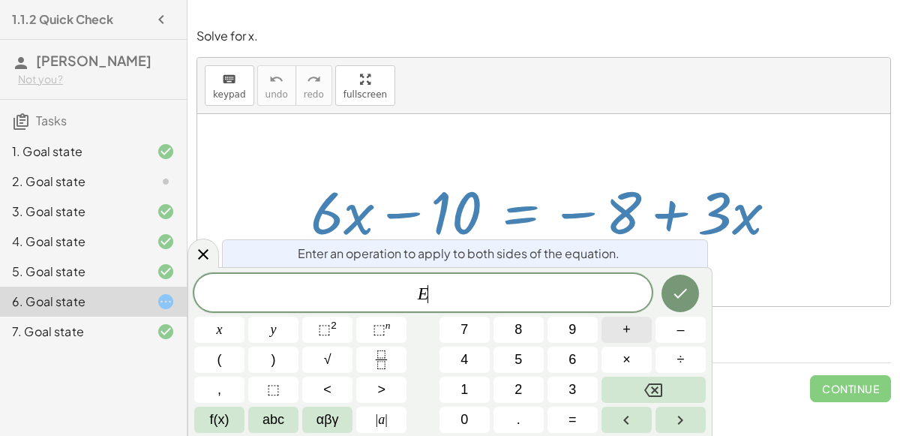
click at [631, 328] on button "+" at bounding box center [626, 329] width 50 height 26
click at [464, 396] on span "1" at bounding box center [463, 389] width 7 height 20
click at [457, 432] on button "0" at bounding box center [464, 419] width 50 height 26
click at [673, 301] on icon "Done" at bounding box center [680, 293] width 18 height 18
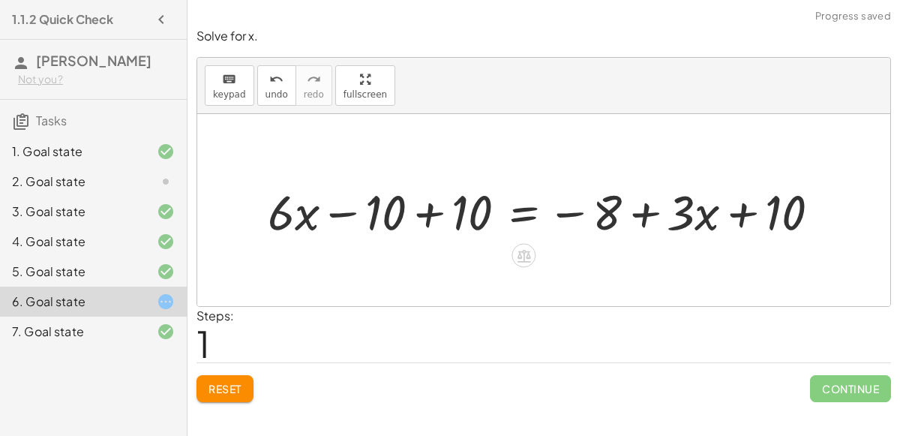
click at [397, 215] on div at bounding box center [549, 210] width 577 height 64
click at [419, 217] on div at bounding box center [549, 210] width 577 height 64
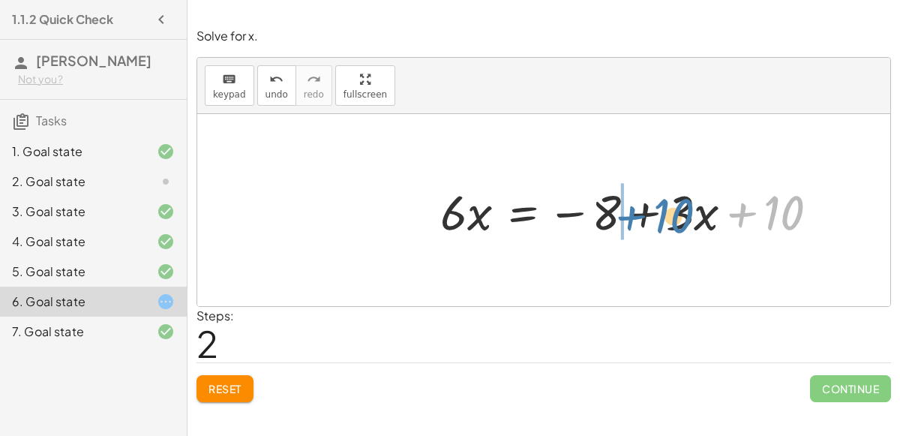
drag, startPoint x: 774, startPoint y: 210, endPoint x: 663, endPoint y: 213, distance: 111.0
click at [663, 213] on div at bounding box center [636, 210] width 406 height 64
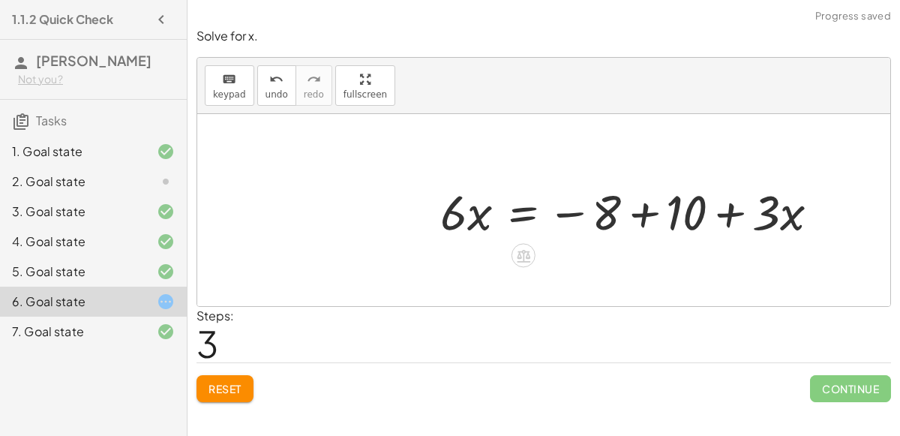
click at [645, 217] on div at bounding box center [636, 210] width 406 height 64
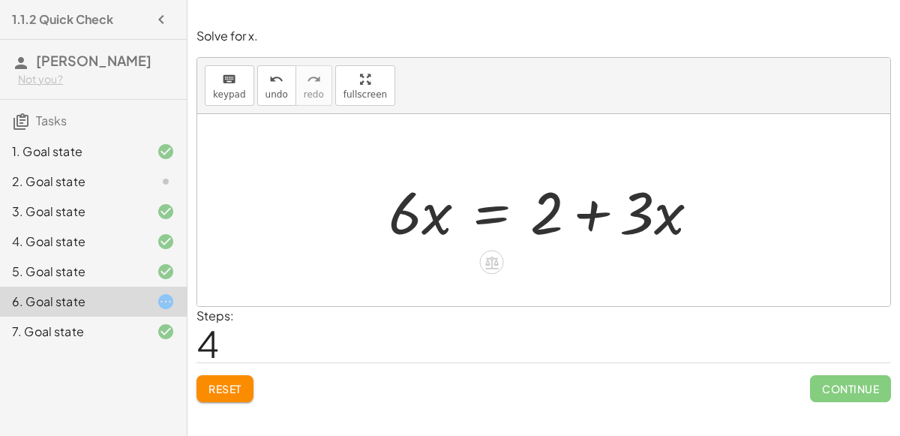
click at [490, 211] on div at bounding box center [549, 210] width 337 height 77
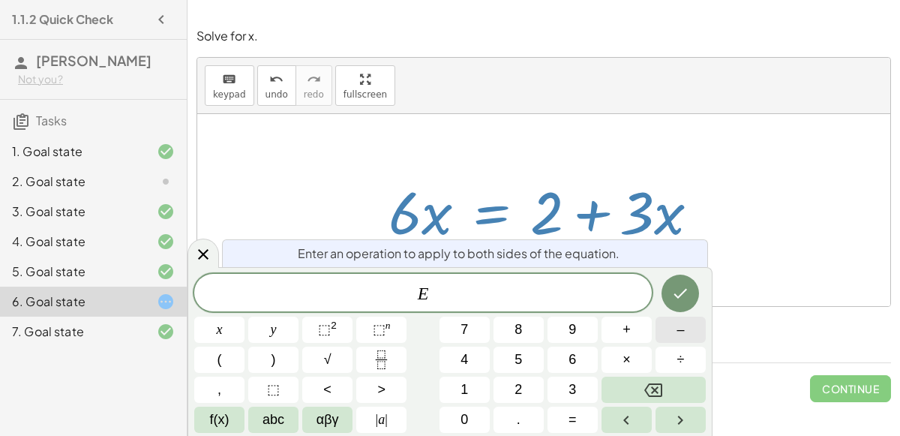
click at [676, 324] on button "–" at bounding box center [680, 329] width 50 height 26
click at [556, 377] on button "3" at bounding box center [572, 389] width 50 height 26
click at [233, 334] on button "x" at bounding box center [219, 329] width 50 height 26
click at [675, 288] on icon "Done" at bounding box center [680, 293] width 18 height 18
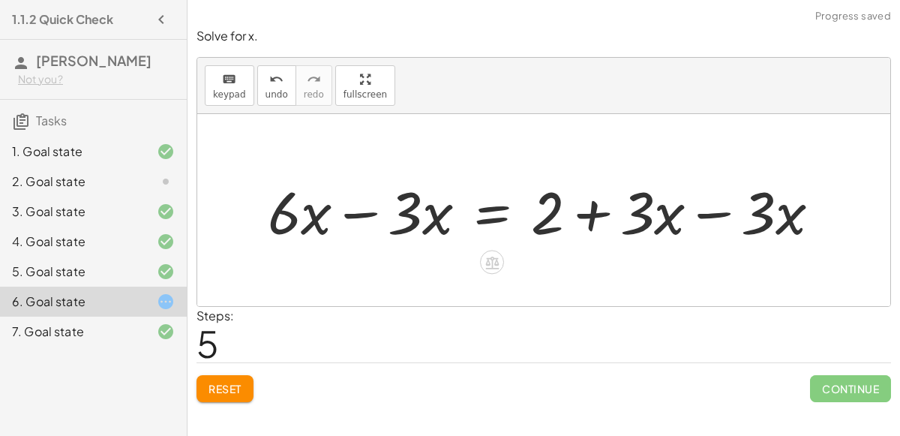
click at [706, 214] on div at bounding box center [550, 210] width 580 height 77
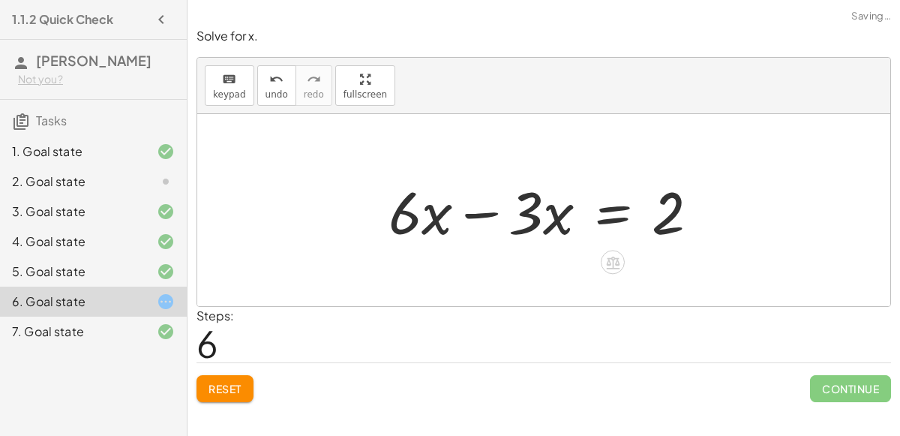
click at [481, 210] on div at bounding box center [549, 210] width 337 height 77
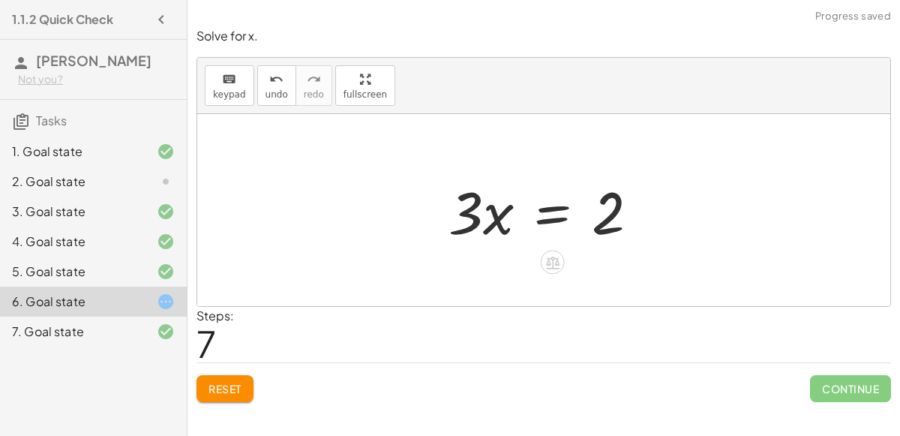
click at [551, 216] on div at bounding box center [549, 210] width 217 height 77
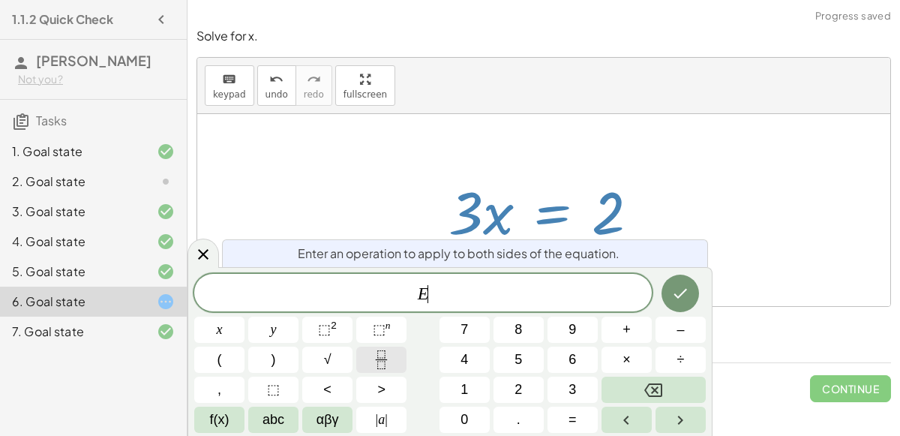
click at [388, 364] on icon "Fraction" at bounding box center [381, 359] width 19 height 19
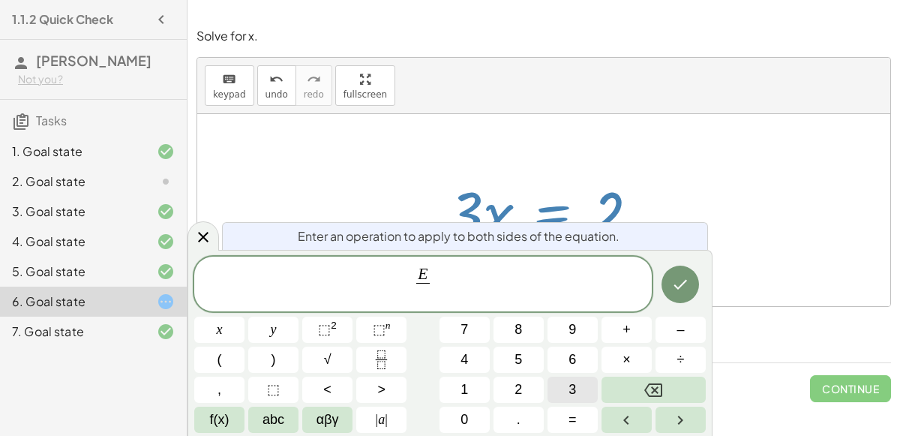
click at [557, 388] on button "3" at bounding box center [572, 389] width 50 height 26
click at [662, 289] on button "Done" at bounding box center [679, 283] width 37 height 37
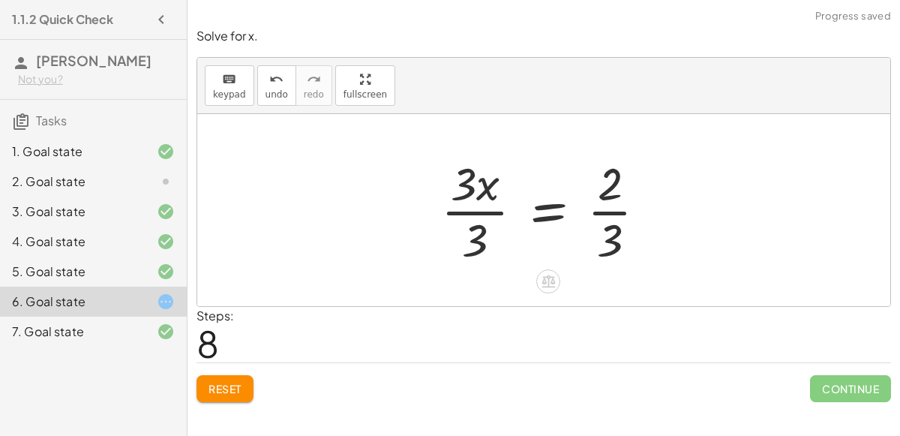
click at [616, 212] on div at bounding box center [549, 209] width 232 height 115
click at [489, 208] on div at bounding box center [549, 209] width 232 height 115
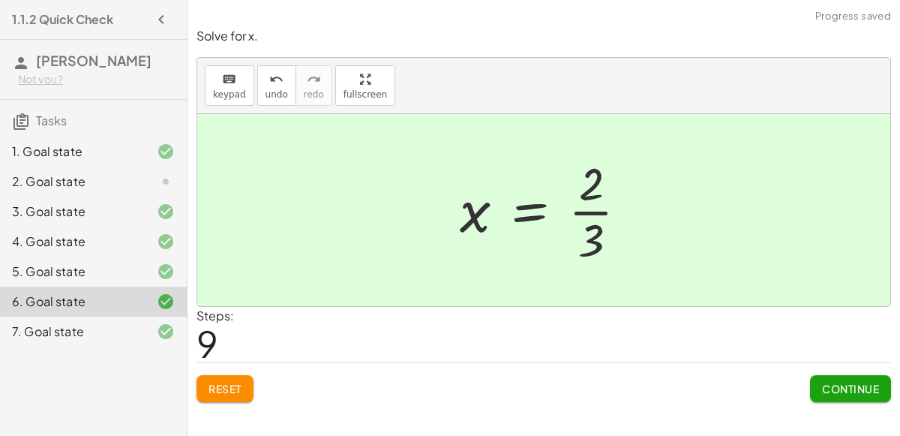
click at [858, 375] on button "Continue" at bounding box center [850, 388] width 81 height 27
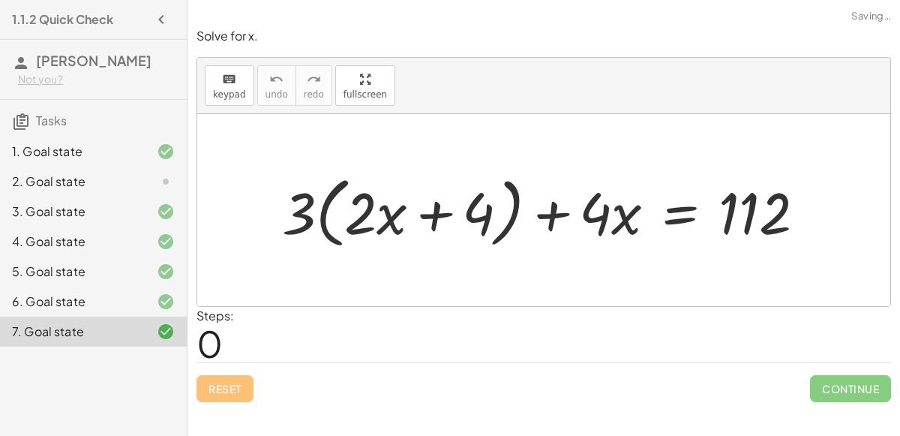
click at [126, 174] on div "2. Goal state" at bounding box center [72, 181] width 121 height 18
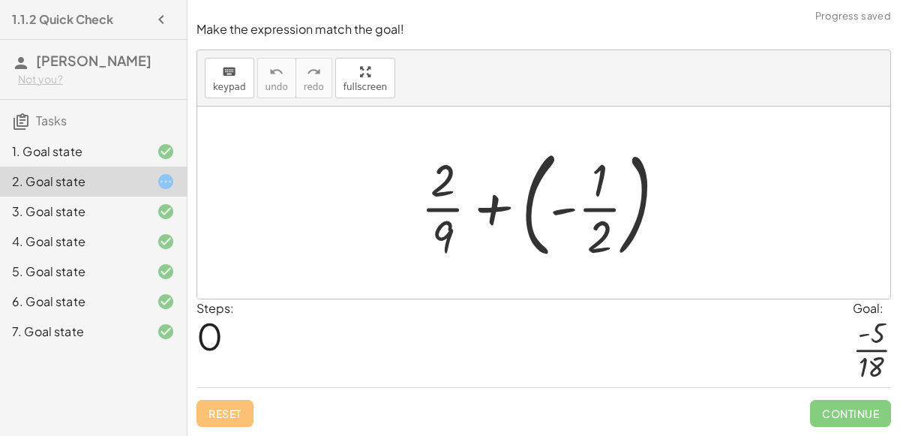
click at [536, 207] on div at bounding box center [549, 202] width 272 height 124
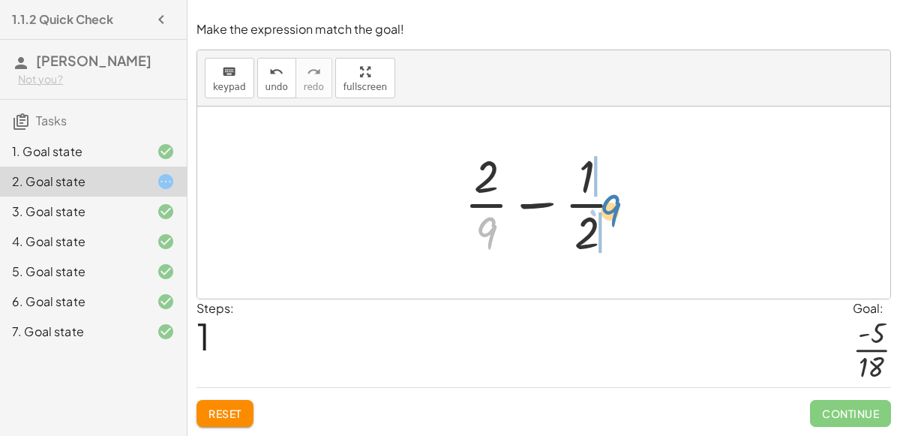
drag, startPoint x: 490, startPoint y: 231, endPoint x: 611, endPoint y: 208, distance: 123.6
click at [611, 208] on div at bounding box center [550, 202] width 186 height 115
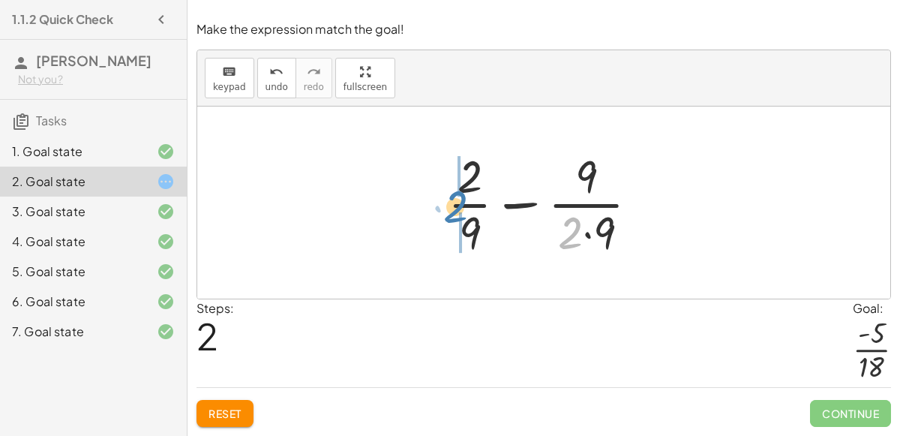
drag, startPoint x: 571, startPoint y: 226, endPoint x: 459, endPoint y: 199, distance: 115.7
click at [459, 199] on div at bounding box center [549, 202] width 218 height 115
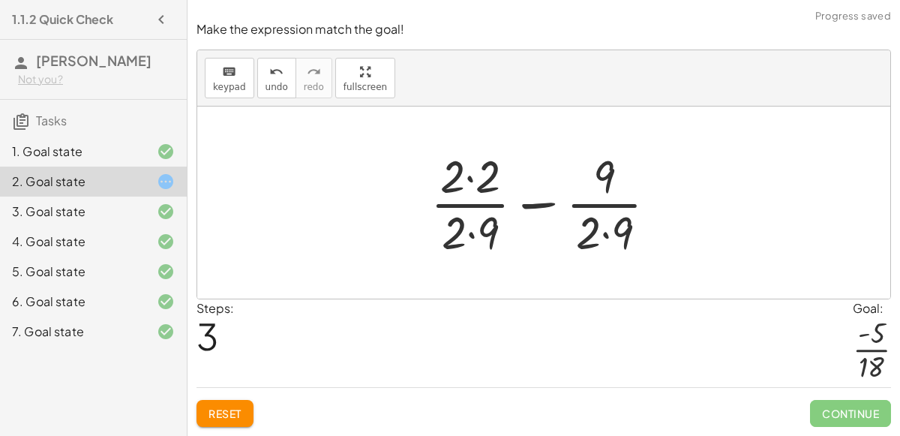
click at [466, 228] on div at bounding box center [549, 202] width 253 height 115
click at [471, 176] on div at bounding box center [549, 202] width 253 height 115
click at [470, 232] on div at bounding box center [549, 202] width 251 height 115
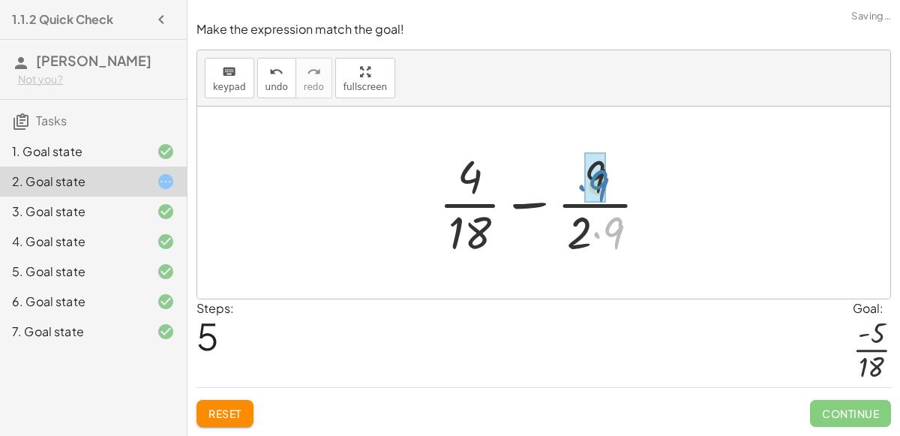
drag, startPoint x: 610, startPoint y: 234, endPoint x: 607, endPoint y: 172, distance: 62.3
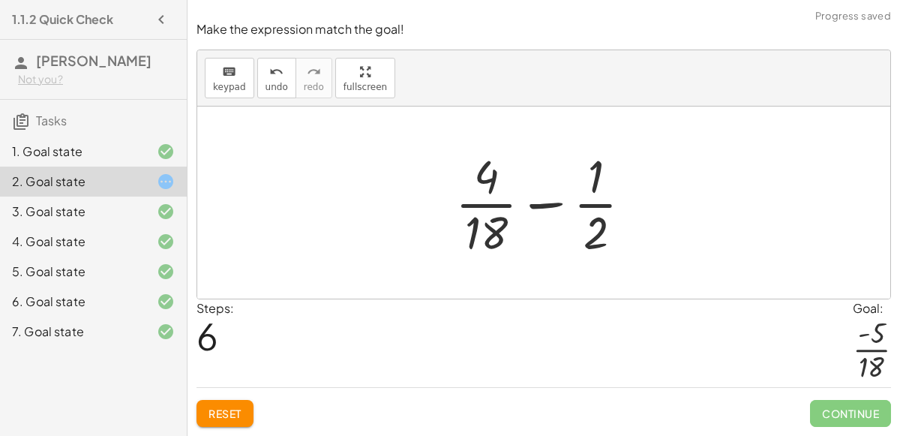
click at [234, 403] on button "Reset" at bounding box center [224, 413] width 57 height 27
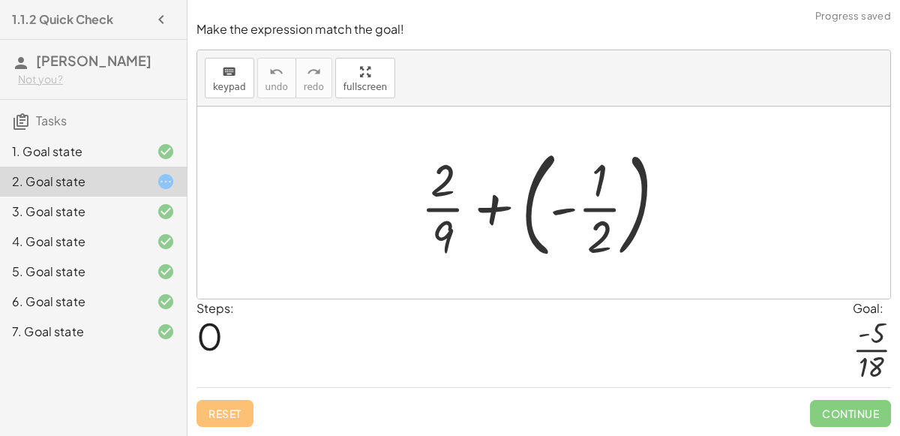
click at [529, 239] on div at bounding box center [549, 202] width 272 height 124
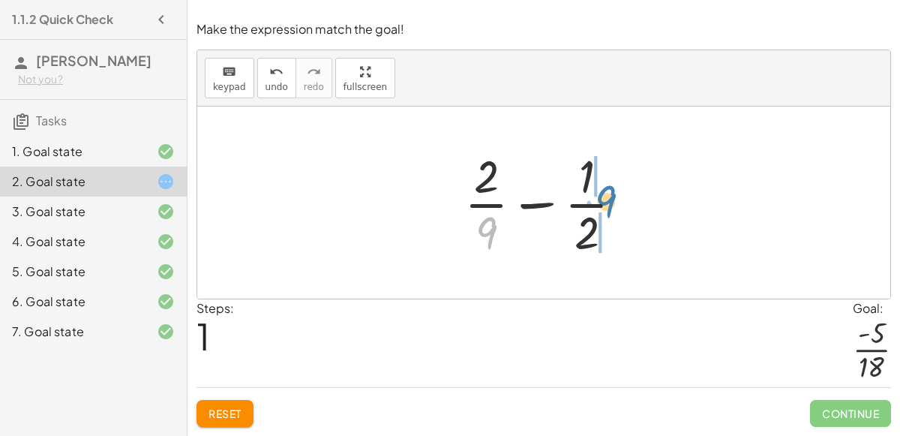
drag, startPoint x: 484, startPoint y: 234, endPoint x: 603, endPoint y: 202, distance: 123.3
click at [603, 202] on div at bounding box center [550, 202] width 186 height 115
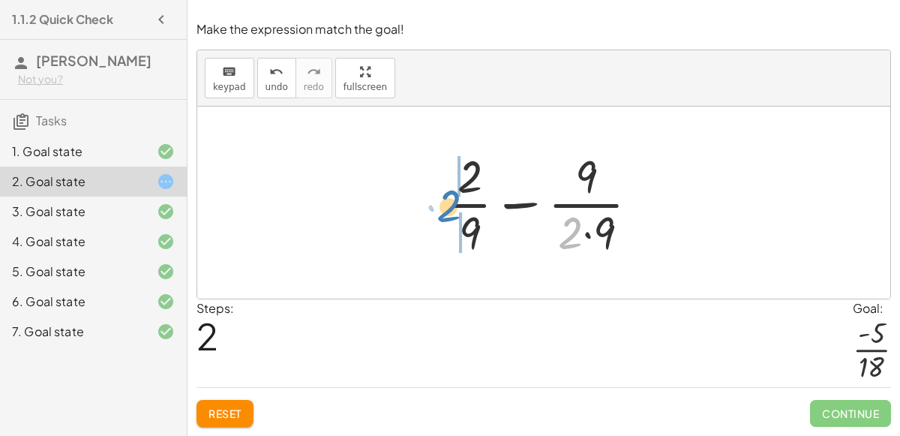
drag, startPoint x: 568, startPoint y: 240, endPoint x: 448, endPoint y: 214, distance: 123.6
click at [448, 214] on div at bounding box center [549, 202] width 218 height 115
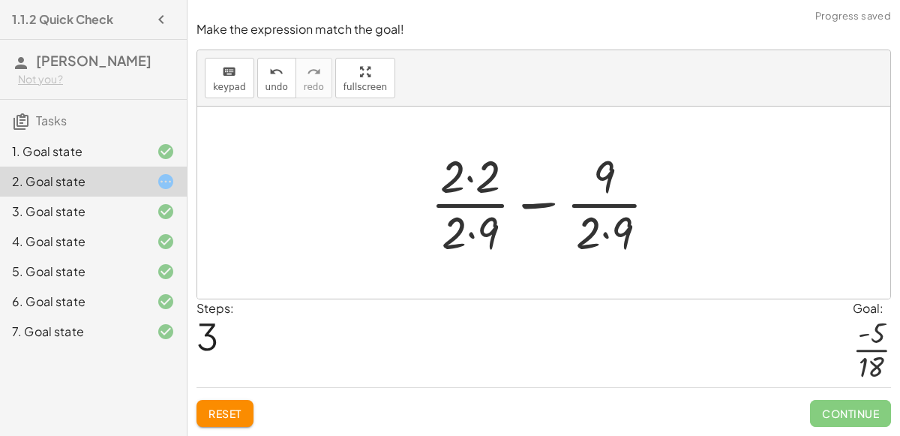
click at [463, 181] on div at bounding box center [549, 202] width 253 height 115
click at [466, 180] on div at bounding box center [549, 202] width 253 height 115
click at [471, 234] on div at bounding box center [549, 202] width 251 height 115
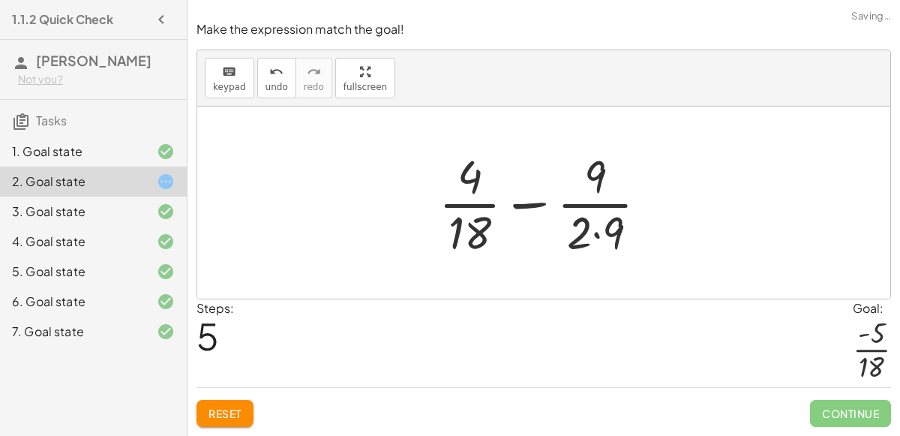
click at [590, 229] on div at bounding box center [549, 202] width 236 height 115
click at [590, 232] on div at bounding box center [549, 202] width 236 height 115
click at [594, 238] on div at bounding box center [549, 202] width 236 height 115
click at [594, 238] on div at bounding box center [549, 202] width 221 height 115
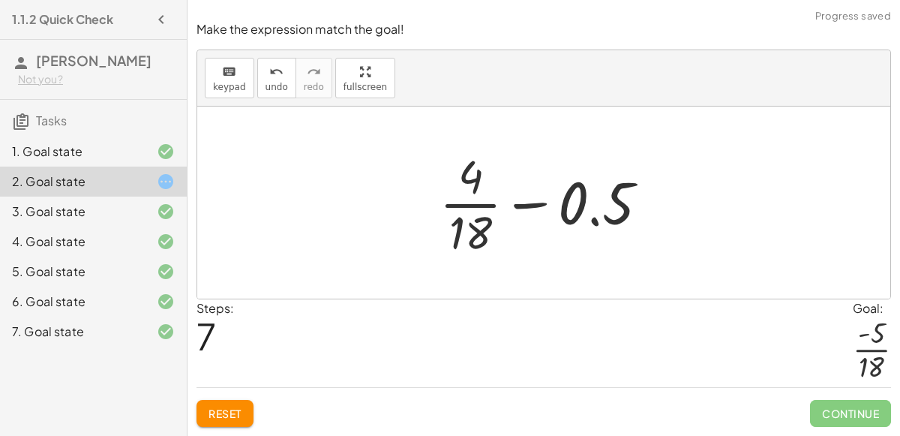
click at [524, 204] on div at bounding box center [549, 202] width 235 height 115
click at [276, 88] on span "undo" at bounding box center [276, 87] width 22 height 10
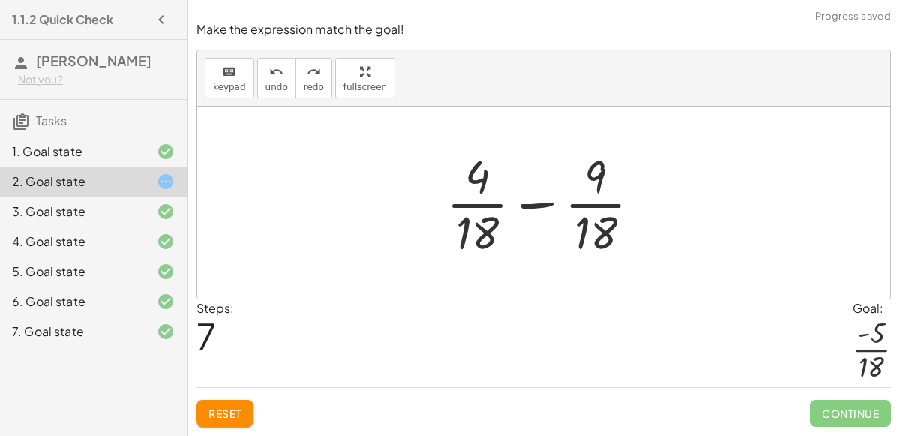
click at [537, 202] on div at bounding box center [549, 202] width 221 height 115
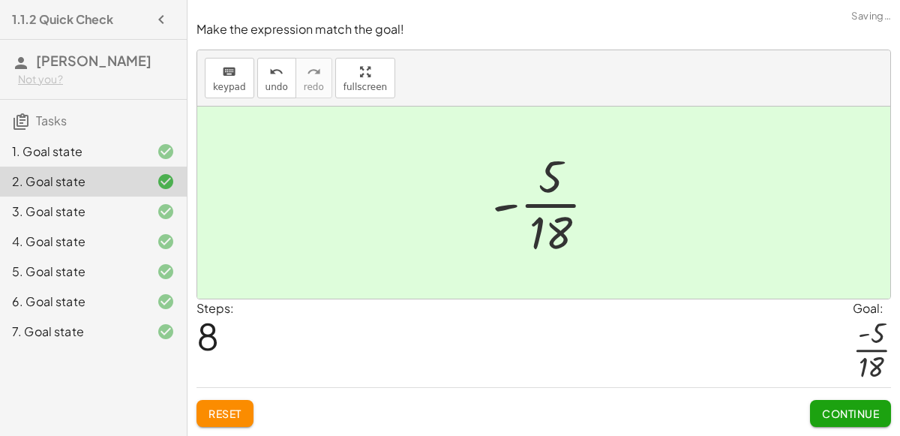
click at [850, 409] on span "Continue" at bounding box center [850, 412] width 57 height 13
